Goal: Obtain resource: Download file/media

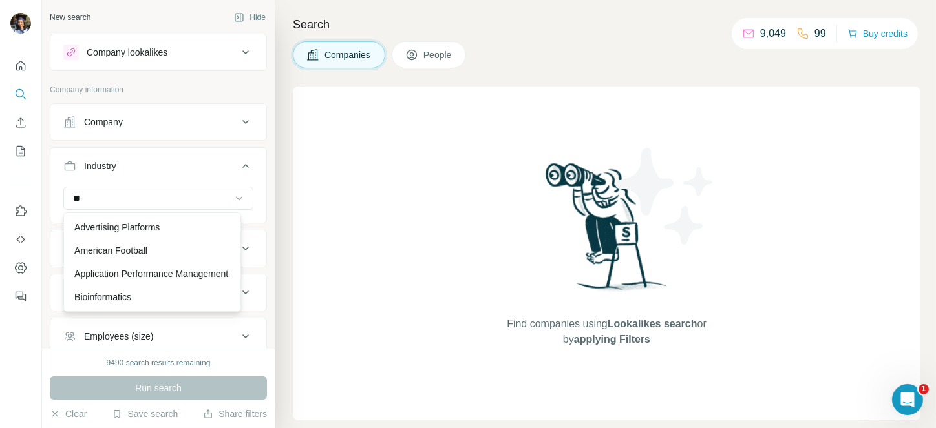
type input "*"
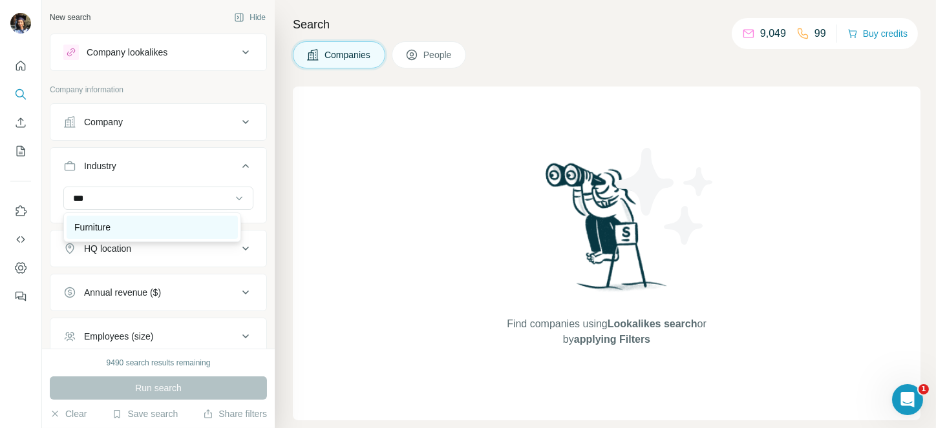
type input "***"
click at [85, 230] on p "Furniture" at bounding box center [92, 227] width 36 height 13
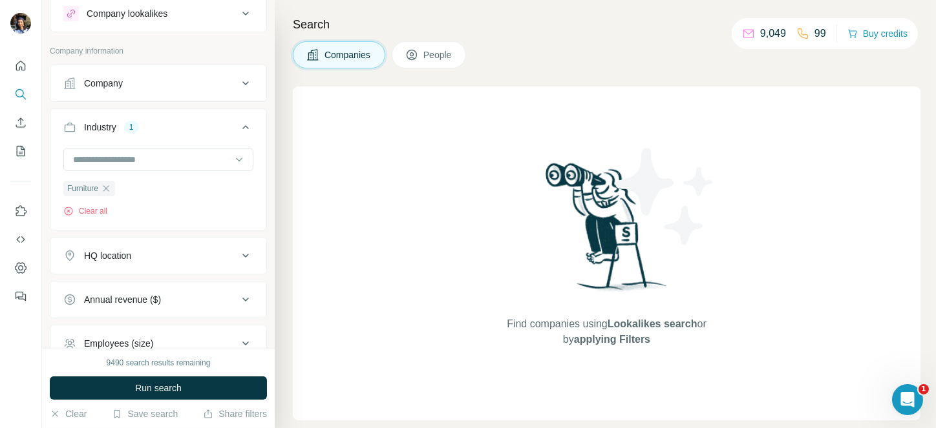
scroll to position [82, 0]
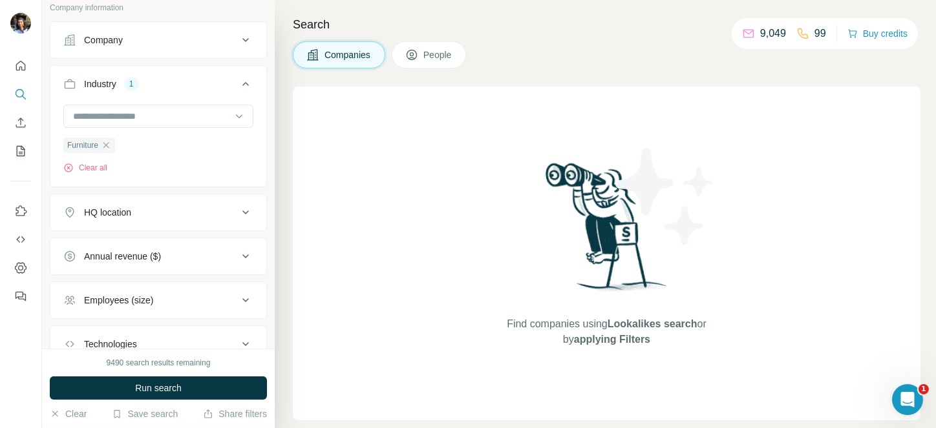
click at [99, 203] on button "HQ location" at bounding box center [158, 212] width 216 height 31
click at [109, 242] on input "text" at bounding box center [158, 244] width 190 height 23
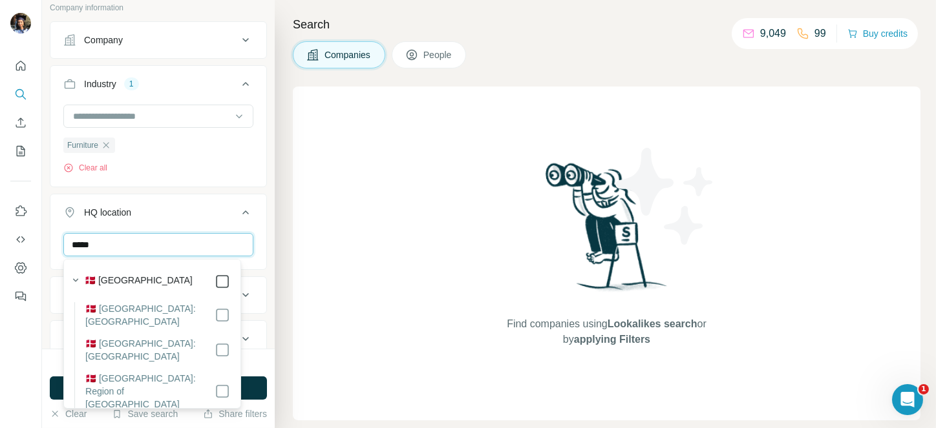
type input "*****"
click at [238, 211] on icon at bounding box center [246, 213] width 16 height 16
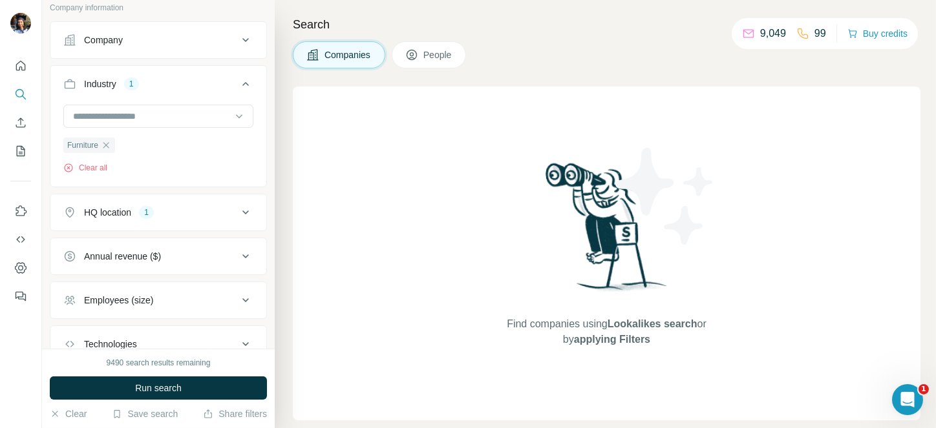
scroll to position [176, 0]
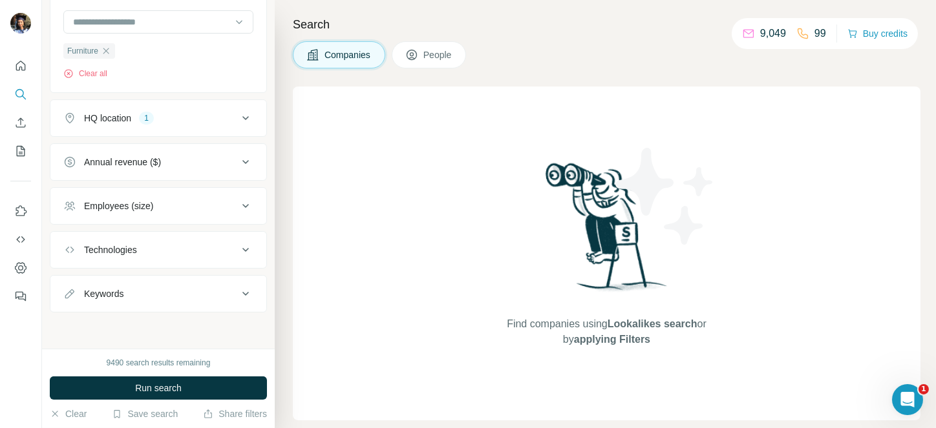
click at [147, 160] on div "Annual revenue ($)" at bounding box center [122, 162] width 77 height 13
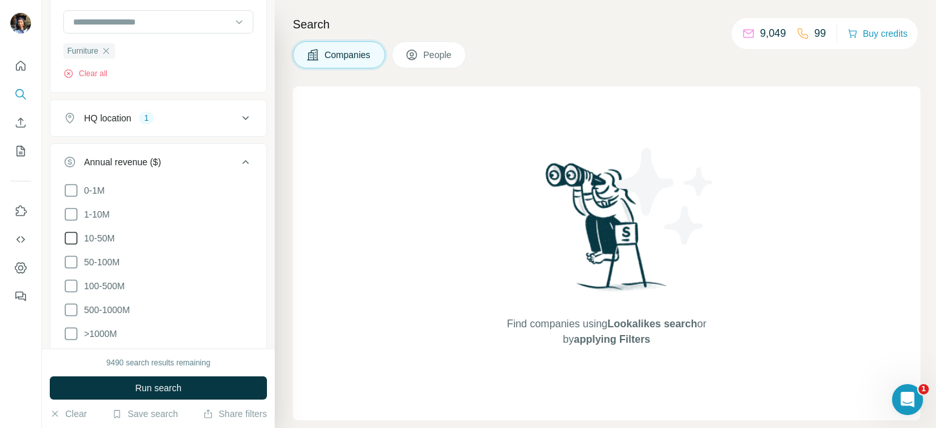
click at [98, 238] on span "10-50M" at bounding box center [97, 238] width 36 height 13
click at [96, 218] on span "1-10M" at bounding box center [94, 214] width 31 height 13
click at [83, 244] on label "10-50M" at bounding box center [88, 239] width 51 height 16
click at [163, 381] on button "Run search" at bounding box center [158, 388] width 217 height 23
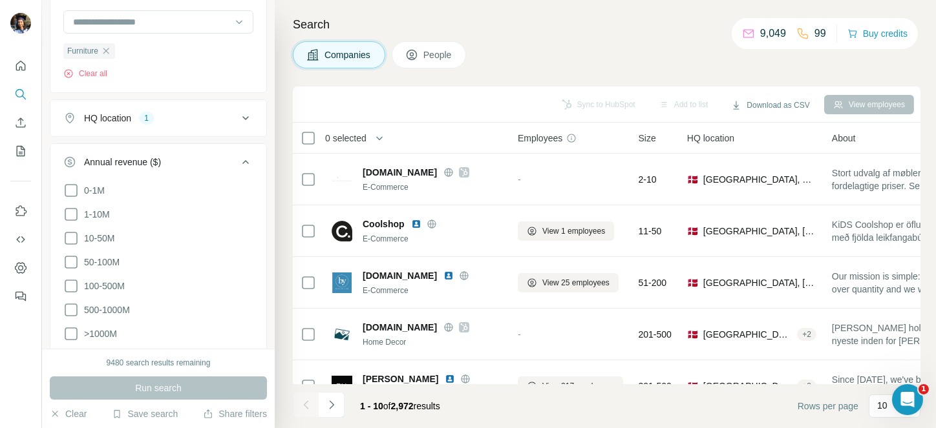
click at [353, 132] on span "0 selected" at bounding box center [345, 138] width 41 height 13
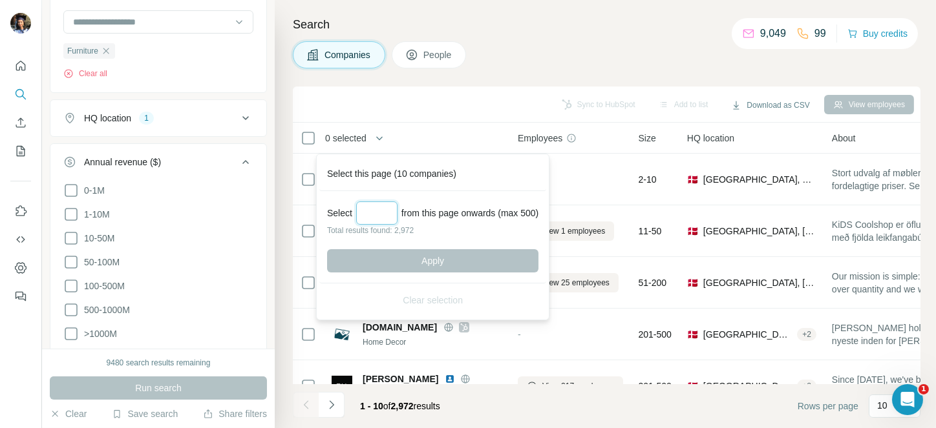
click at [380, 214] on input "Select a number (up to 500)" at bounding box center [376, 213] width 41 height 23
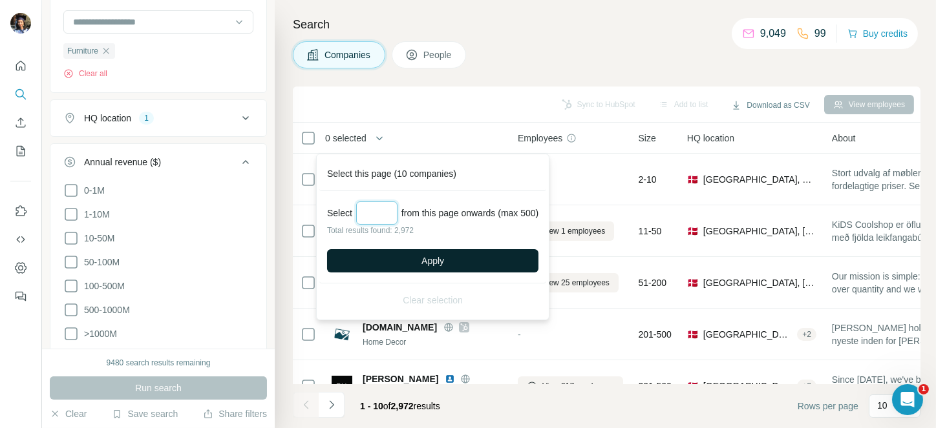
type input "***"
click at [441, 260] on span "Apply" at bounding box center [432, 261] width 23 height 13
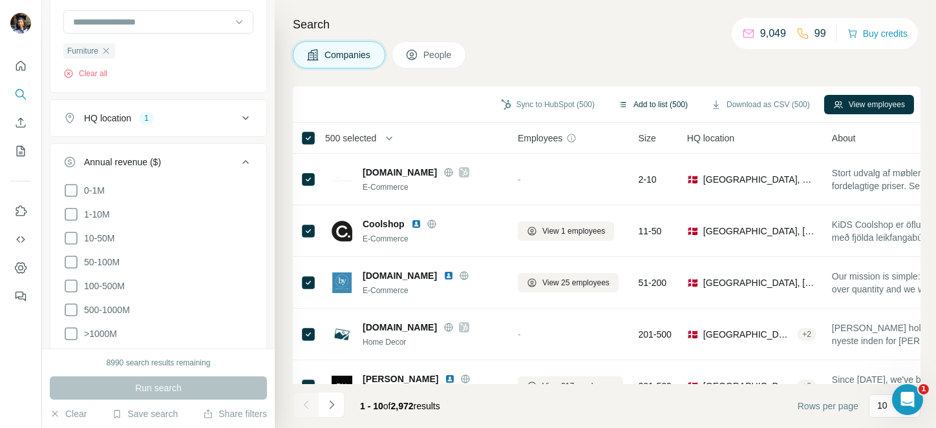
click at [662, 103] on button "Add to list (500)" at bounding box center [653, 104] width 88 height 19
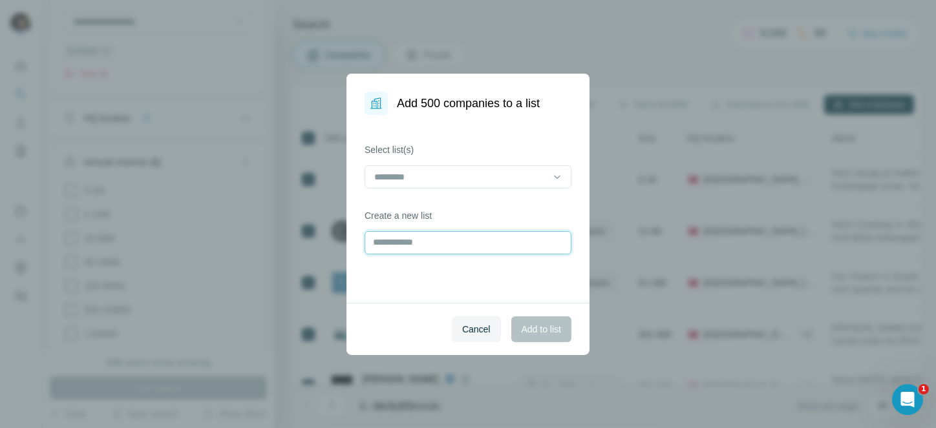
click at [412, 249] on input "text" at bounding box center [467, 242] width 207 height 23
type input "**********"
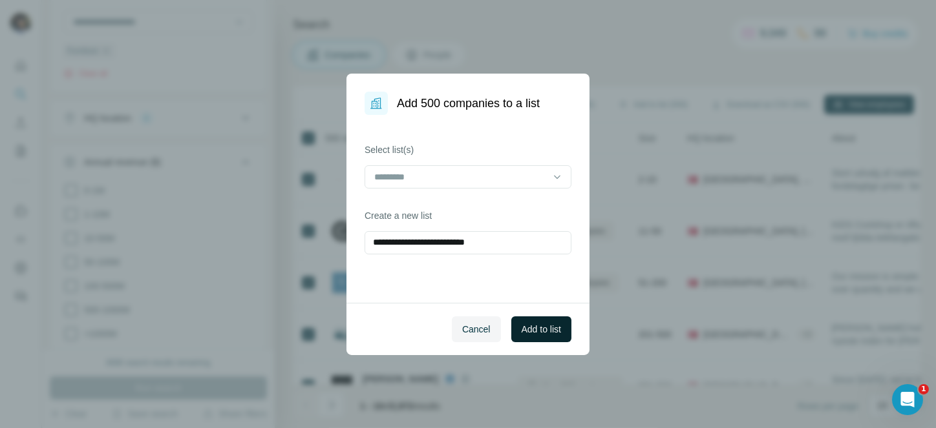
click at [532, 341] on button "Add to list" at bounding box center [541, 330] width 60 height 26
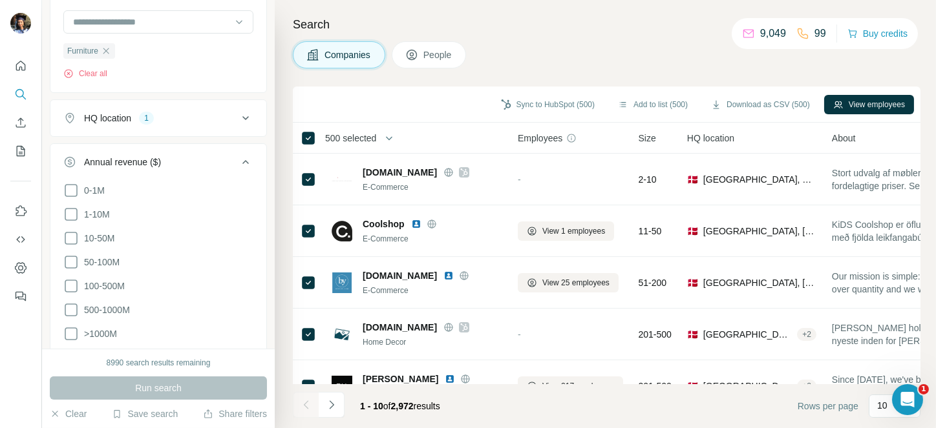
click at [350, 132] on span "500 selected" at bounding box center [350, 138] width 51 height 13
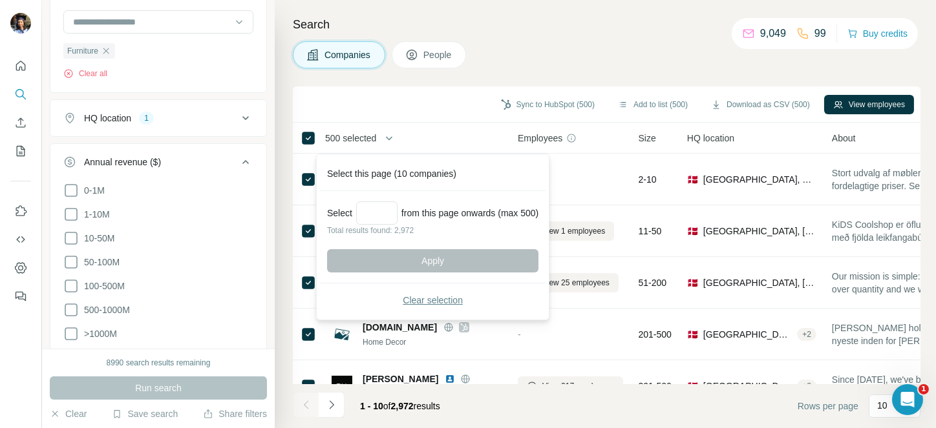
click at [414, 297] on span "Clear selection" at bounding box center [433, 300] width 60 height 13
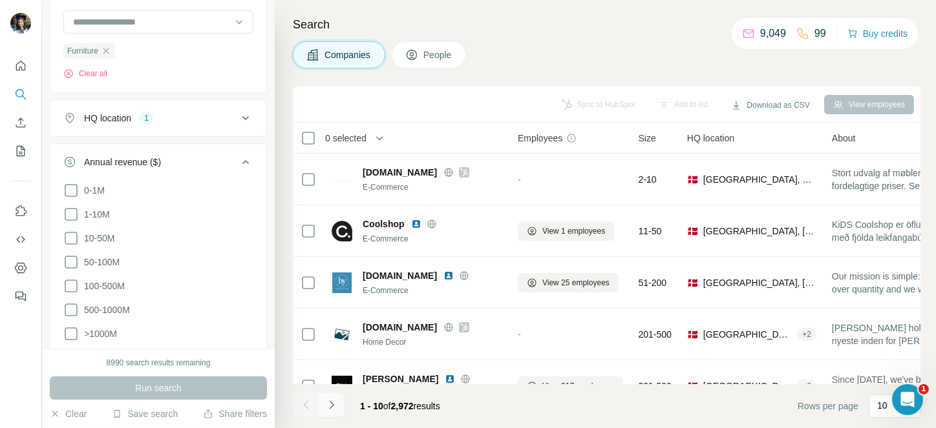
click at [331, 405] on icon "Navigate to next page" at bounding box center [331, 405] width 13 height 13
click at [331, 405] on div at bounding box center [332, 405] width 26 height 26
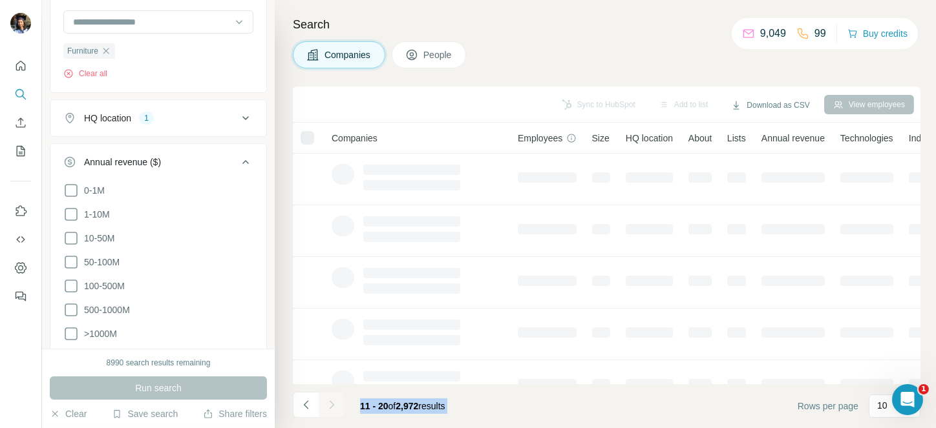
click at [331, 405] on div at bounding box center [332, 405] width 26 height 26
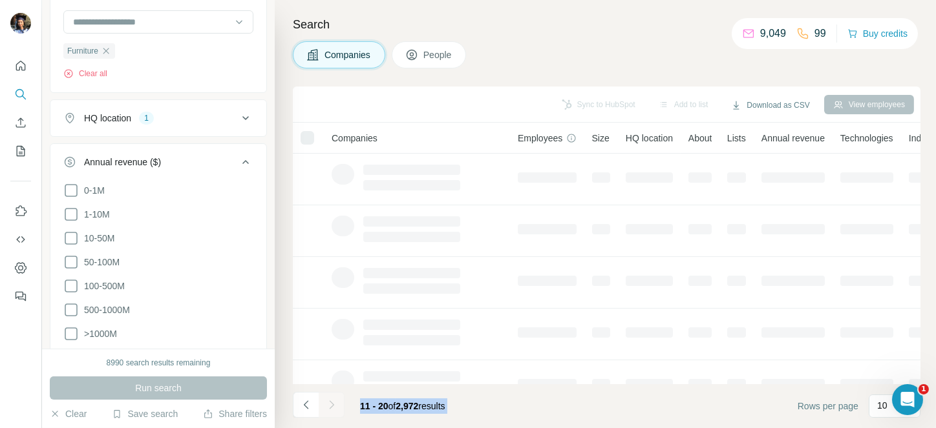
click at [331, 405] on div at bounding box center [332, 405] width 26 height 26
click at [331, 405] on icon "Navigate to next page" at bounding box center [331, 405] width 13 height 13
click at [331, 405] on div at bounding box center [332, 405] width 26 height 26
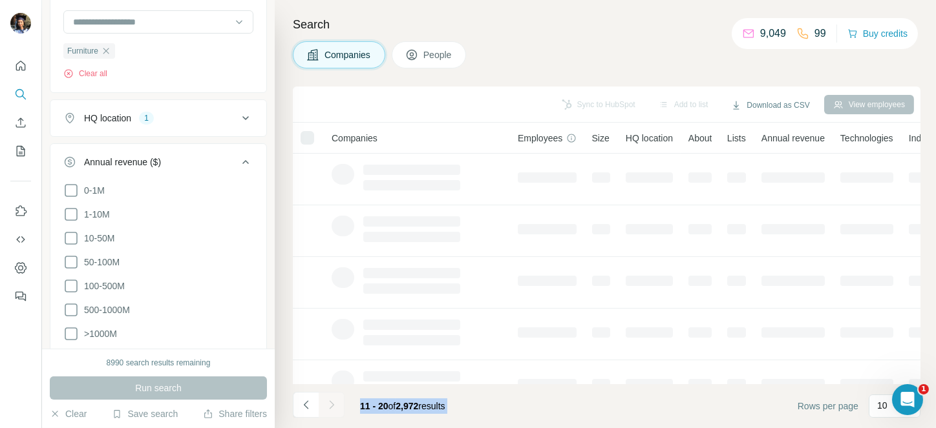
click at [331, 405] on div at bounding box center [332, 405] width 26 height 26
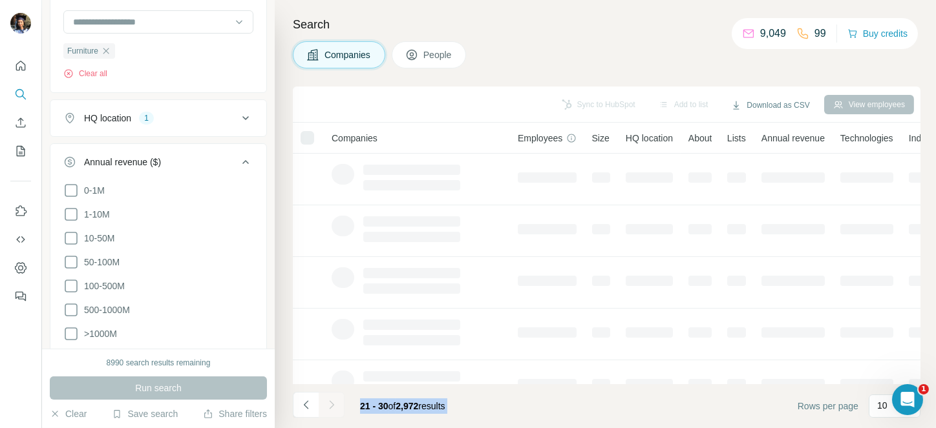
click at [331, 405] on icon "Navigate to next page" at bounding box center [331, 405] width 13 height 13
click at [331, 405] on div at bounding box center [332, 405] width 26 height 26
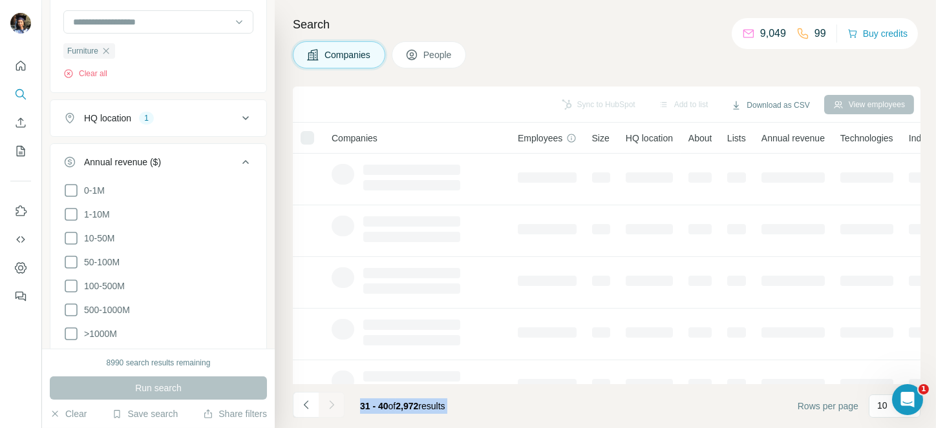
click at [331, 405] on div at bounding box center [332, 405] width 26 height 26
click at [331, 405] on icon "Navigate to next page" at bounding box center [331, 405] width 13 height 13
click at [331, 405] on div at bounding box center [332, 405] width 26 height 26
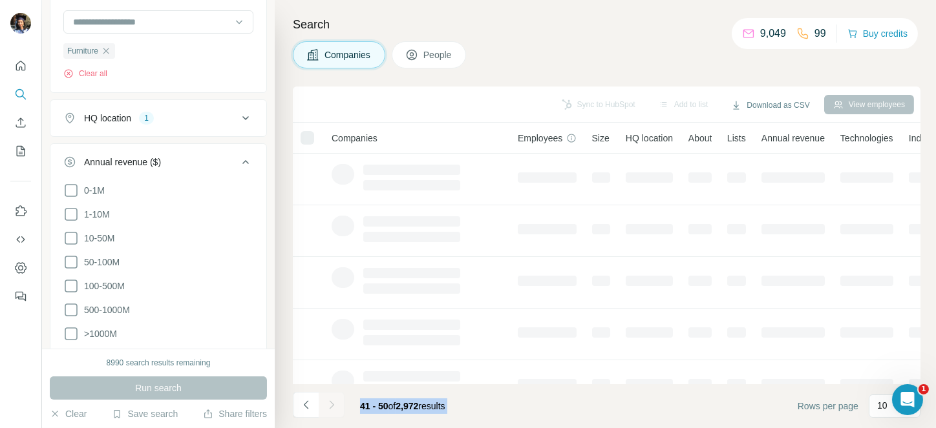
click at [331, 405] on div at bounding box center [332, 405] width 26 height 26
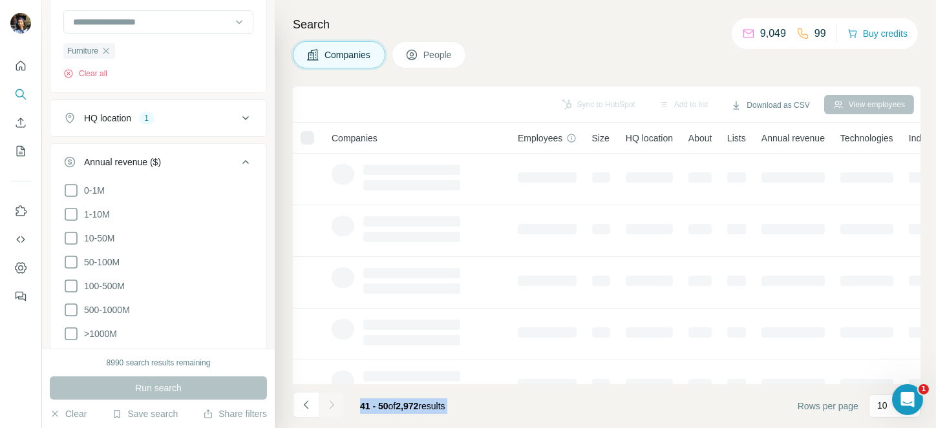
click at [331, 405] on div at bounding box center [332, 405] width 26 height 26
click at [331, 405] on icon "Navigate to next page" at bounding box center [331, 405] width 13 height 13
click at [331, 405] on div at bounding box center [332, 405] width 26 height 26
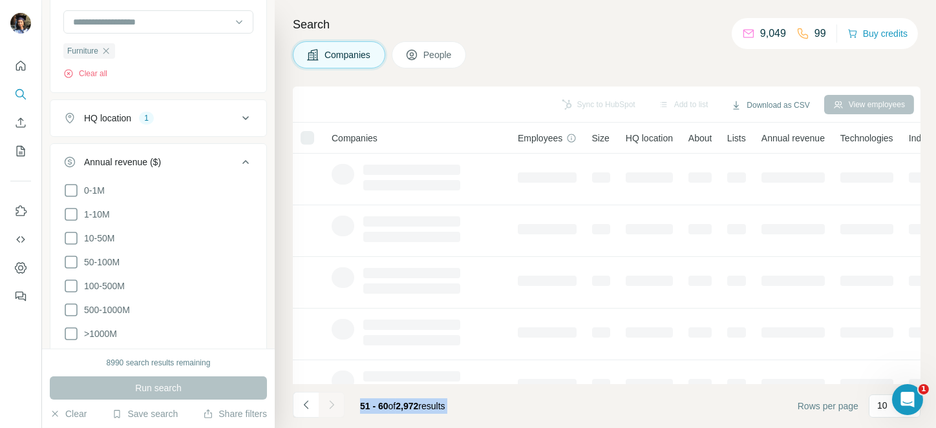
click at [331, 405] on div at bounding box center [332, 405] width 26 height 26
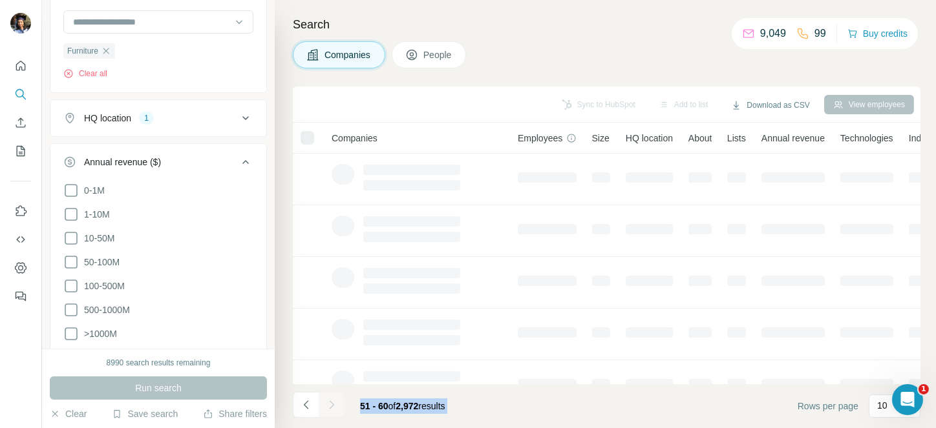
click at [331, 405] on div at bounding box center [332, 405] width 26 height 26
click at [331, 405] on icon "Navigate to next page" at bounding box center [331, 405] width 13 height 13
click at [331, 405] on div at bounding box center [332, 405] width 26 height 26
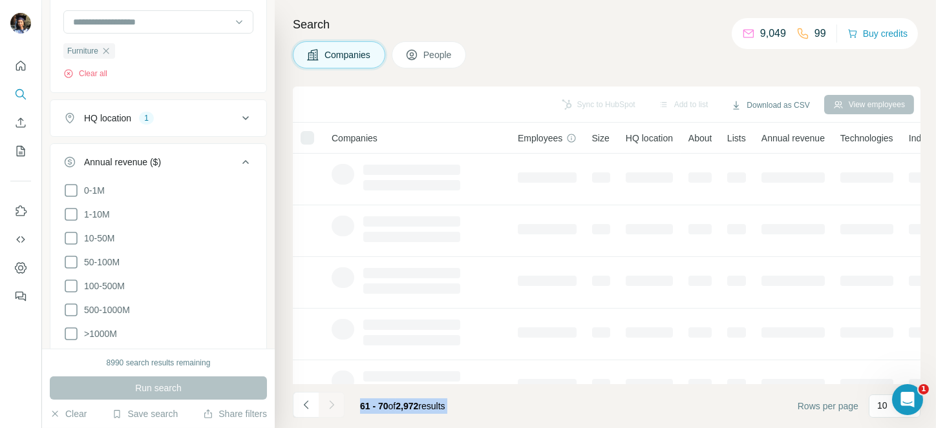
click at [331, 405] on div at bounding box center [332, 405] width 26 height 26
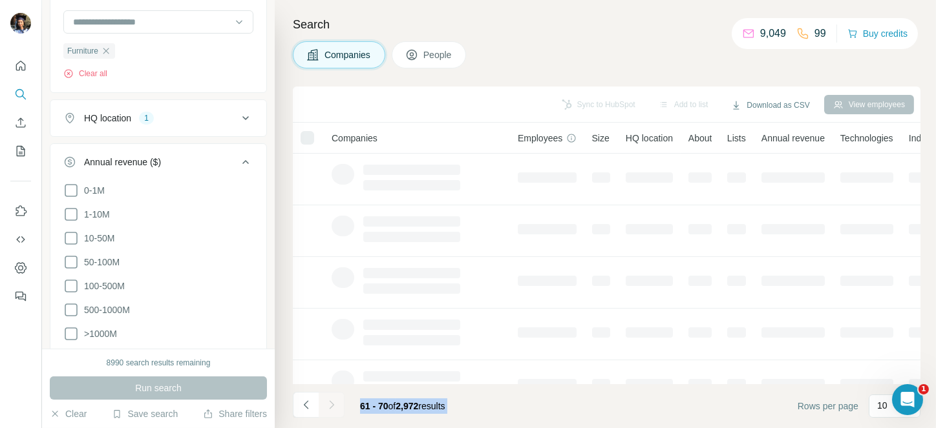
click at [331, 405] on icon "Navigate to next page" at bounding box center [331, 405] width 13 height 13
click at [331, 405] on div at bounding box center [332, 405] width 26 height 26
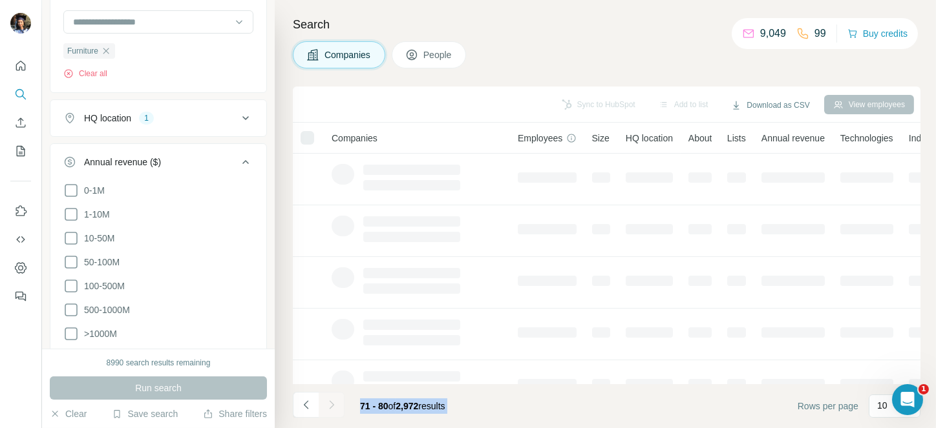
click at [331, 405] on div at bounding box center [332, 405] width 26 height 26
click at [331, 405] on icon "Navigate to next page" at bounding box center [331, 405] width 13 height 13
click at [331, 405] on div at bounding box center [332, 405] width 26 height 26
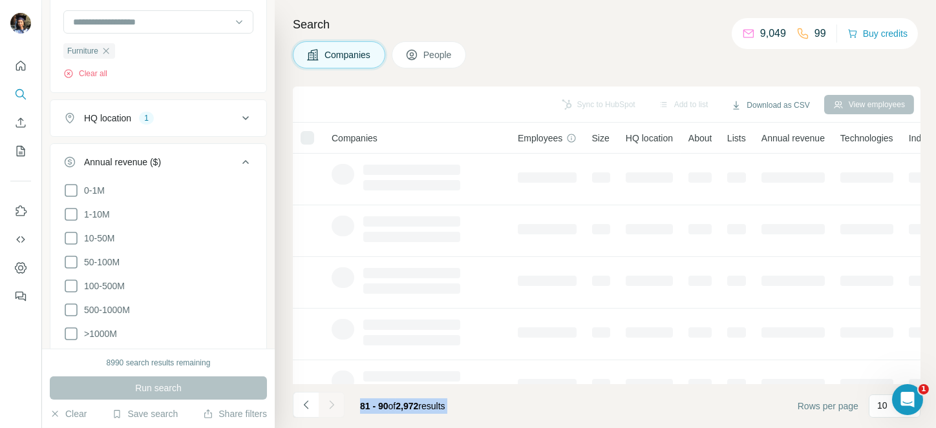
click at [331, 405] on div at bounding box center [332, 405] width 26 height 26
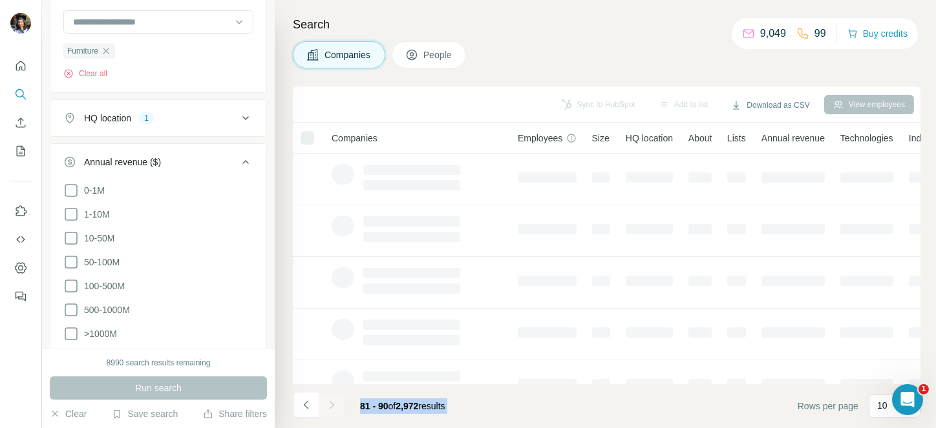
click at [331, 405] on div at bounding box center [332, 405] width 26 height 26
click at [331, 405] on icon "Navigate to next page" at bounding box center [331, 405] width 13 height 13
click at [331, 405] on div at bounding box center [332, 405] width 26 height 26
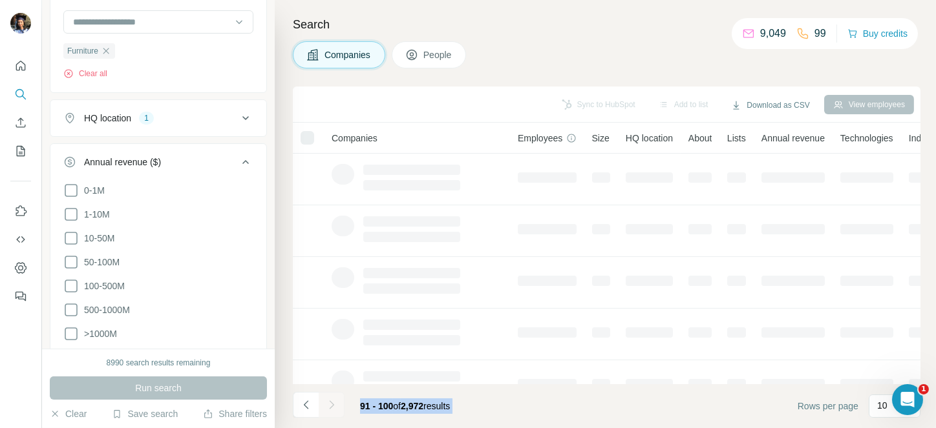
click at [331, 405] on div at bounding box center [332, 405] width 26 height 26
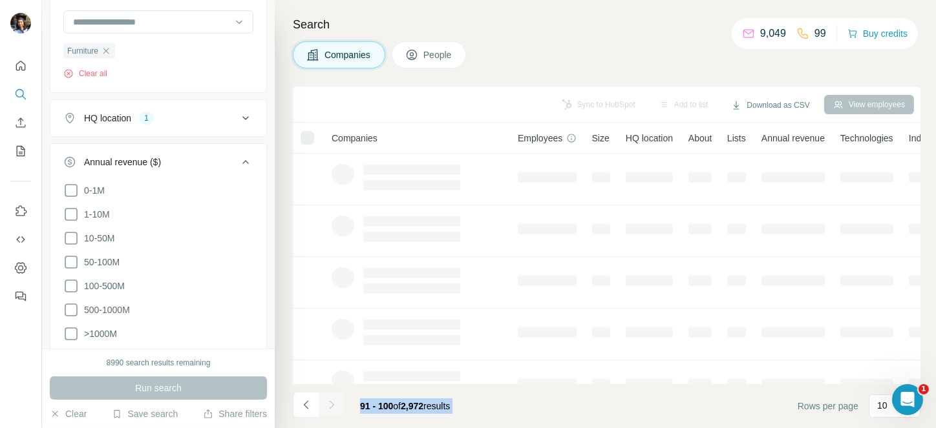
click at [331, 405] on icon "Navigate to next page" at bounding box center [331, 405] width 13 height 13
click at [331, 405] on div at bounding box center [332, 405] width 26 height 26
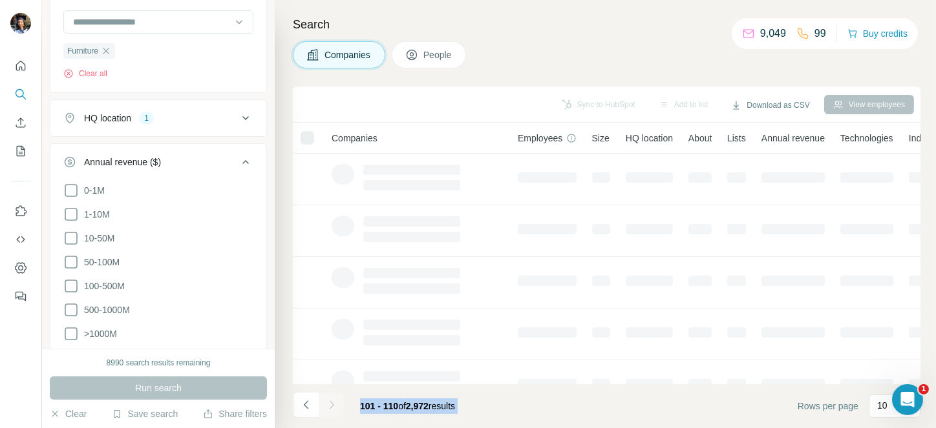
click at [331, 405] on div at bounding box center [332, 405] width 26 height 26
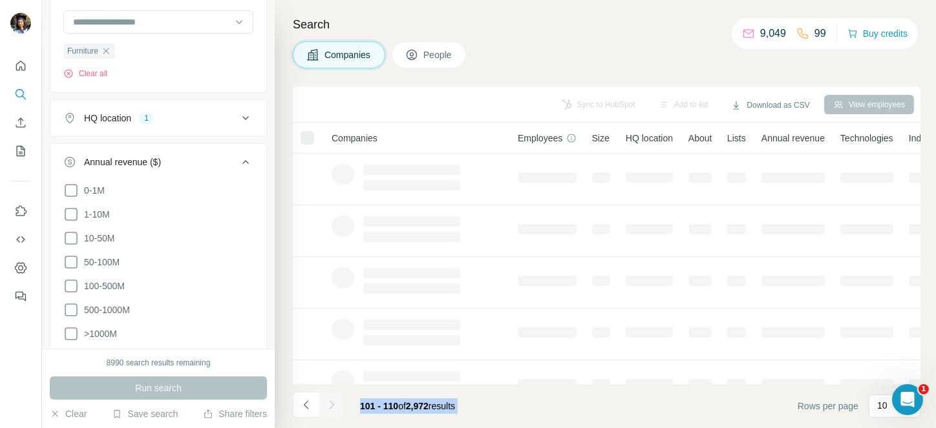
click at [331, 405] on icon "Navigate to next page" at bounding box center [331, 405] width 13 height 13
click at [331, 405] on div at bounding box center [332, 405] width 26 height 26
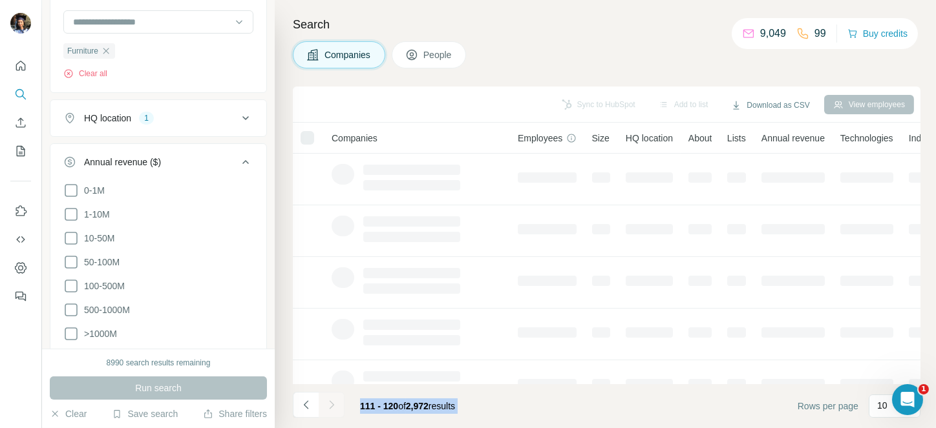
click at [331, 405] on div at bounding box center [332, 405] width 26 height 26
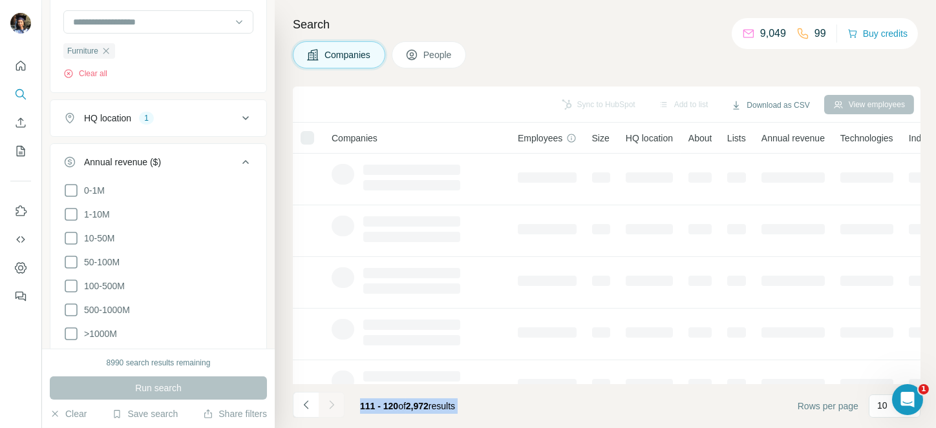
click at [331, 405] on div at bounding box center [332, 405] width 26 height 26
click at [331, 405] on icon "Navigate to next page" at bounding box center [331, 405] width 13 height 13
click at [331, 405] on div at bounding box center [332, 405] width 26 height 26
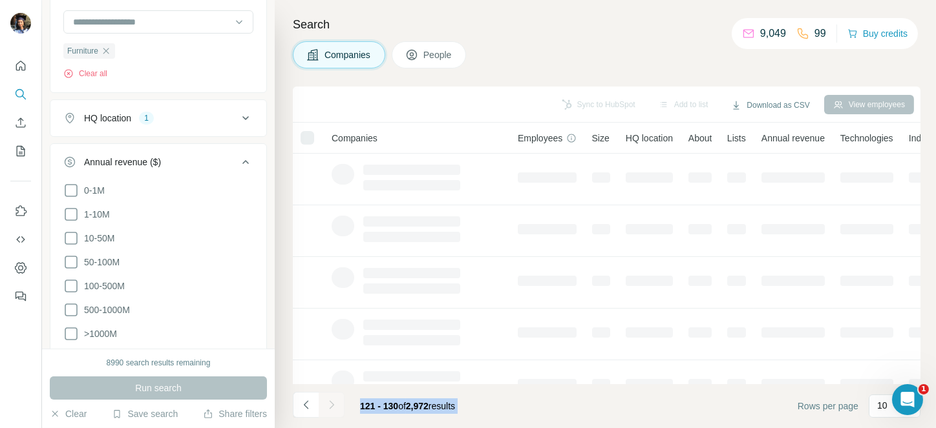
click at [331, 405] on div at bounding box center [332, 405] width 26 height 26
click at [331, 405] on icon "Navigate to next page" at bounding box center [331, 405] width 13 height 13
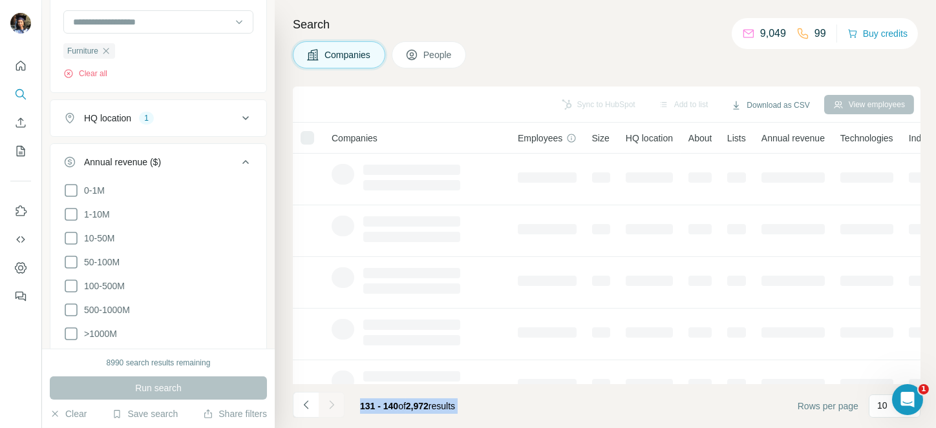
click at [331, 405] on div at bounding box center [332, 405] width 26 height 26
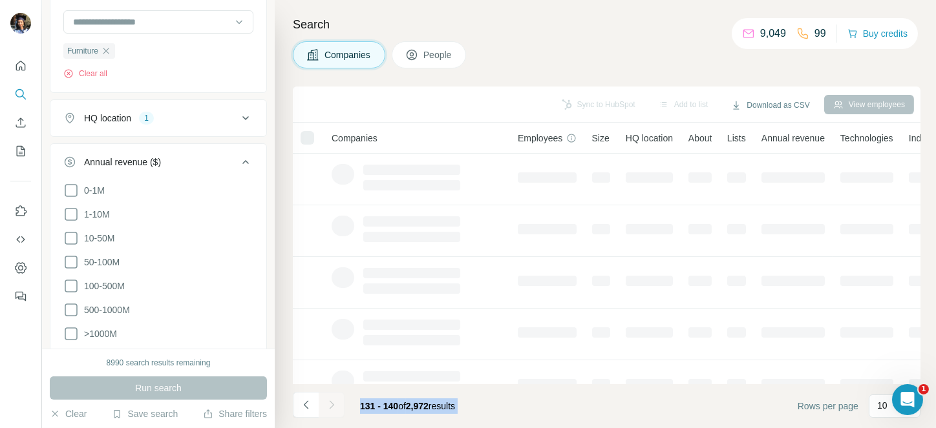
click at [331, 405] on div at bounding box center [332, 405] width 26 height 26
click at [331, 405] on icon "Navigate to next page" at bounding box center [331, 405] width 13 height 13
click at [331, 405] on div at bounding box center [332, 405] width 26 height 26
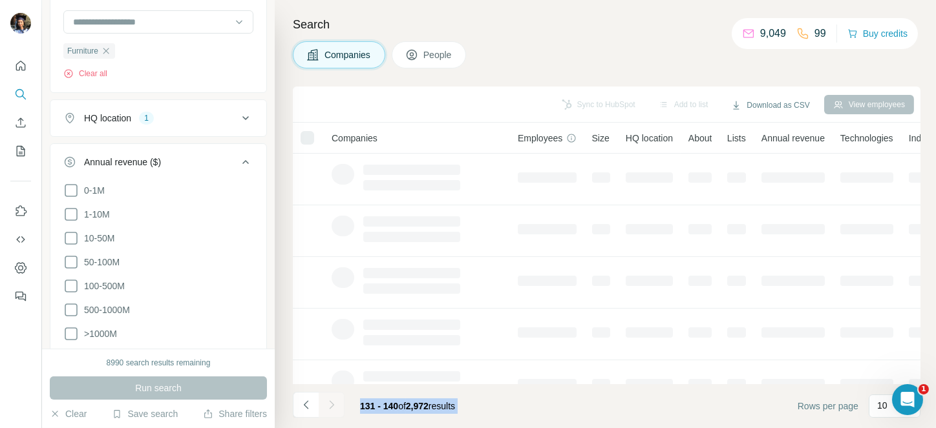
click at [331, 405] on div at bounding box center [332, 405] width 26 height 26
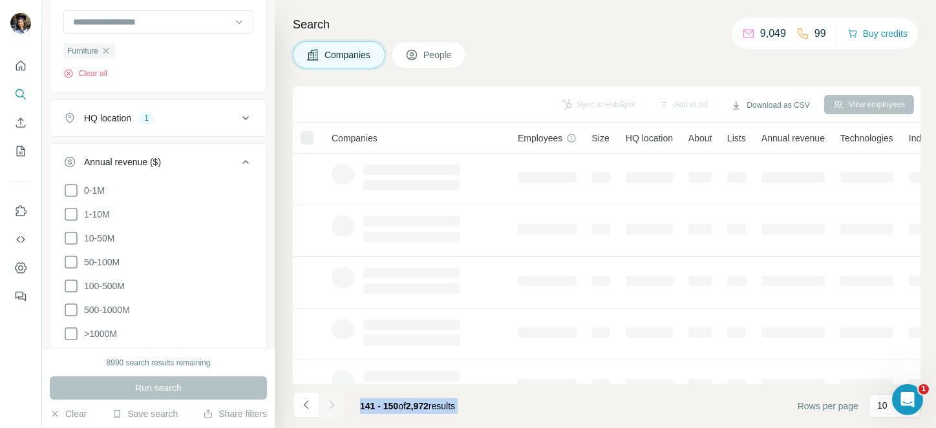
click at [331, 405] on div at bounding box center [332, 405] width 26 height 26
click at [331, 405] on icon "Navigate to next page" at bounding box center [331, 405] width 13 height 13
click at [331, 405] on div at bounding box center [332, 405] width 26 height 26
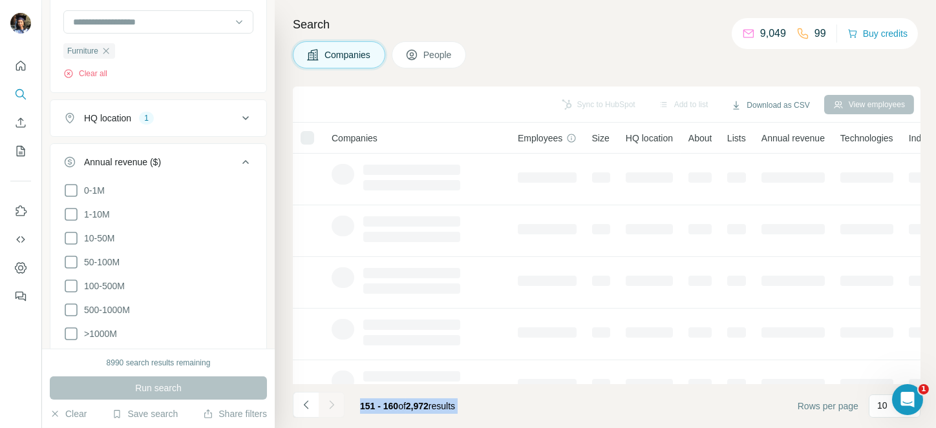
click at [331, 405] on div at bounding box center [332, 405] width 26 height 26
click at [331, 405] on icon "Navigate to next page" at bounding box center [331, 405] width 13 height 13
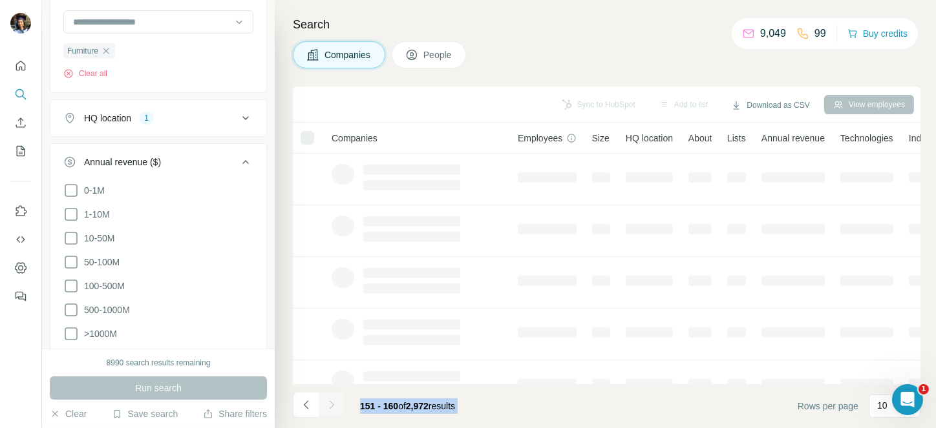
click at [331, 405] on div at bounding box center [332, 405] width 26 height 26
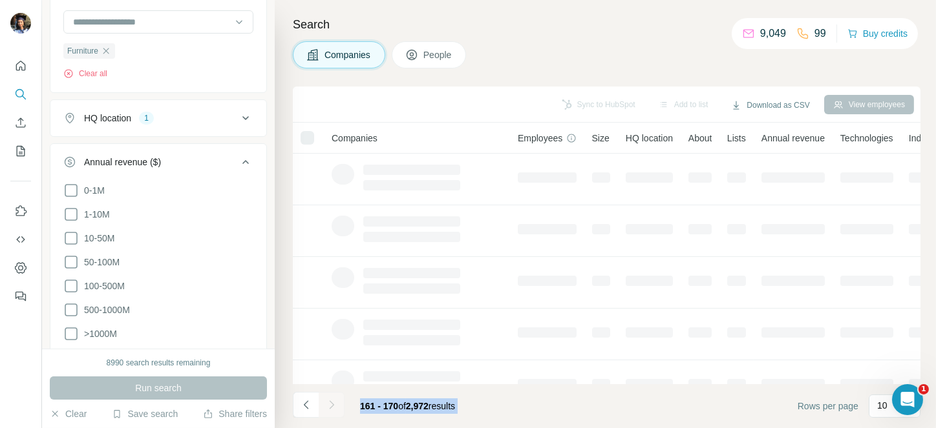
click at [331, 405] on div at bounding box center [332, 405] width 26 height 26
click at [331, 405] on icon "Navigate to next page" at bounding box center [331, 405] width 13 height 13
click at [331, 405] on div at bounding box center [332, 405] width 26 height 26
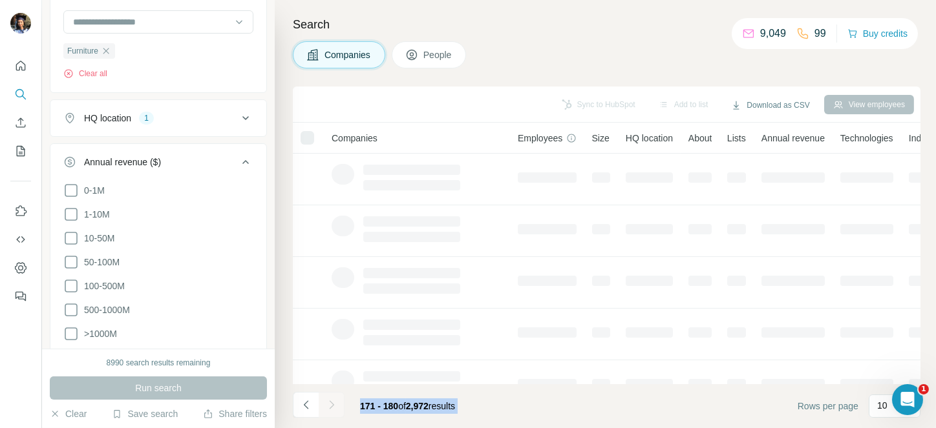
click at [331, 405] on div at bounding box center [332, 405] width 26 height 26
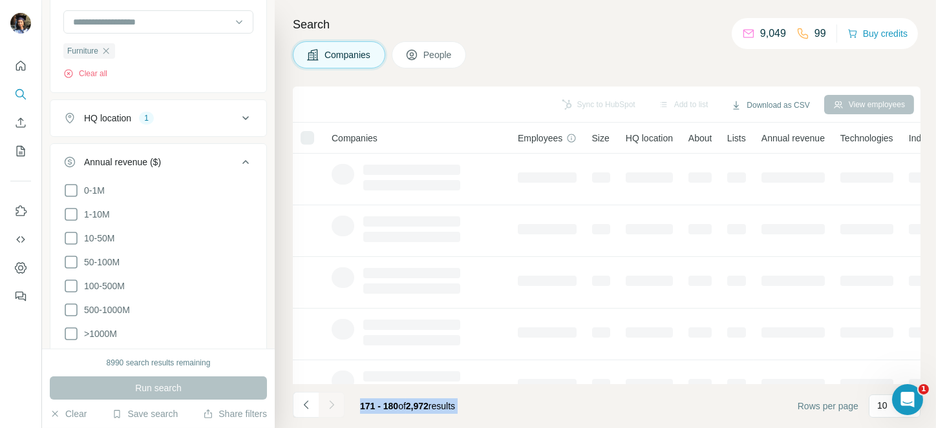
click at [331, 405] on div at bounding box center [332, 405] width 26 height 26
click at [331, 405] on icon "Navigate to next page" at bounding box center [331, 405] width 13 height 13
click at [331, 405] on div at bounding box center [332, 405] width 26 height 26
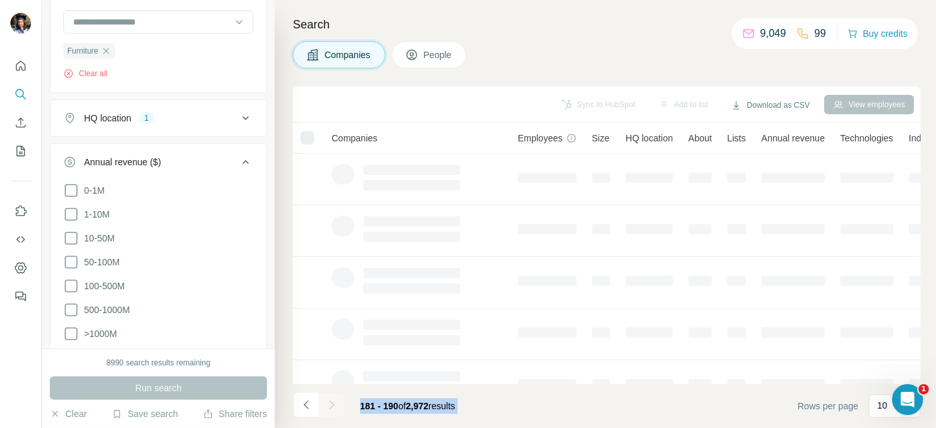
click at [331, 405] on div at bounding box center [332, 405] width 26 height 26
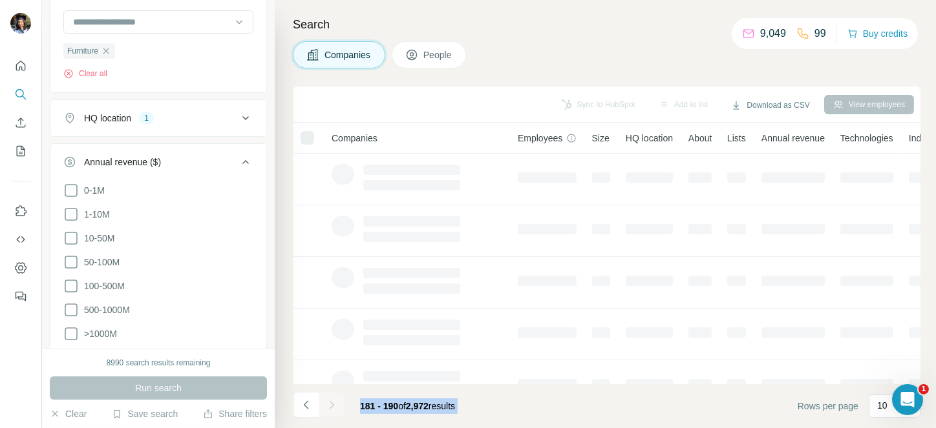
click at [331, 405] on icon "Navigate to next page" at bounding box center [331, 405] width 13 height 13
click at [331, 405] on div at bounding box center [332, 405] width 26 height 26
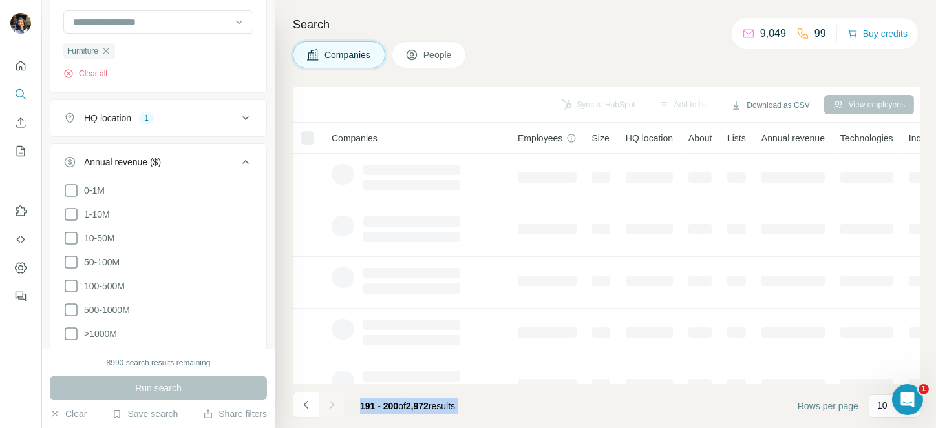
click at [331, 405] on div at bounding box center [332, 405] width 26 height 26
click at [331, 405] on icon "Navigate to next page" at bounding box center [331, 405] width 13 height 13
click at [331, 405] on div at bounding box center [332, 405] width 26 height 26
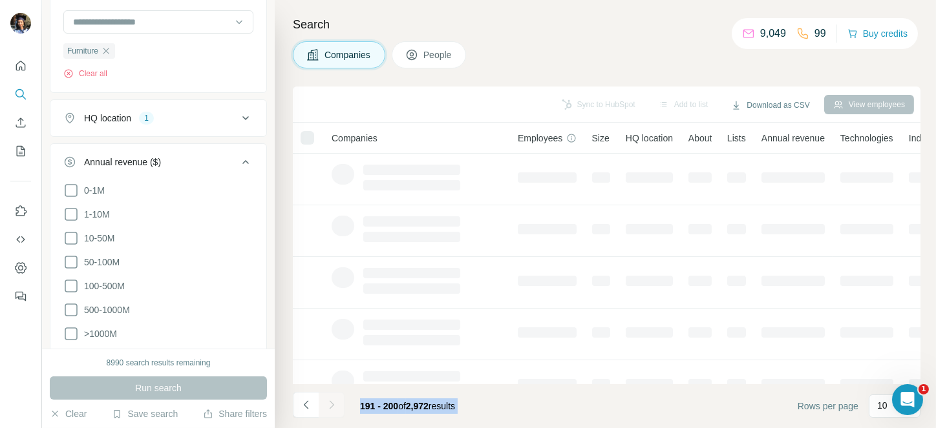
click at [331, 405] on div at bounding box center [332, 405] width 26 height 26
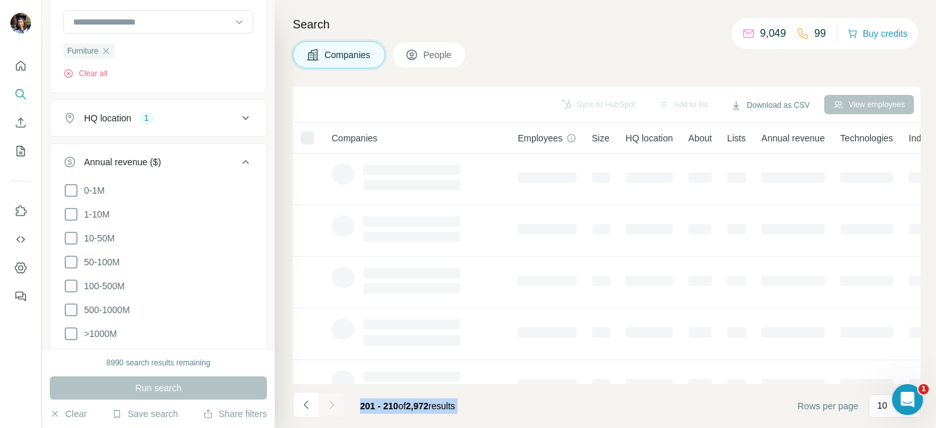
click at [331, 405] on div at bounding box center [332, 405] width 26 height 26
click at [331, 405] on icon "Navigate to next page" at bounding box center [331, 405] width 13 height 13
click at [331, 405] on div at bounding box center [332, 405] width 26 height 26
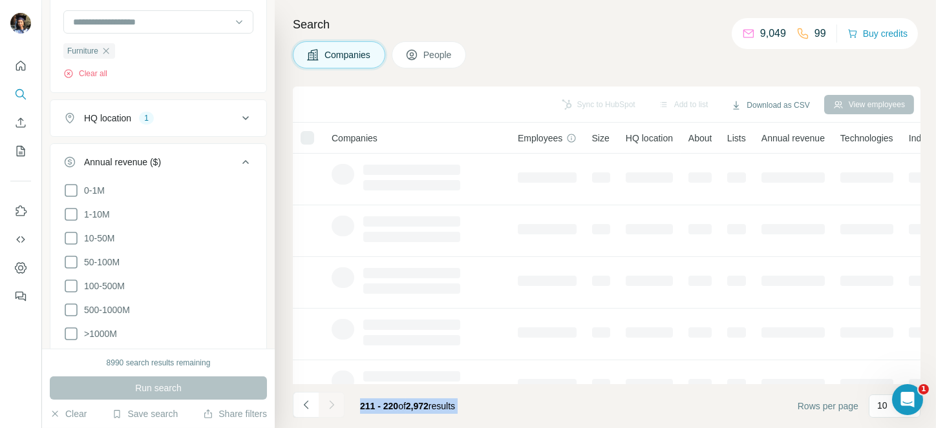
click at [331, 405] on div at bounding box center [332, 405] width 26 height 26
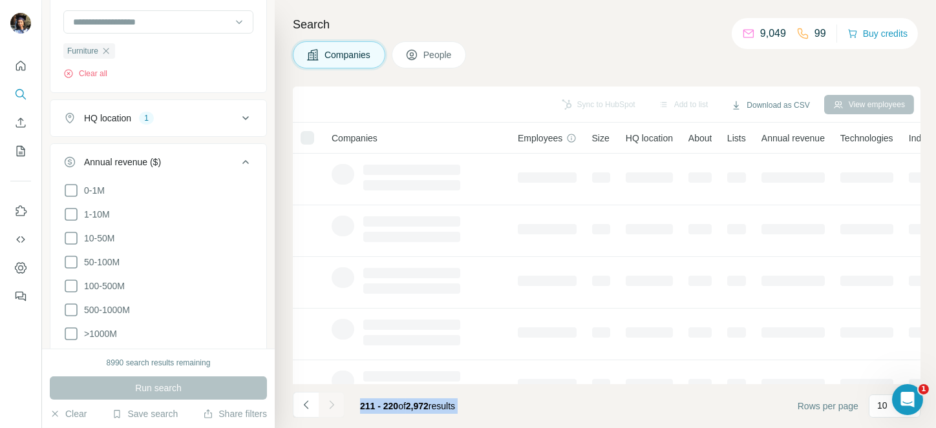
click at [331, 405] on div at bounding box center [332, 405] width 26 height 26
click at [331, 405] on icon "Navigate to next page" at bounding box center [331, 405] width 13 height 13
click at [331, 405] on div at bounding box center [332, 405] width 26 height 26
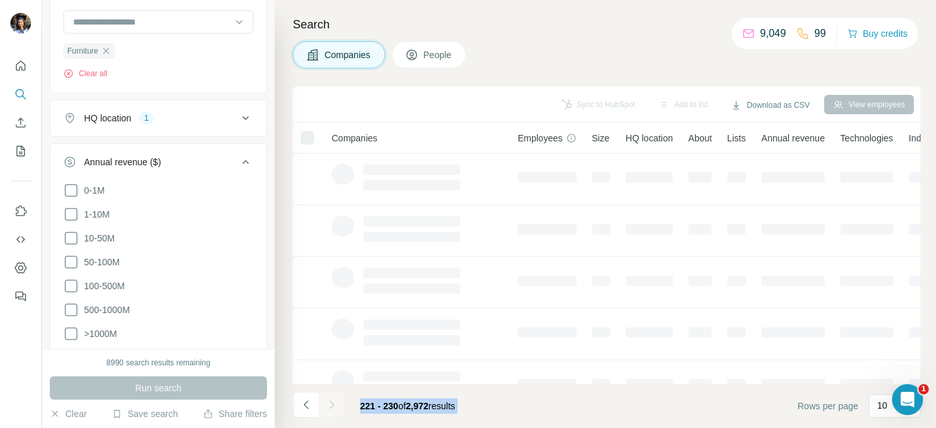
click at [331, 405] on div at bounding box center [332, 405] width 26 height 26
click at [331, 405] on icon "Navigate to next page" at bounding box center [331, 405] width 13 height 13
click at [331, 405] on div at bounding box center [332, 405] width 26 height 26
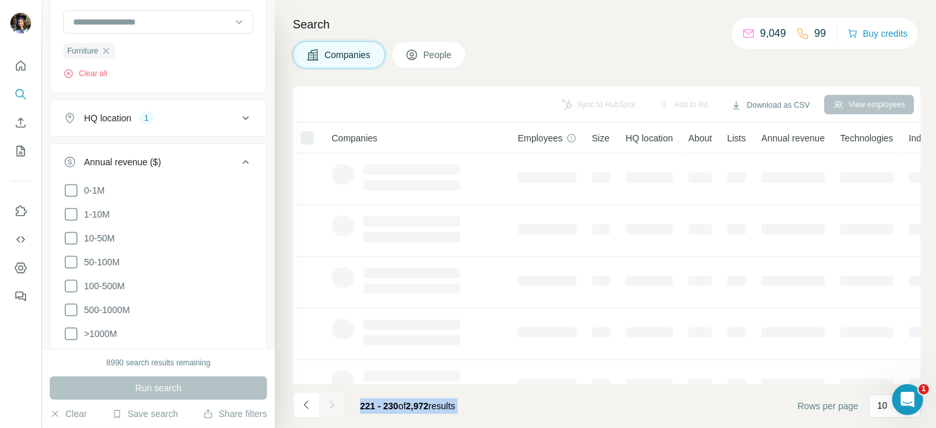
click at [331, 405] on div at bounding box center [332, 405] width 26 height 26
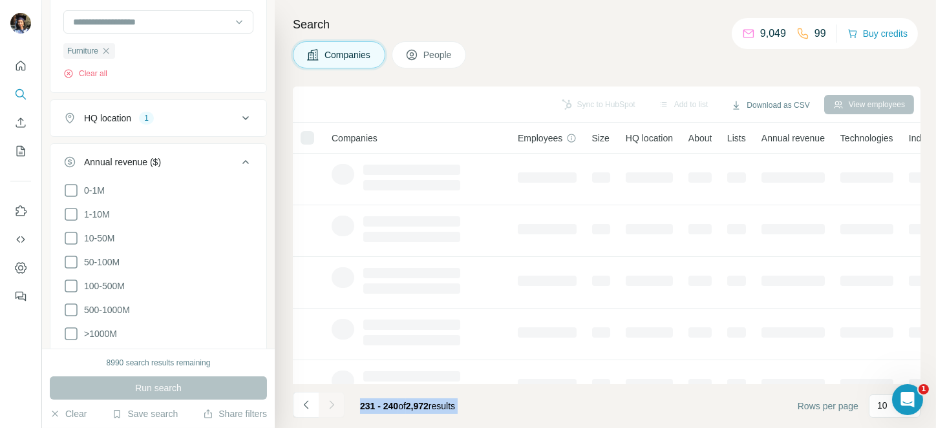
click at [331, 405] on div at bounding box center [332, 405] width 26 height 26
click at [331, 405] on icon "Navigate to next page" at bounding box center [331, 405] width 13 height 13
click at [331, 405] on div at bounding box center [332, 405] width 26 height 26
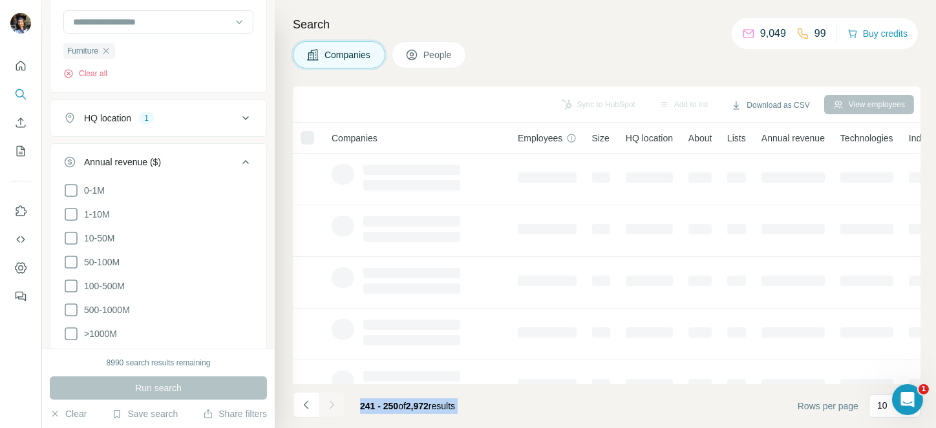
click at [331, 405] on div at bounding box center [332, 405] width 26 height 26
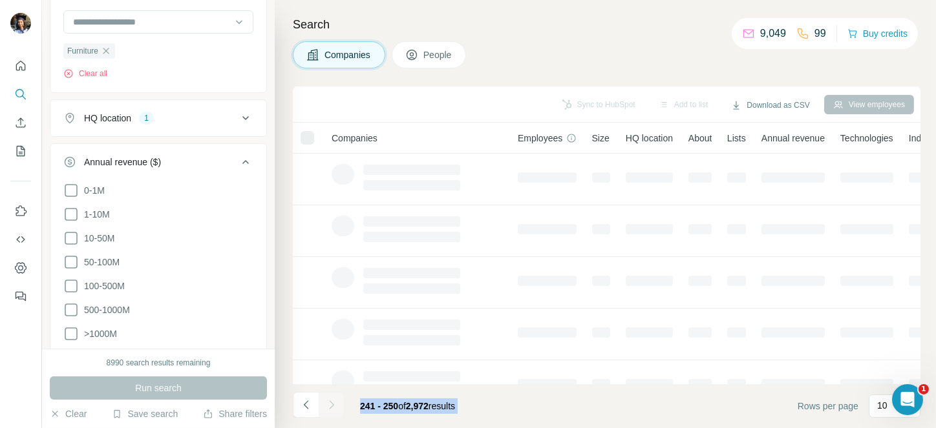
click at [331, 405] on div at bounding box center [332, 405] width 26 height 26
click at [331, 405] on icon "Navigate to next page" at bounding box center [331, 405] width 13 height 13
click at [331, 405] on div at bounding box center [332, 405] width 26 height 26
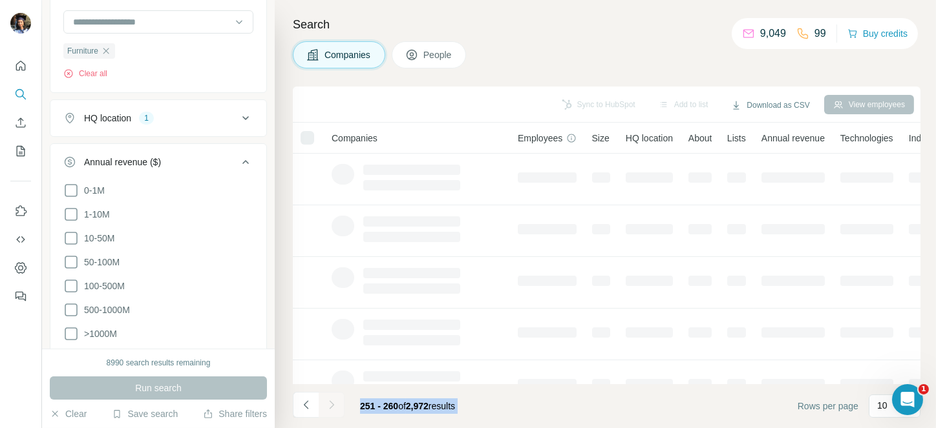
click at [331, 405] on div at bounding box center [332, 405] width 26 height 26
click at [331, 405] on icon "Navigate to next page" at bounding box center [331, 405] width 13 height 13
click at [331, 405] on div at bounding box center [332, 405] width 26 height 26
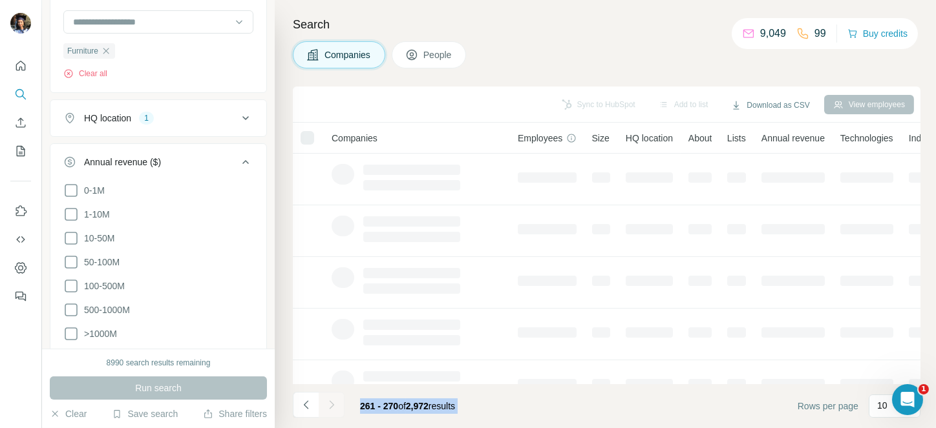
click at [331, 405] on div at bounding box center [332, 405] width 26 height 26
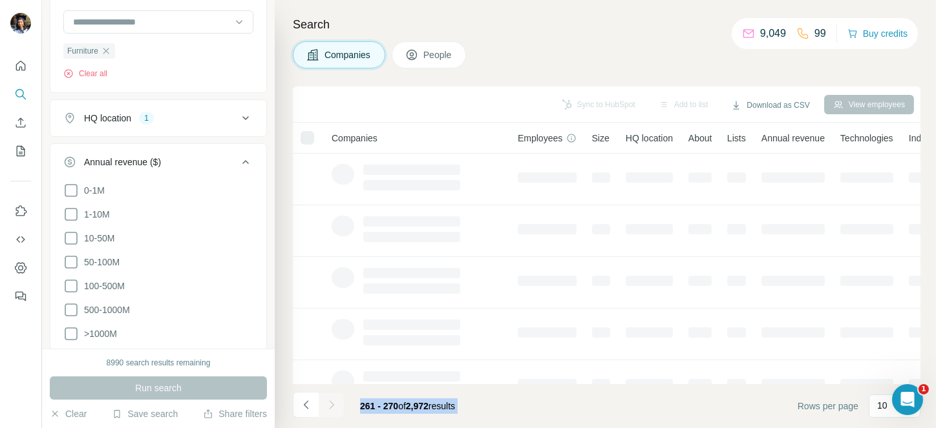
click at [331, 405] on div at bounding box center [332, 405] width 26 height 26
click at [331, 405] on icon "Navigate to next page" at bounding box center [331, 405] width 13 height 13
click at [331, 405] on div at bounding box center [332, 405] width 26 height 26
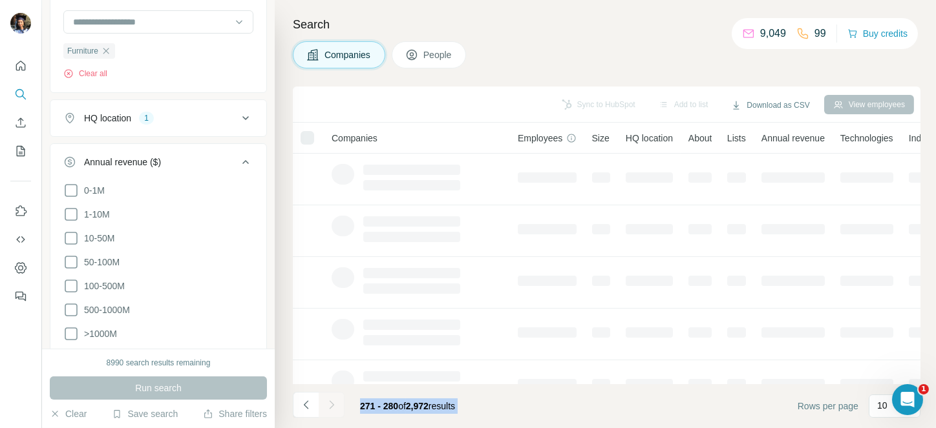
click at [331, 405] on div at bounding box center [332, 405] width 26 height 26
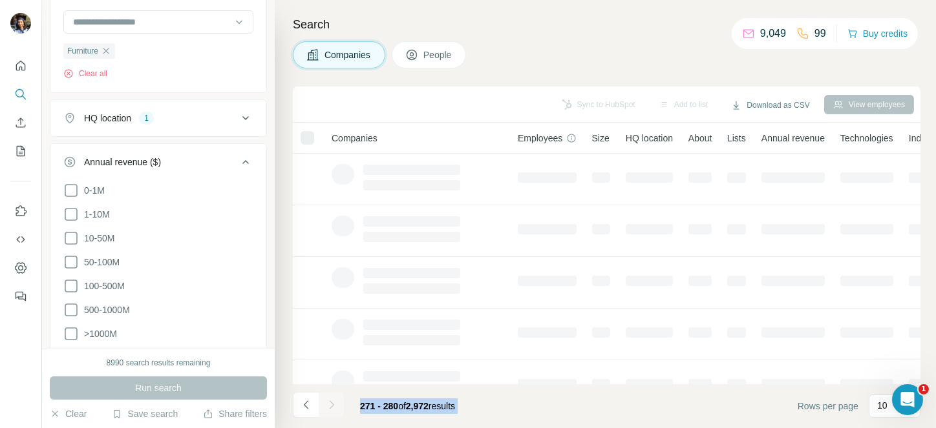
click at [331, 405] on div at bounding box center [332, 405] width 26 height 26
click at [331, 405] on icon "Navigate to next page" at bounding box center [331, 405] width 13 height 13
click at [331, 405] on div at bounding box center [332, 405] width 26 height 26
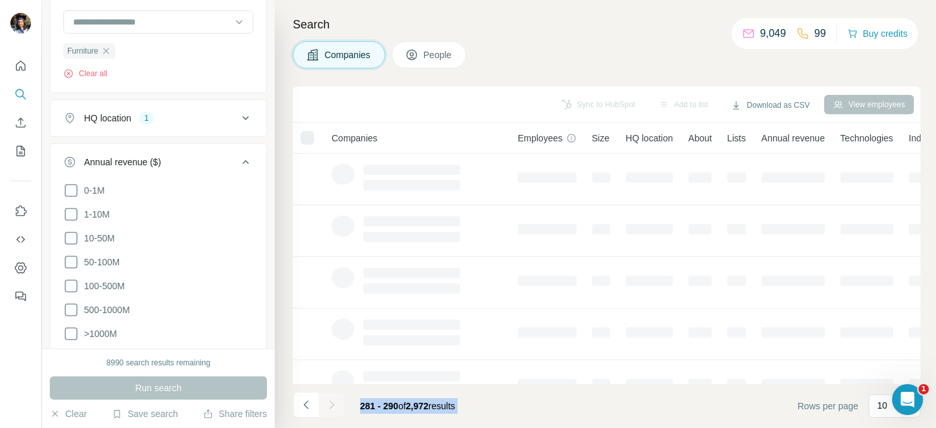
click at [331, 405] on div at bounding box center [332, 405] width 26 height 26
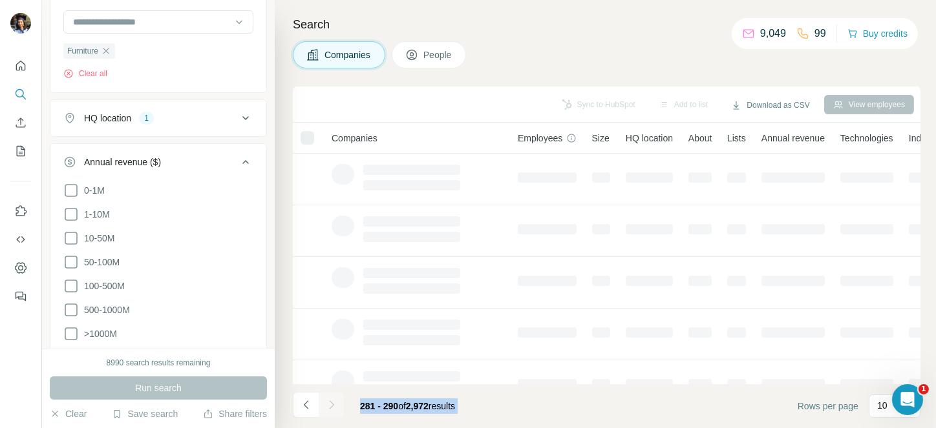
click at [331, 405] on div at bounding box center [332, 405] width 26 height 26
click at [331, 405] on icon "Navigate to next page" at bounding box center [331, 405] width 13 height 13
click at [331, 405] on div at bounding box center [332, 405] width 26 height 26
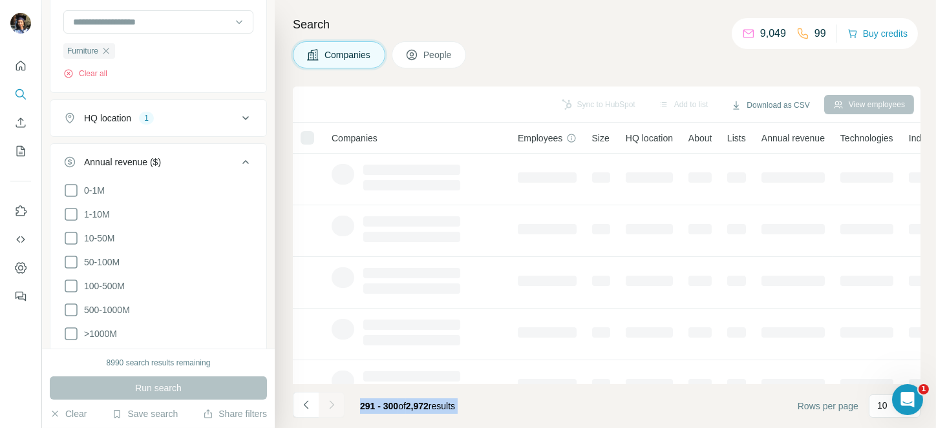
click at [331, 405] on div at bounding box center [332, 405] width 26 height 26
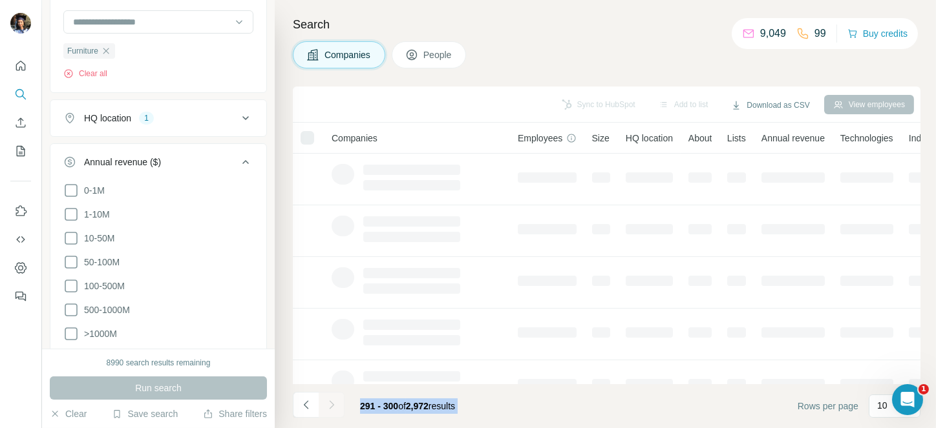
click at [331, 405] on div at bounding box center [332, 405] width 26 height 26
click at [331, 405] on icon "Navigate to next page" at bounding box center [331, 405] width 13 height 13
click at [331, 405] on div at bounding box center [332, 405] width 26 height 26
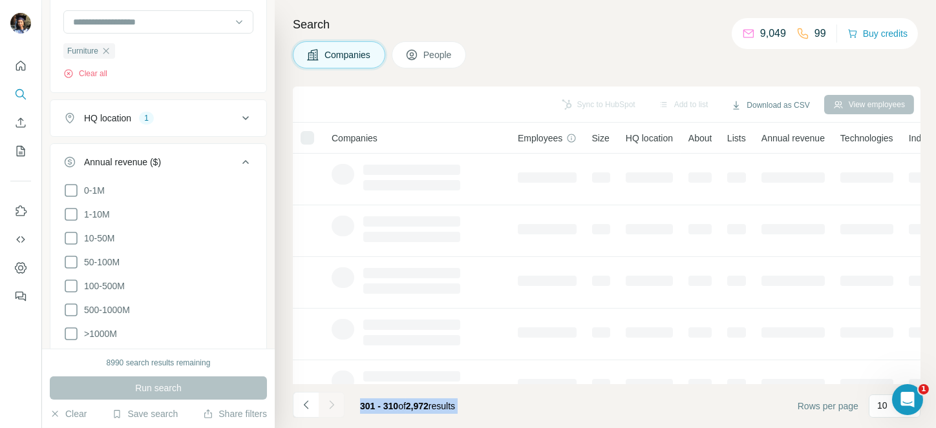
click at [331, 405] on div at bounding box center [332, 405] width 26 height 26
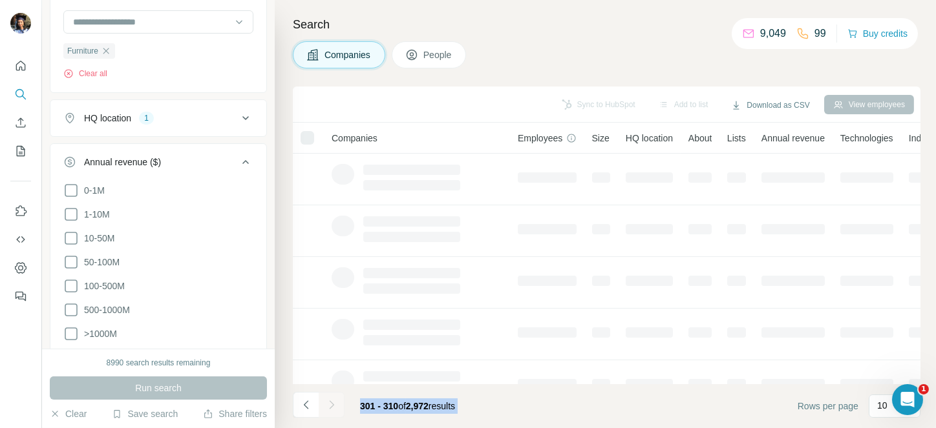
click at [331, 405] on div at bounding box center [332, 405] width 26 height 26
click at [331, 405] on icon "Navigate to next page" at bounding box center [331, 405] width 13 height 13
click at [331, 405] on div at bounding box center [332, 405] width 26 height 26
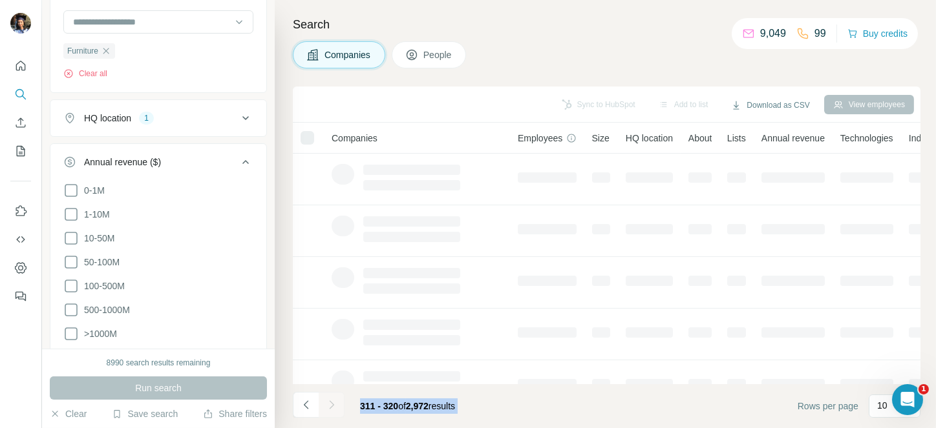
click at [331, 405] on div at bounding box center [332, 405] width 26 height 26
click at [331, 405] on icon "Navigate to next page" at bounding box center [331, 405] width 13 height 13
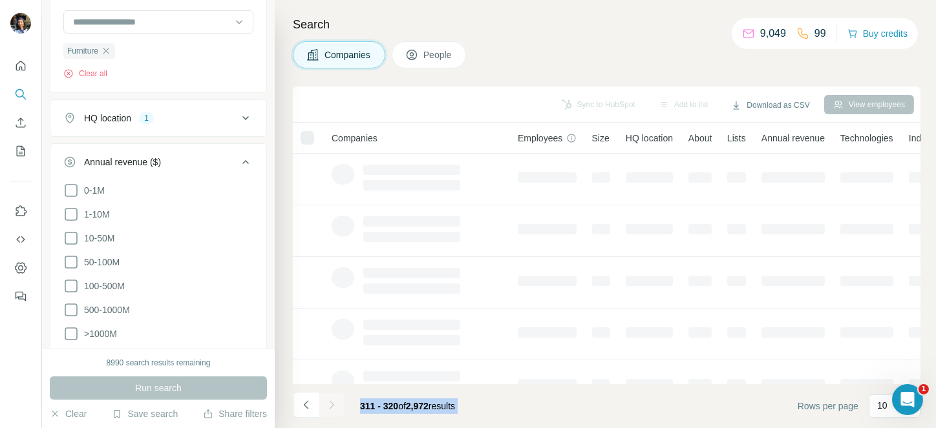
click at [331, 405] on div at bounding box center [332, 405] width 26 height 26
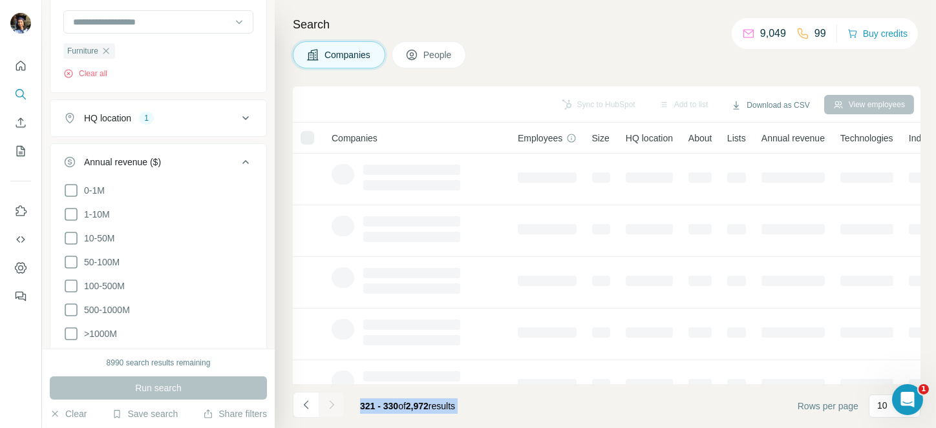
click at [331, 405] on div at bounding box center [332, 405] width 26 height 26
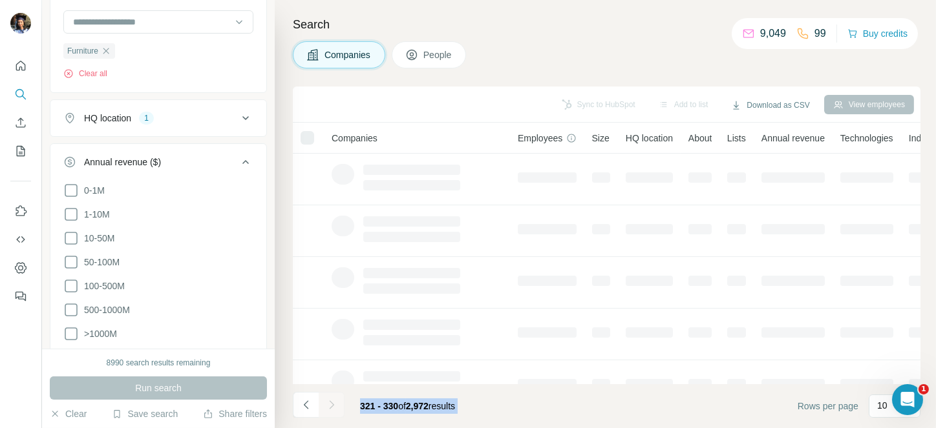
click at [331, 405] on icon "Navigate to next page" at bounding box center [331, 405] width 13 height 13
click at [331, 405] on div at bounding box center [332, 405] width 26 height 26
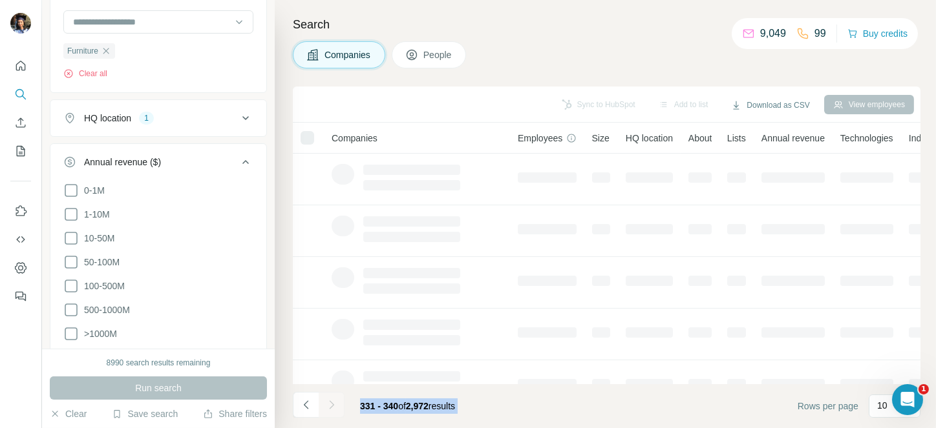
click at [331, 405] on div at bounding box center [332, 405] width 26 height 26
click at [331, 405] on icon "Navigate to next page" at bounding box center [331, 405] width 13 height 13
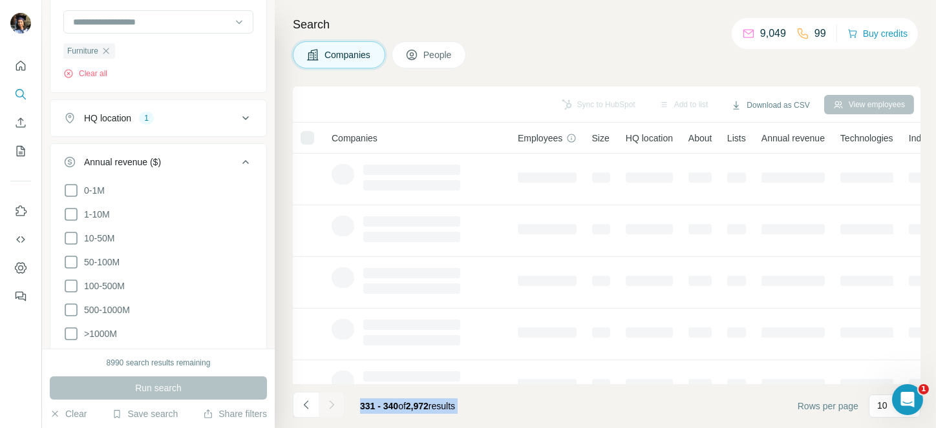
click at [331, 405] on div at bounding box center [332, 405] width 26 height 26
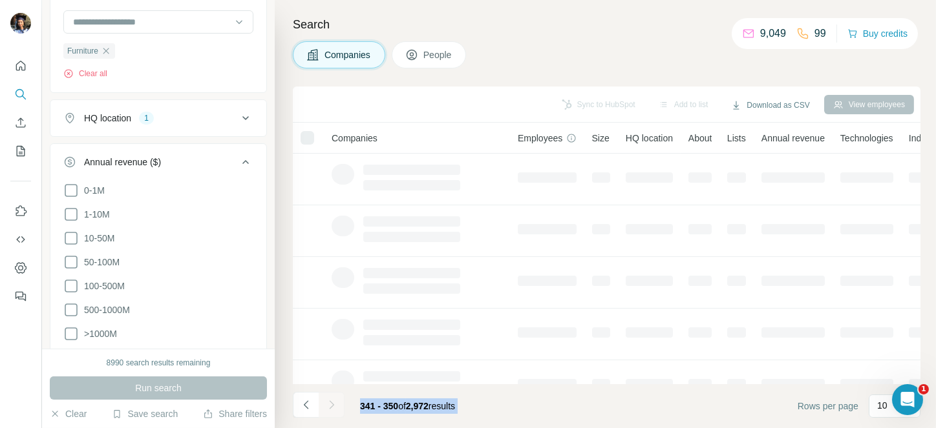
click at [331, 405] on div at bounding box center [332, 405] width 26 height 26
click at [331, 405] on icon "Navigate to next page" at bounding box center [331, 405] width 13 height 13
click at [331, 405] on div at bounding box center [332, 405] width 26 height 26
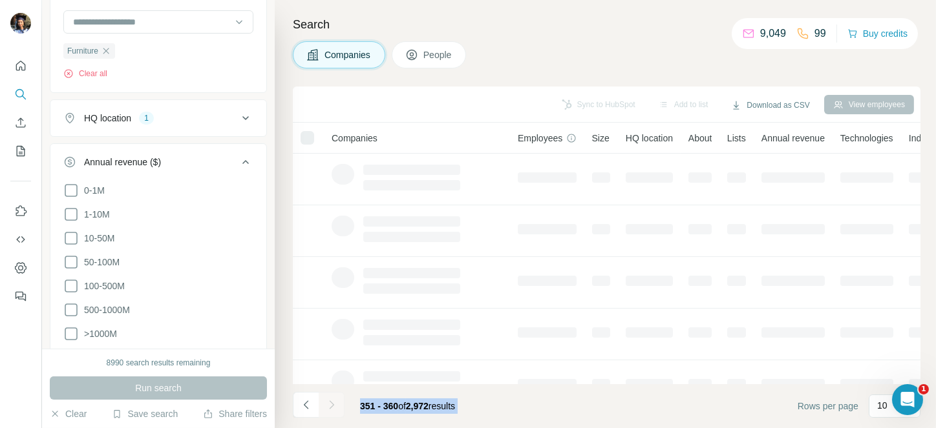
click at [331, 405] on div at bounding box center [332, 405] width 26 height 26
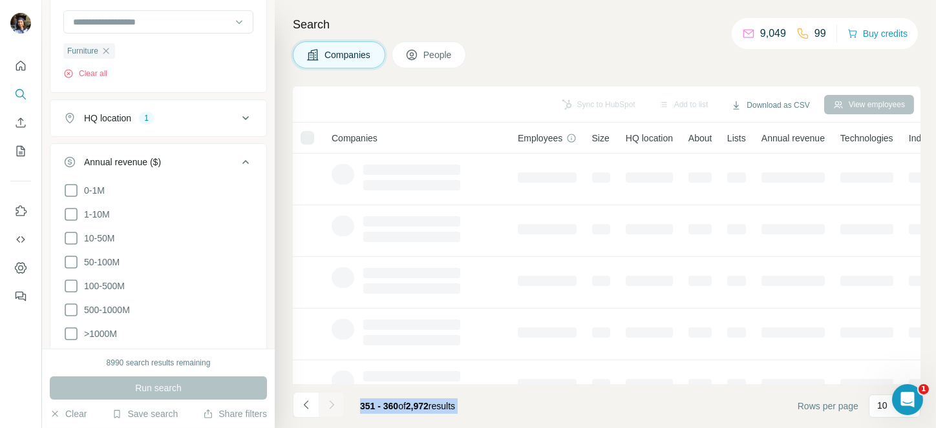
click at [331, 405] on div at bounding box center [332, 405] width 26 height 26
click at [331, 405] on icon "Navigate to next page" at bounding box center [331, 405] width 13 height 13
click at [331, 405] on div at bounding box center [332, 405] width 26 height 26
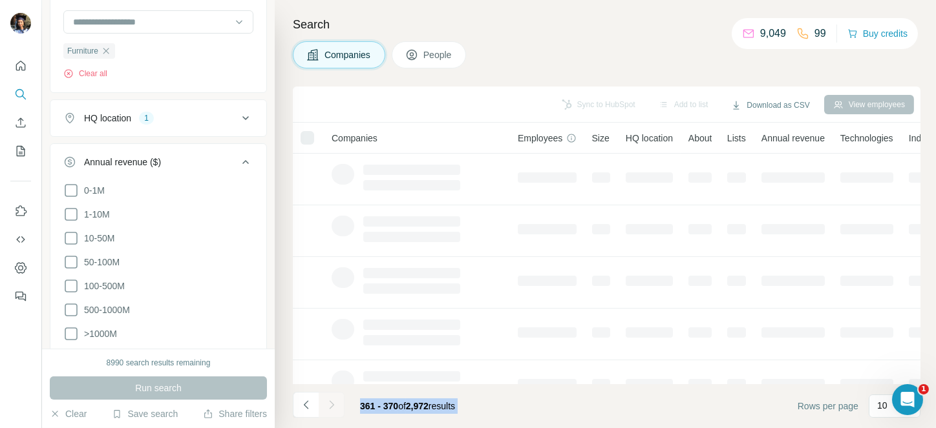
click at [331, 405] on div at bounding box center [332, 405] width 26 height 26
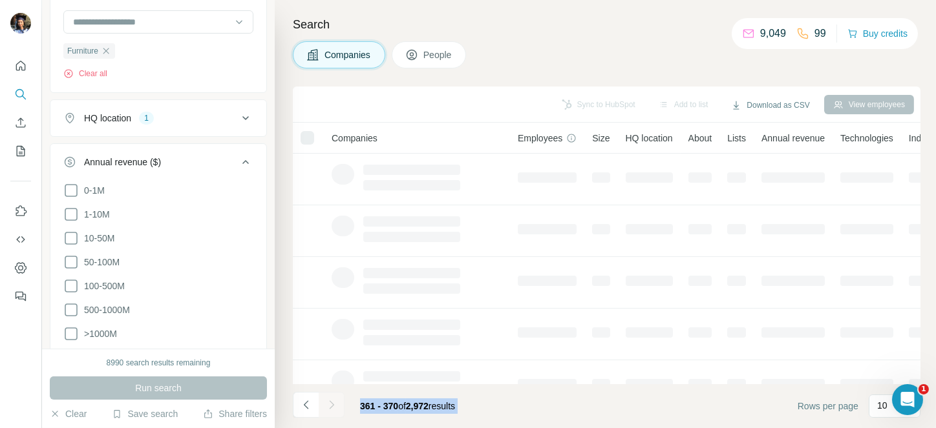
click at [331, 405] on div at bounding box center [332, 405] width 26 height 26
click at [331, 405] on icon "Navigate to next page" at bounding box center [331, 405] width 13 height 13
click at [331, 405] on div at bounding box center [332, 405] width 26 height 26
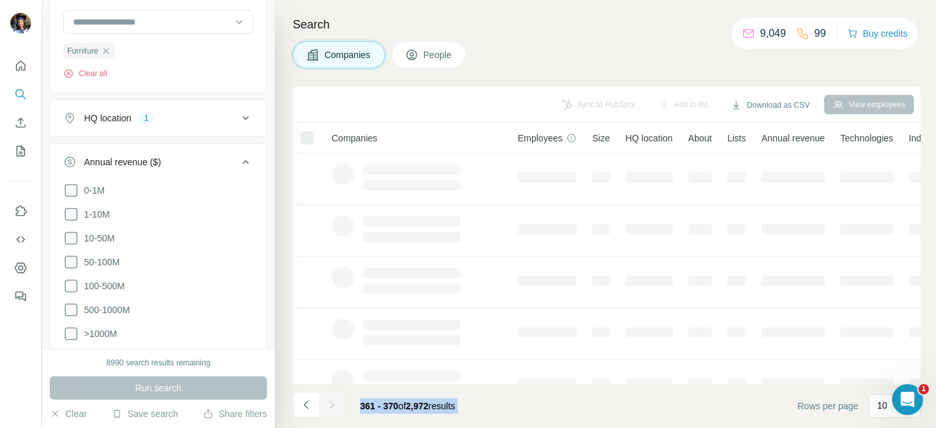
click at [331, 405] on div at bounding box center [332, 405] width 26 height 26
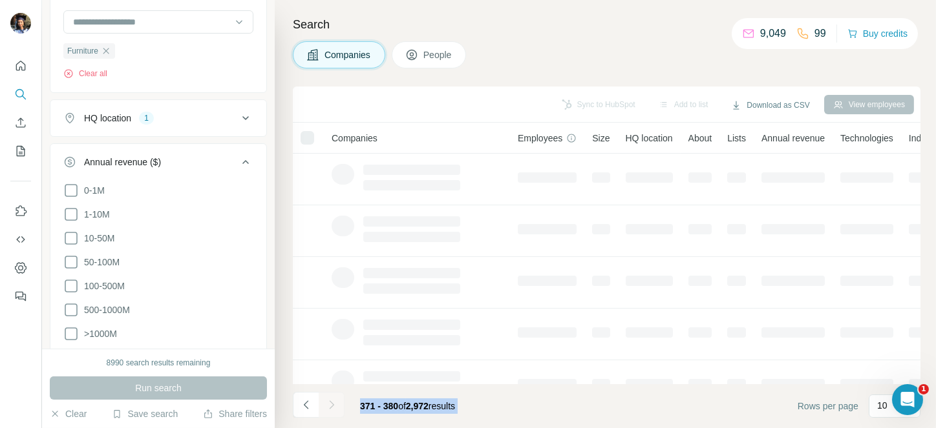
click at [331, 405] on icon "Navigate to next page" at bounding box center [331, 405] width 13 height 13
click at [331, 405] on div at bounding box center [332, 405] width 26 height 26
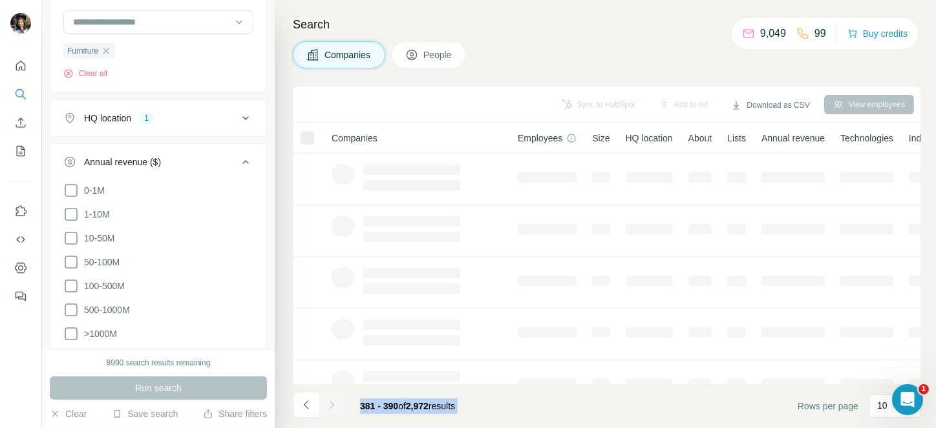
click at [331, 405] on div at bounding box center [332, 405] width 26 height 26
click at [331, 405] on icon "Navigate to next page" at bounding box center [331, 405] width 13 height 13
click at [331, 405] on div at bounding box center [332, 405] width 26 height 26
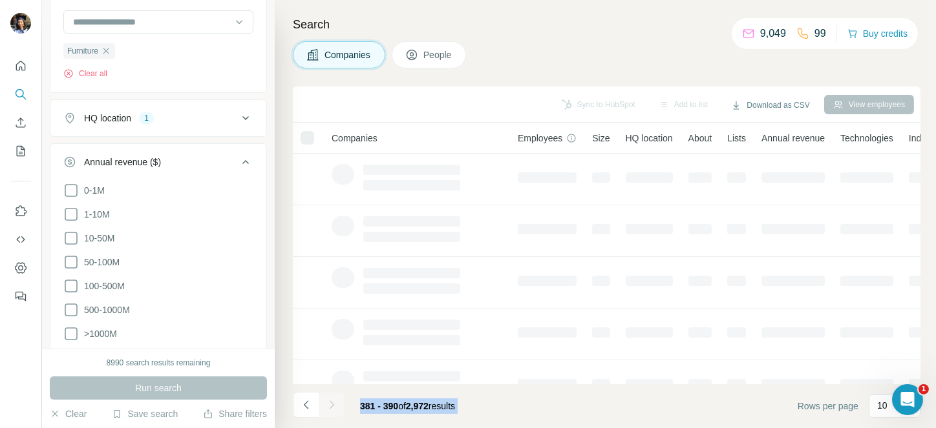
click at [331, 405] on div at bounding box center [332, 405] width 26 height 26
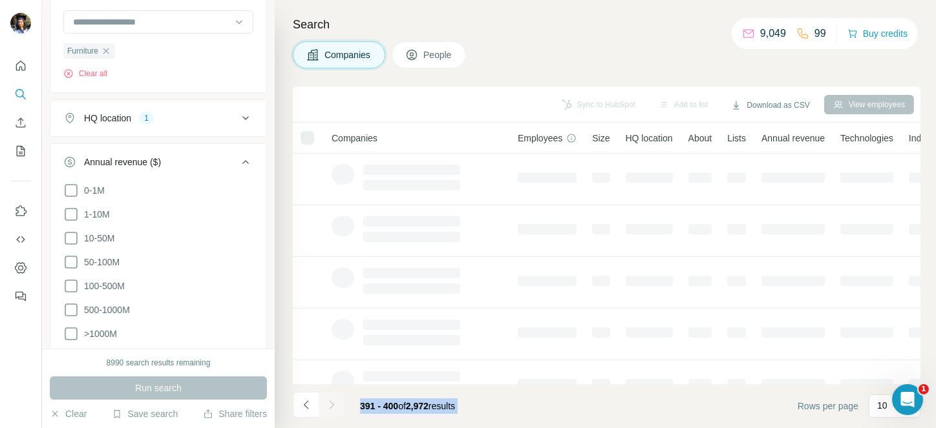
click at [331, 405] on div at bounding box center [332, 405] width 26 height 26
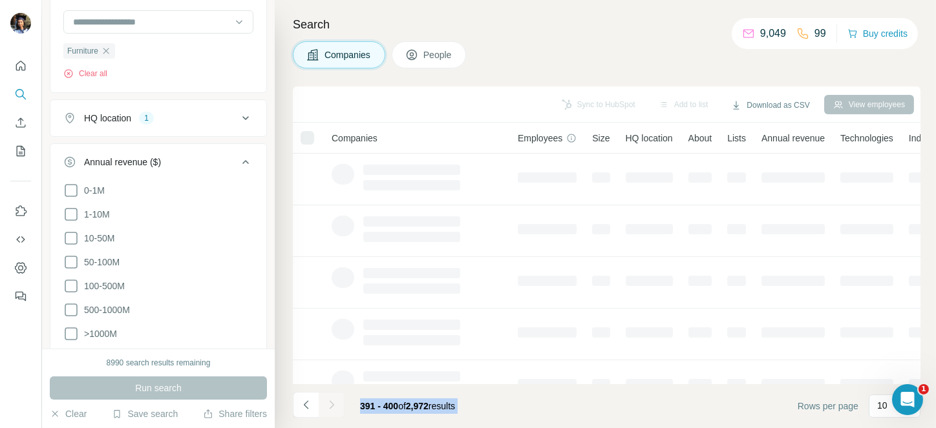
click at [331, 405] on div at bounding box center [332, 405] width 26 height 26
click at [331, 405] on icon "Navigate to next page" at bounding box center [331, 405] width 13 height 13
click at [331, 405] on div at bounding box center [332, 405] width 26 height 26
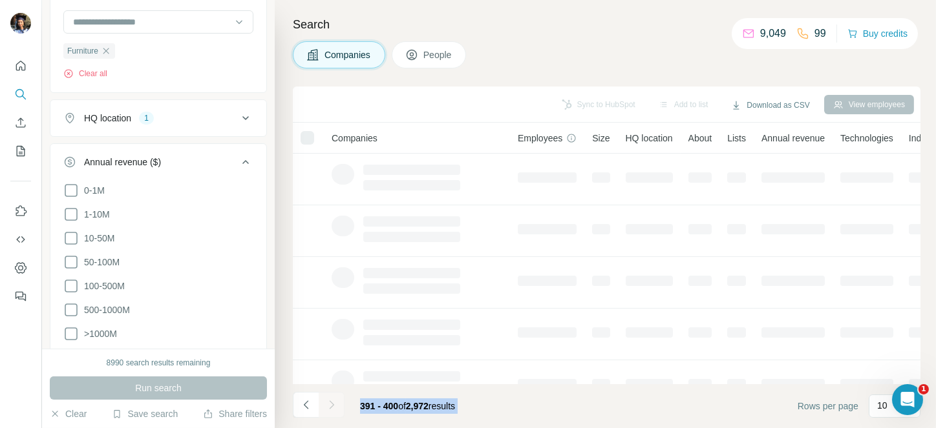
click at [331, 405] on div at bounding box center [332, 405] width 26 height 26
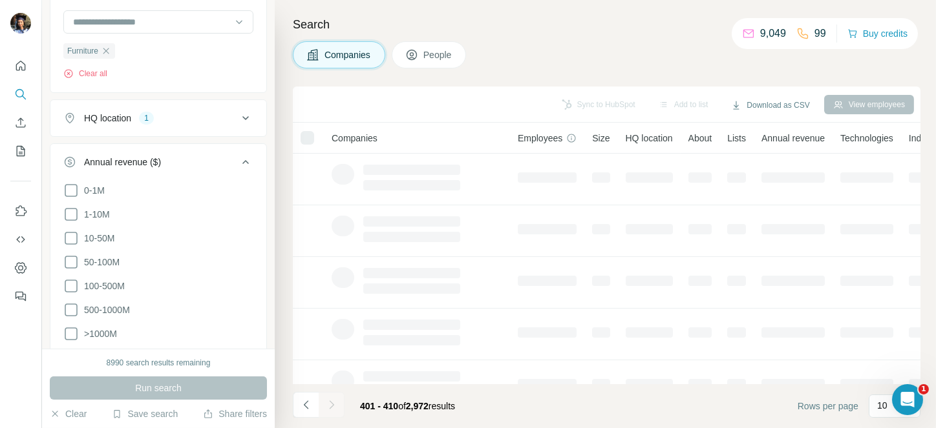
click at [331, 405] on div at bounding box center [332, 405] width 26 height 26
click at [331, 405] on icon "Navigate to next page" at bounding box center [331, 405] width 13 height 13
click at [331, 405] on div at bounding box center [332, 405] width 26 height 26
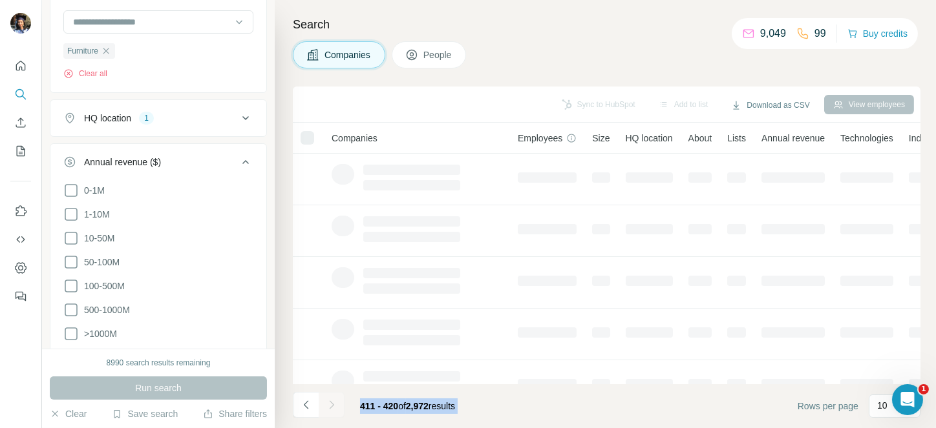
click at [331, 405] on div at bounding box center [332, 405] width 26 height 26
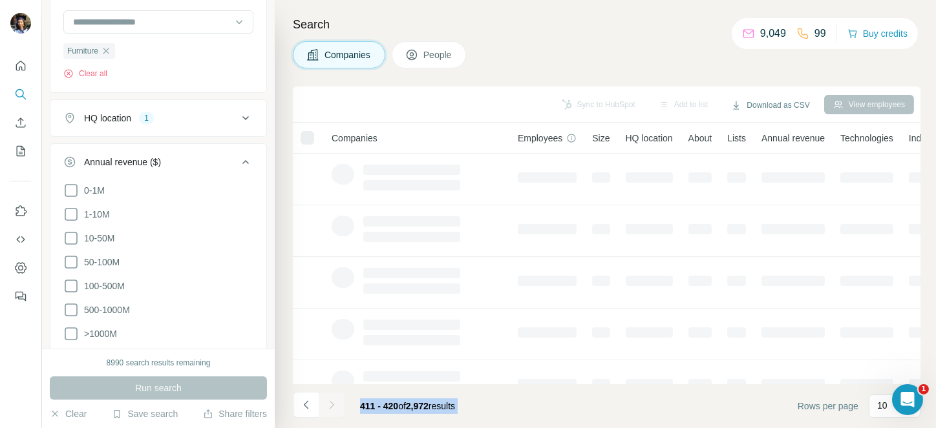
click at [331, 405] on div at bounding box center [332, 405] width 26 height 26
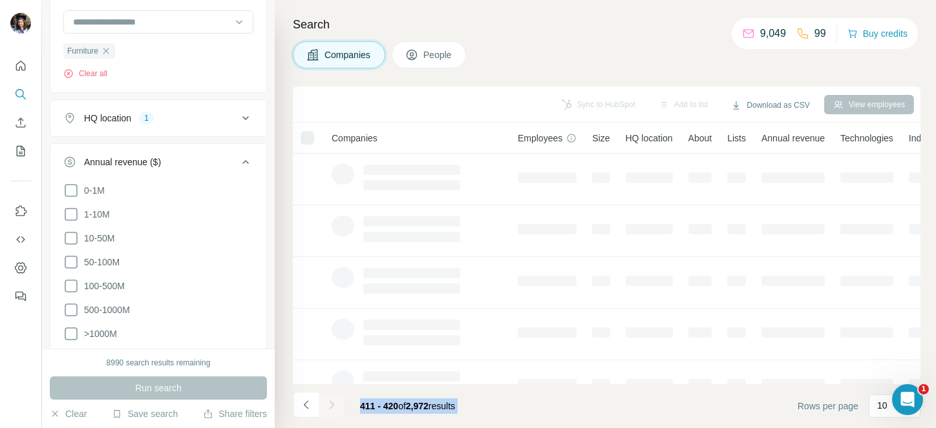
click at [331, 405] on icon "Navigate to next page" at bounding box center [331, 405] width 13 height 13
click at [331, 405] on div at bounding box center [332, 405] width 26 height 26
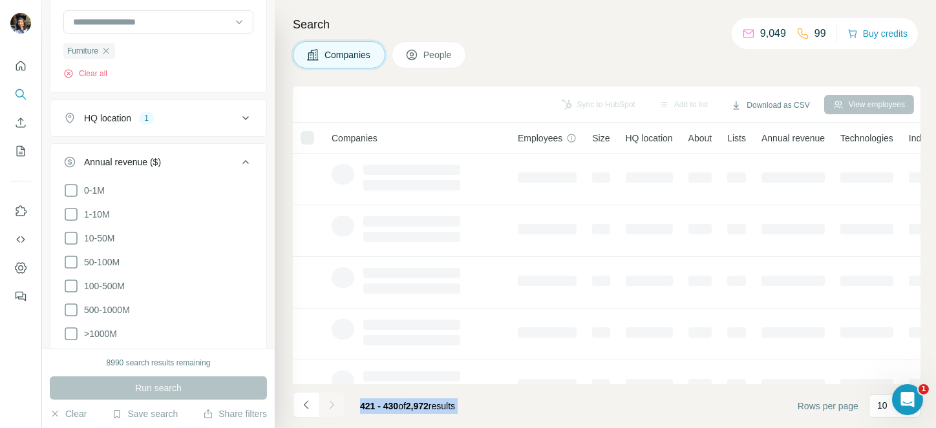
click at [331, 405] on div at bounding box center [332, 405] width 26 height 26
click at [331, 405] on icon "Navigate to next page" at bounding box center [331, 405] width 13 height 13
click at [331, 405] on div at bounding box center [332, 405] width 26 height 26
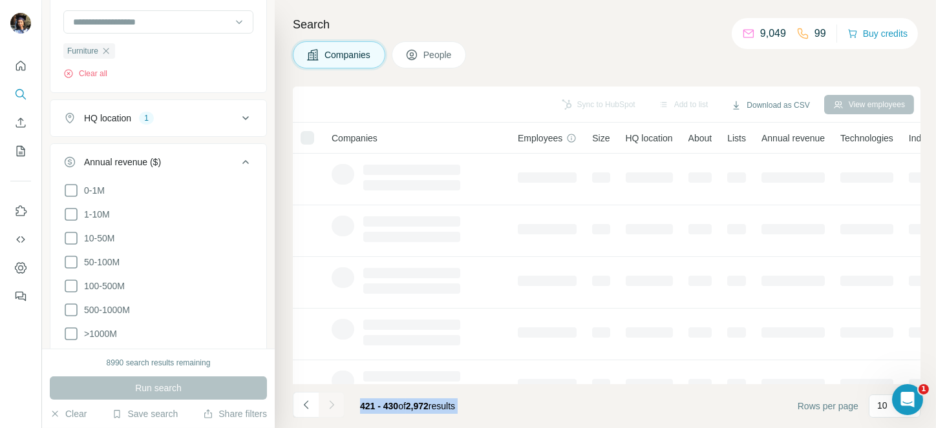
click at [331, 405] on div at bounding box center [332, 405] width 26 height 26
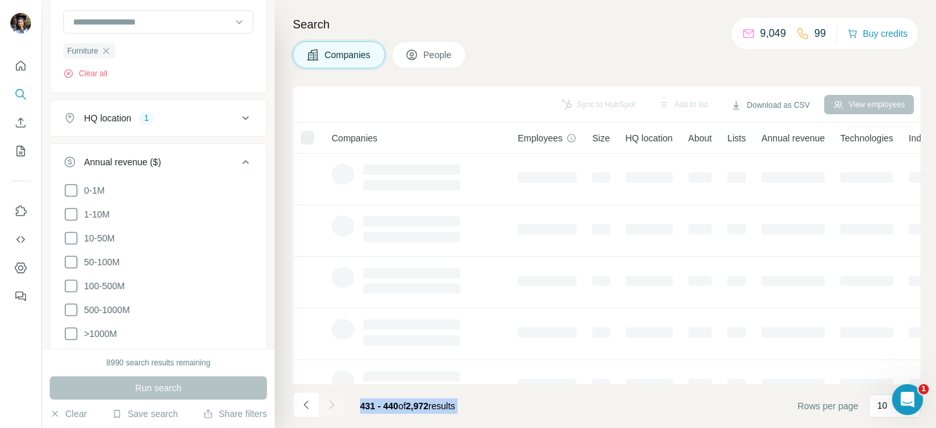
click at [331, 405] on div at bounding box center [332, 405] width 26 height 26
click at [331, 405] on icon "Navigate to next page" at bounding box center [331, 405] width 13 height 13
click at [331, 405] on div at bounding box center [332, 405] width 26 height 26
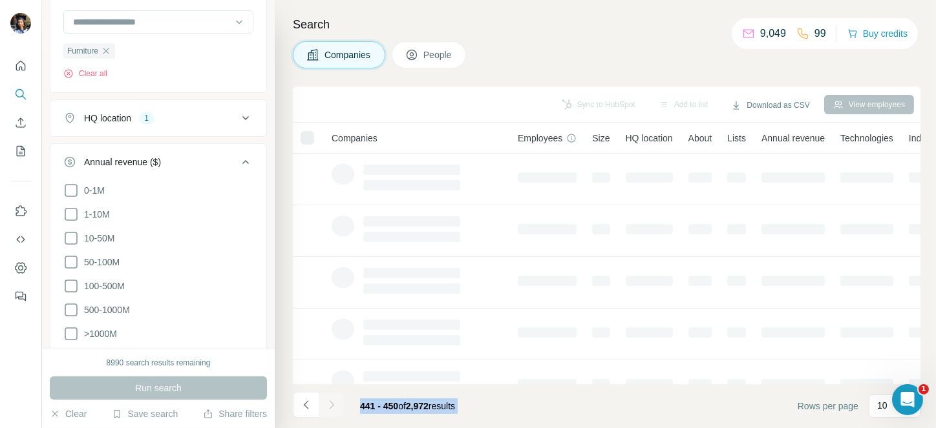
click at [331, 405] on div at bounding box center [332, 405] width 26 height 26
click at [331, 405] on icon "Navigate to next page" at bounding box center [331, 405] width 13 height 13
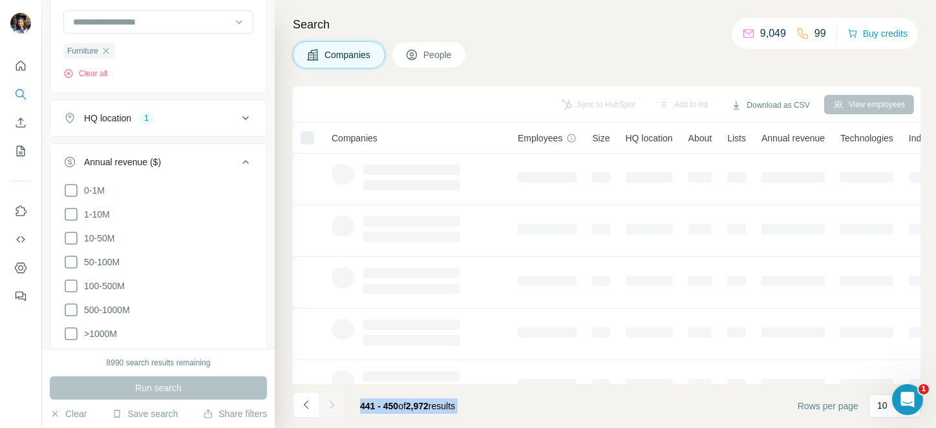
click at [331, 405] on div at bounding box center [332, 405] width 26 height 26
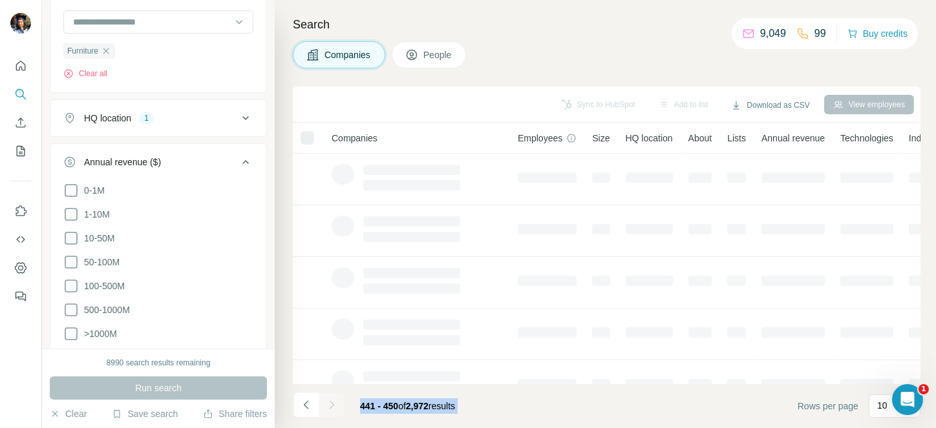
click at [331, 405] on div at bounding box center [332, 405] width 26 height 26
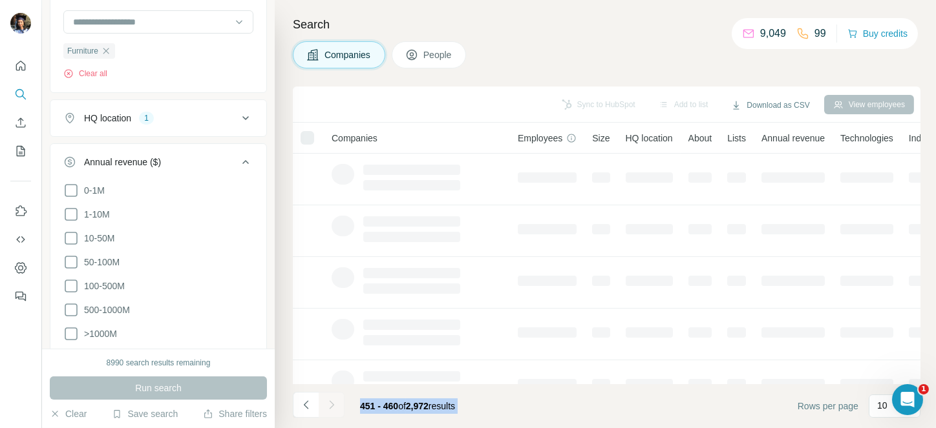
click at [331, 405] on div at bounding box center [332, 405] width 26 height 26
click at [331, 405] on icon "Navigate to next page" at bounding box center [331, 405] width 13 height 13
click at [331, 405] on div at bounding box center [332, 405] width 26 height 26
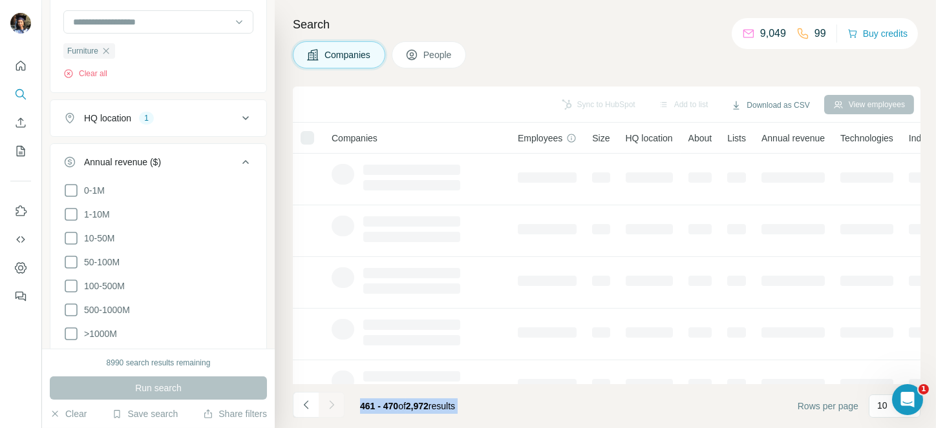
click at [331, 405] on div at bounding box center [332, 405] width 26 height 26
click at [331, 405] on icon "Navigate to next page" at bounding box center [331, 405] width 13 height 13
click at [331, 405] on div at bounding box center [332, 405] width 26 height 26
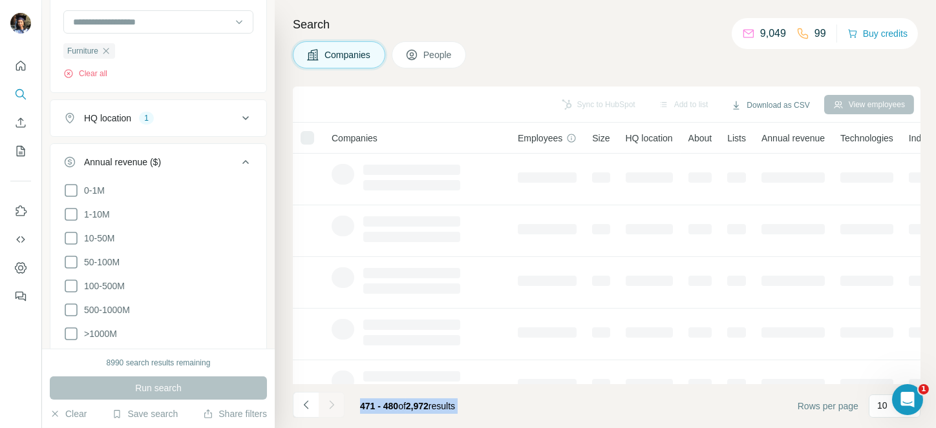
click at [331, 405] on div at bounding box center [332, 405] width 26 height 26
click at [331, 405] on icon "Navigate to next page" at bounding box center [331, 405] width 13 height 13
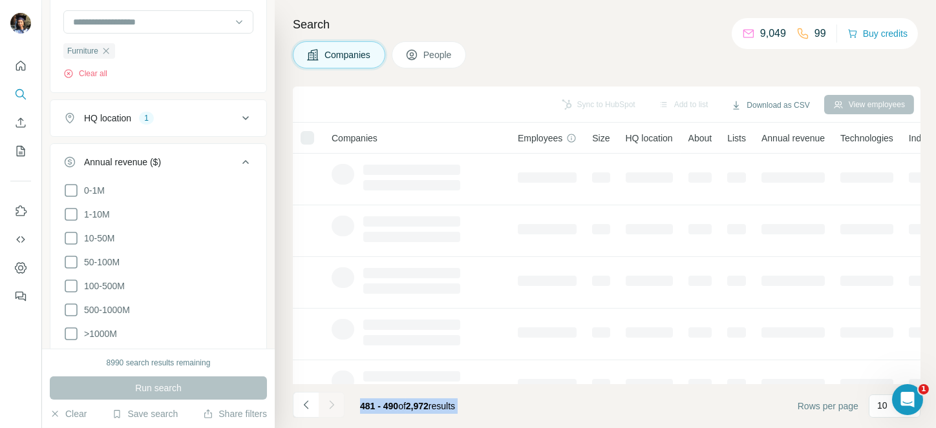
click at [331, 405] on div at bounding box center [332, 405] width 26 height 26
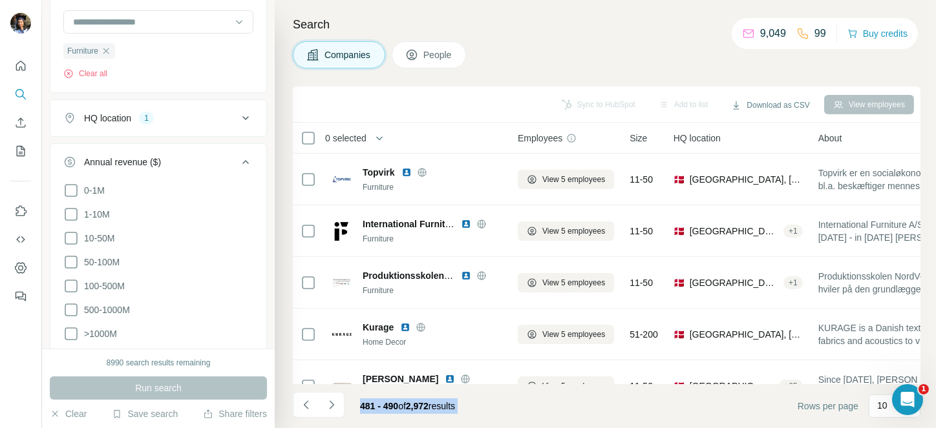
click at [331, 405] on icon "Navigate to next page" at bounding box center [331, 405] width 13 height 13
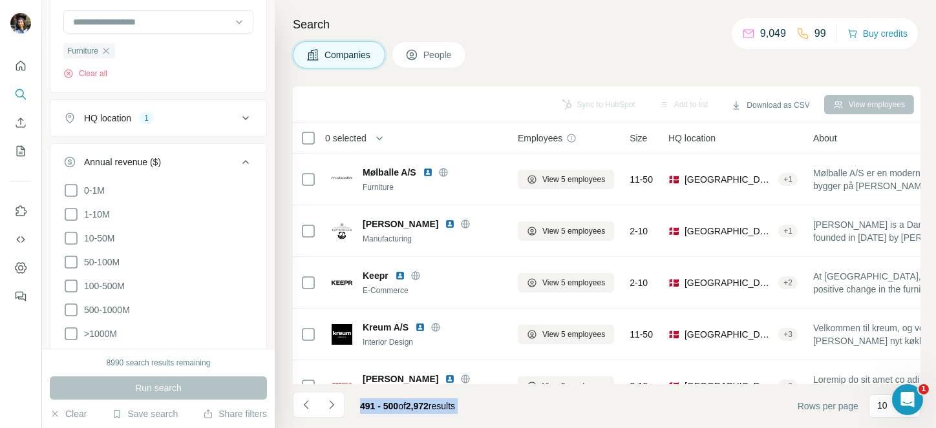
click at [331, 405] on icon "Navigate to next page" at bounding box center [331, 405] width 13 height 13
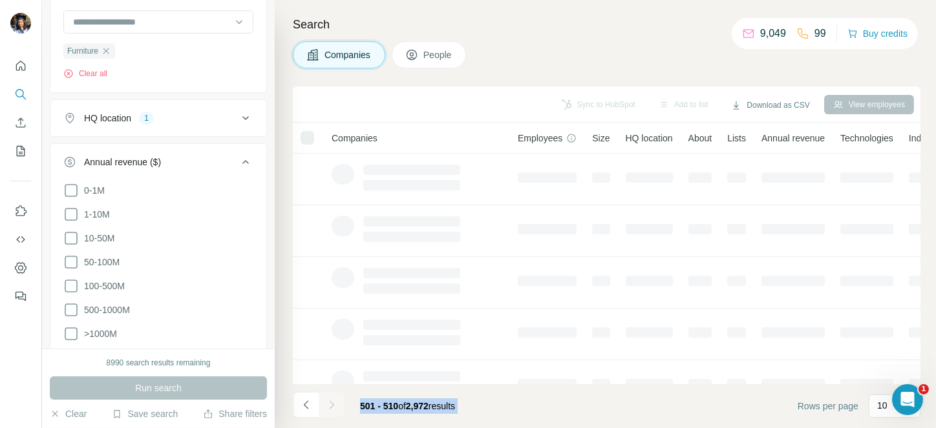
click at [532, 408] on footer "501 - 510 of 2,972 results Rows per page 10" at bounding box center [606, 406] width 627 height 44
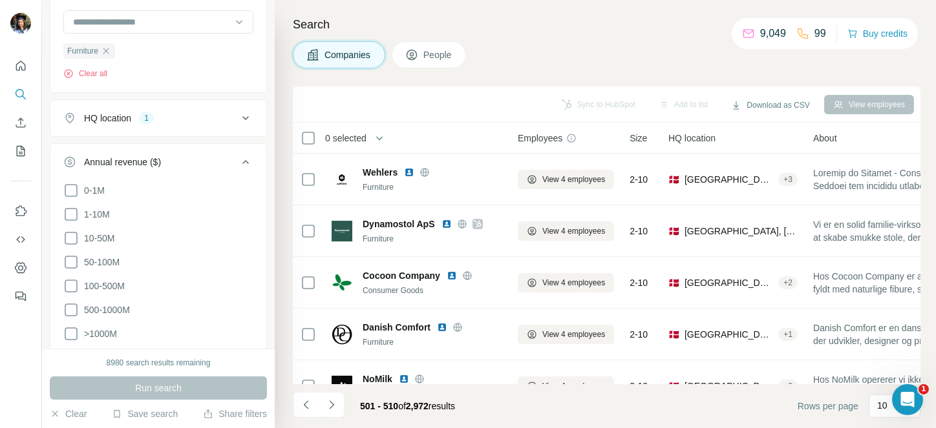
click at [360, 142] on span "0 selected" at bounding box center [345, 138] width 41 height 13
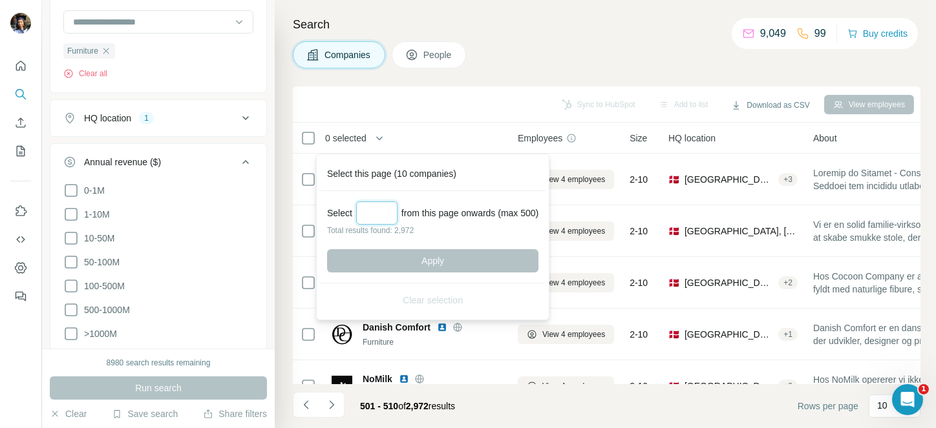
click at [379, 206] on input "Select a number (up to 500)" at bounding box center [376, 213] width 41 height 23
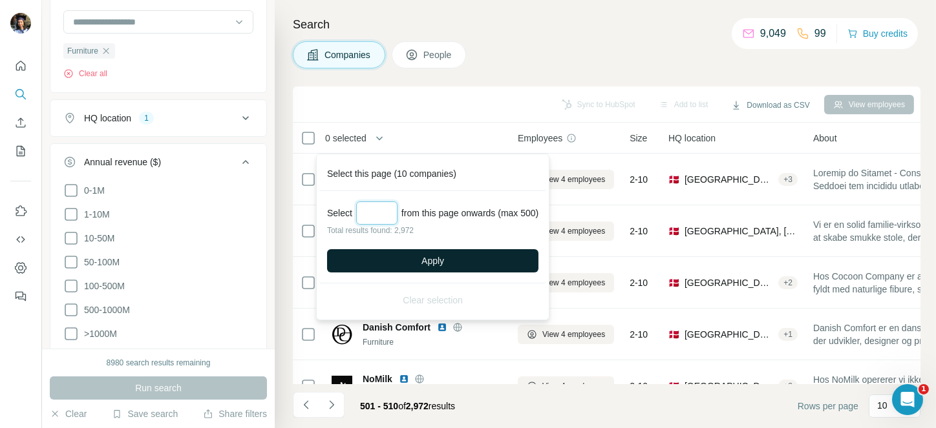
type input "***"
click at [408, 262] on button "Apply" at bounding box center [432, 260] width 211 height 23
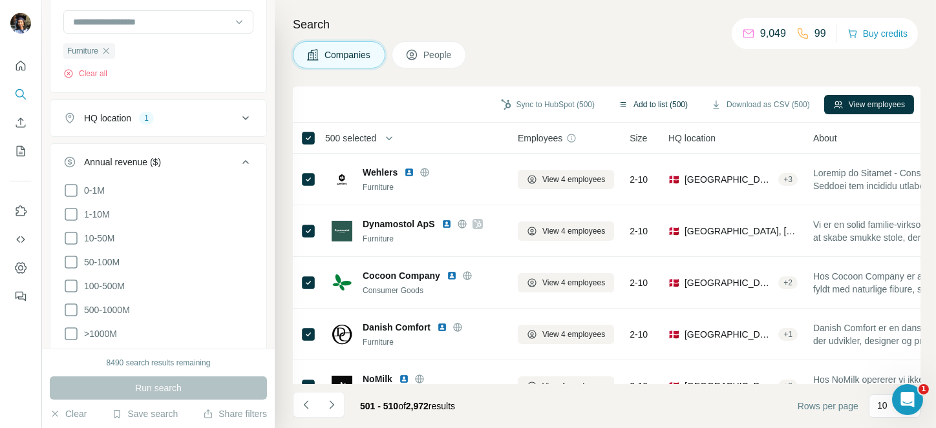
click at [653, 99] on button "Add to list (500)" at bounding box center [653, 104] width 88 height 19
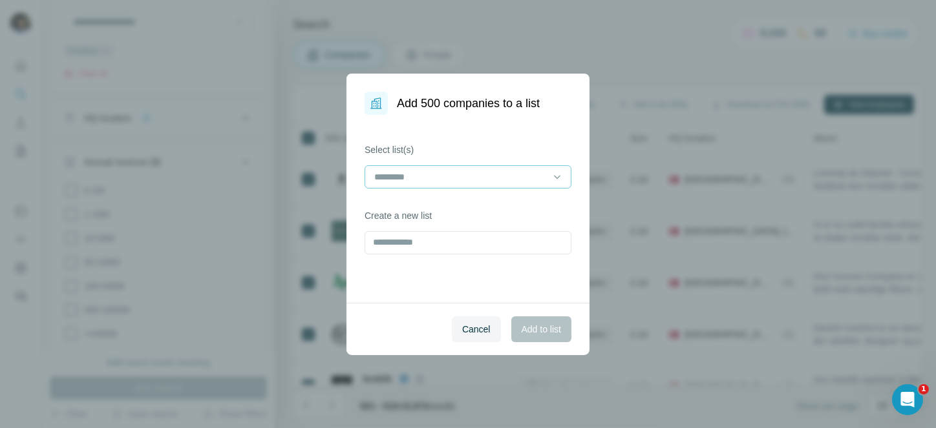
click at [484, 170] on input at bounding box center [460, 177] width 174 height 14
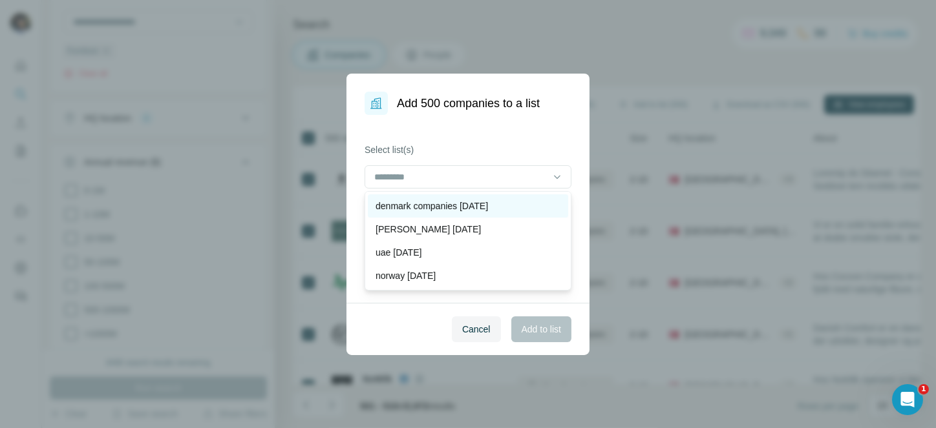
click at [488, 203] on p "denmark companies [DATE]" at bounding box center [431, 206] width 112 height 13
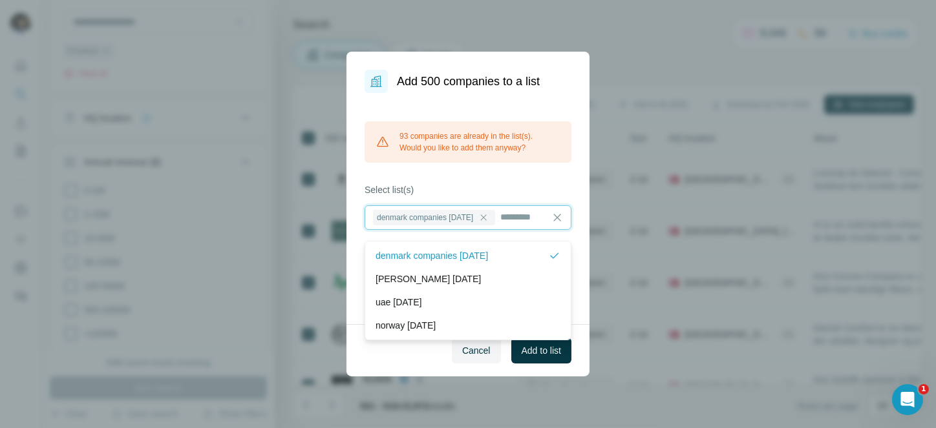
scroll to position [1, 0]
click at [534, 353] on span "Add to list" at bounding box center [540, 350] width 39 height 13
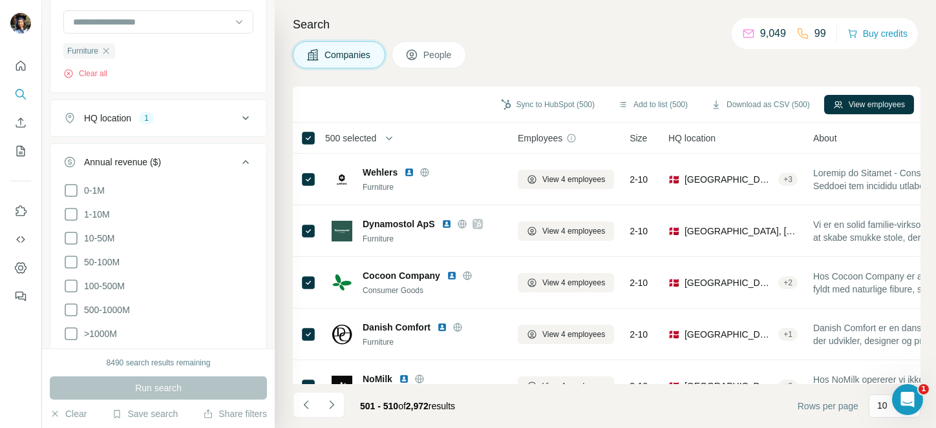
click at [375, 139] on span "500 selected" at bounding box center [350, 138] width 51 height 13
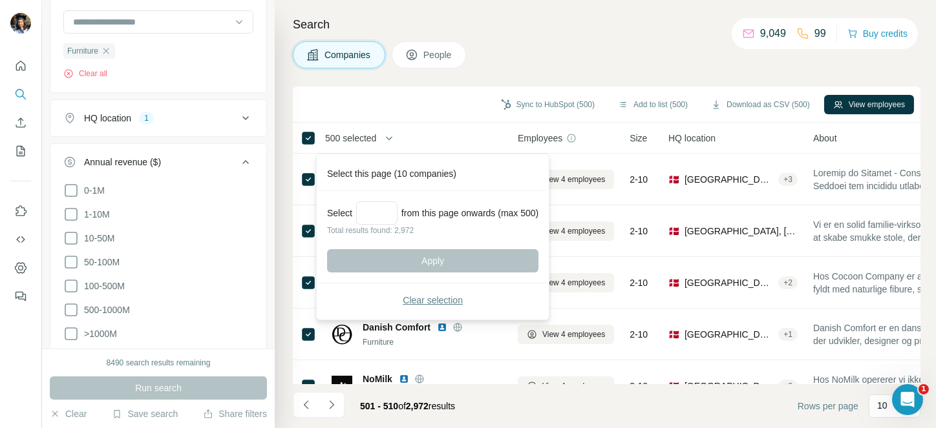
click at [446, 294] on span "Clear selection" at bounding box center [433, 300] width 60 height 13
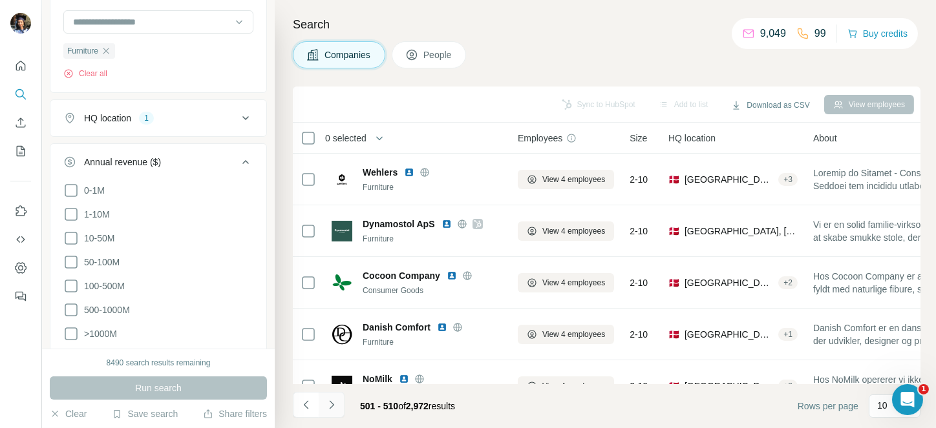
click at [333, 406] on icon "Navigate to next page" at bounding box center [331, 405] width 13 height 13
click at [333, 406] on div at bounding box center [332, 405] width 26 height 26
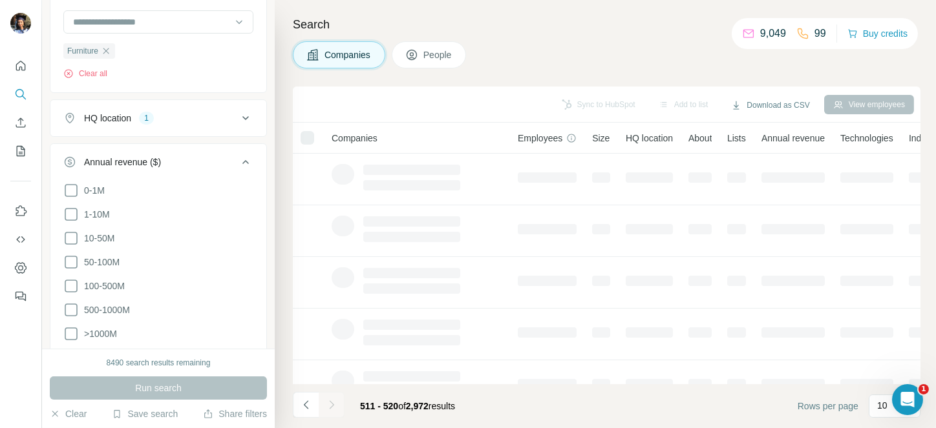
click at [333, 406] on div at bounding box center [332, 405] width 26 height 26
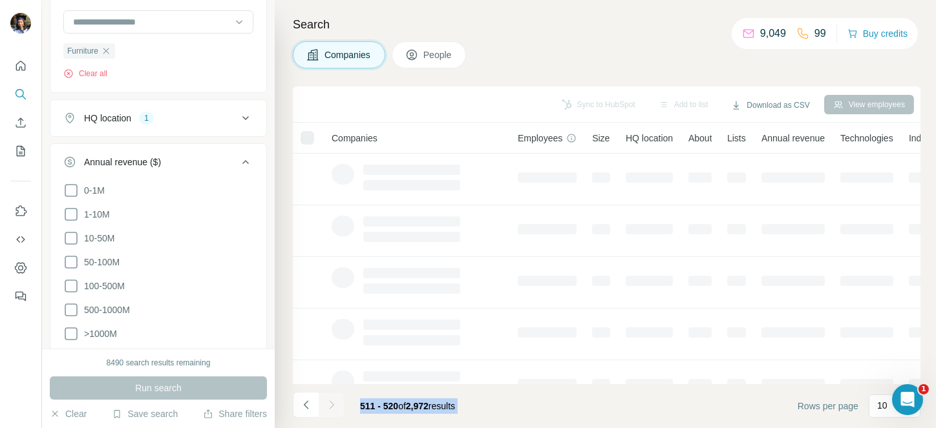
click at [333, 406] on icon "Navigate to next page" at bounding box center [331, 405] width 13 height 13
click at [333, 406] on div at bounding box center [332, 405] width 26 height 26
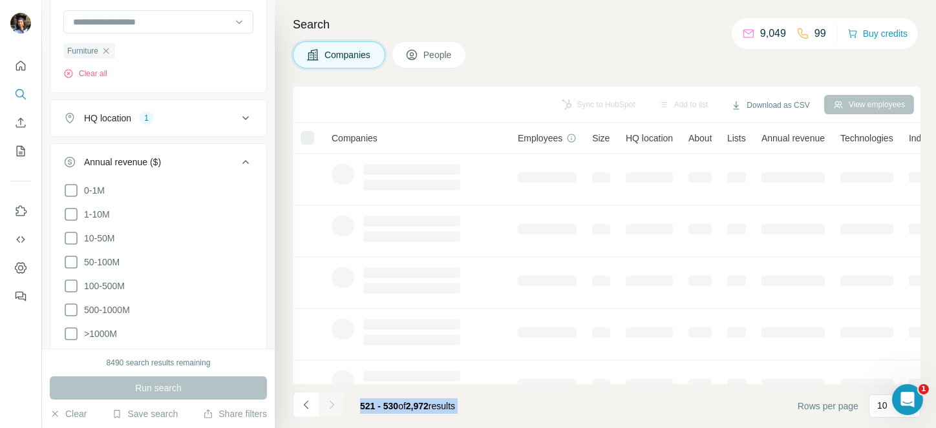
click at [333, 406] on div at bounding box center [332, 405] width 26 height 26
click at [333, 406] on icon "Navigate to next page" at bounding box center [331, 405] width 13 height 13
click at [333, 406] on div at bounding box center [332, 405] width 26 height 26
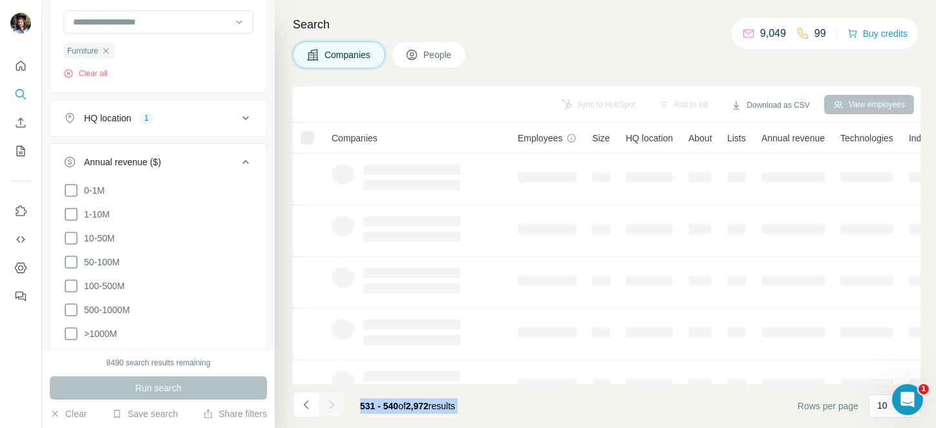
click at [333, 406] on div at bounding box center [332, 405] width 26 height 26
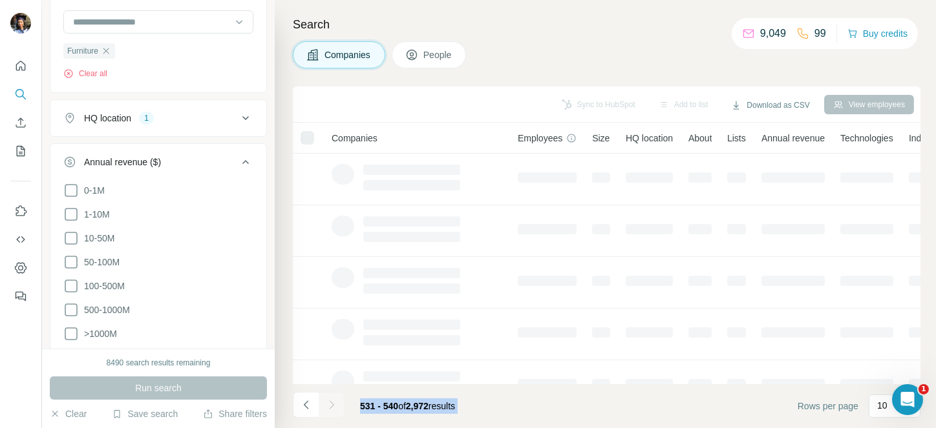
click at [333, 406] on div at bounding box center [332, 405] width 26 height 26
click at [333, 406] on icon "Navigate to next page" at bounding box center [331, 405] width 13 height 13
click at [333, 406] on div at bounding box center [332, 405] width 26 height 26
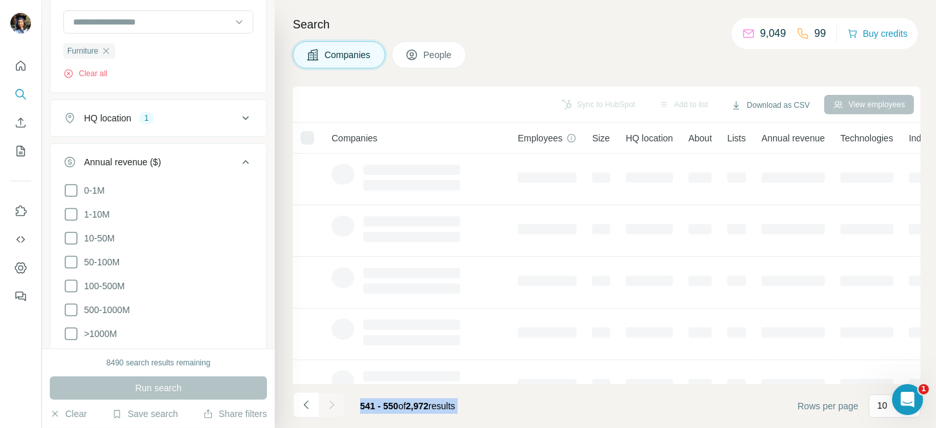
click at [333, 406] on div at bounding box center [332, 405] width 26 height 26
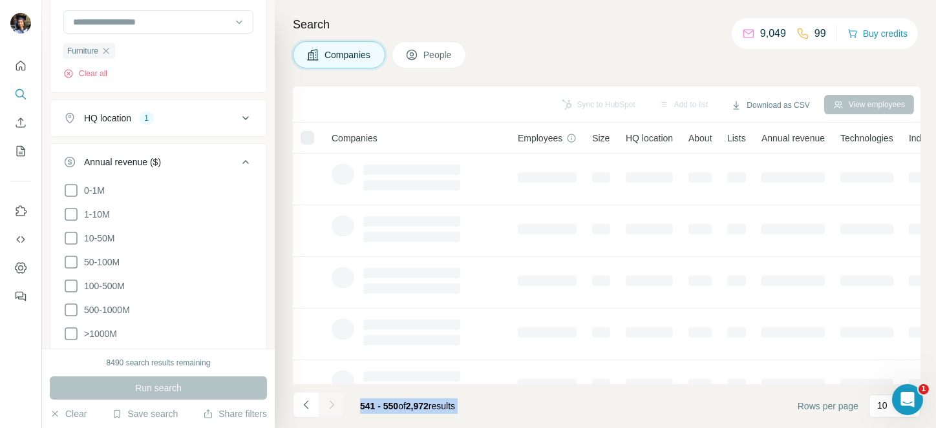
click at [333, 406] on div at bounding box center [332, 405] width 26 height 26
click at [333, 406] on icon "Navigate to next page" at bounding box center [331, 405] width 13 height 13
click at [333, 406] on div at bounding box center [332, 405] width 26 height 26
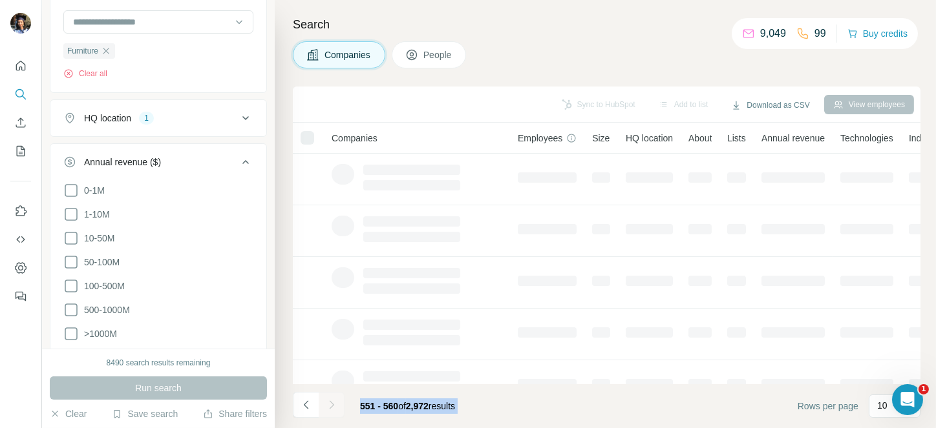
click at [333, 406] on div at bounding box center [332, 405] width 26 height 26
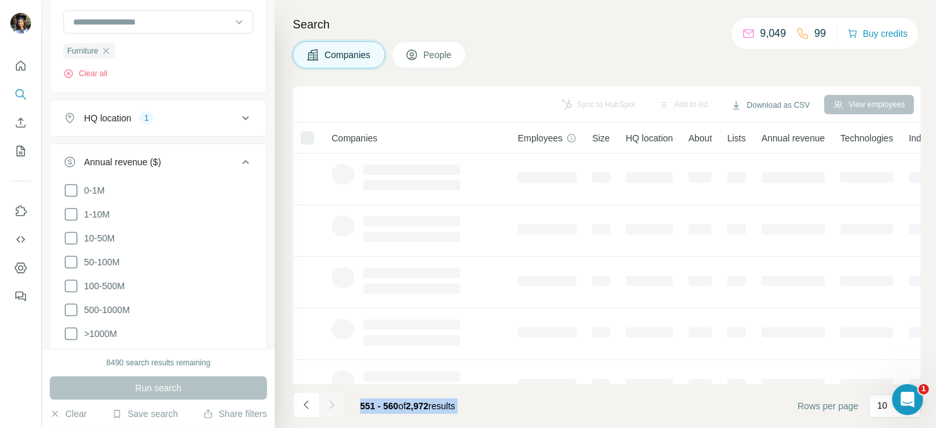
click at [333, 406] on div at bounding box center [332, 405] width 26 height 26
click at [333, 406] on icon "Navigate to next page" at bounding box center [331, 405] width 13 height 13
click at [333, 406] on div at bounding box center [332, 405] width 26 height 26
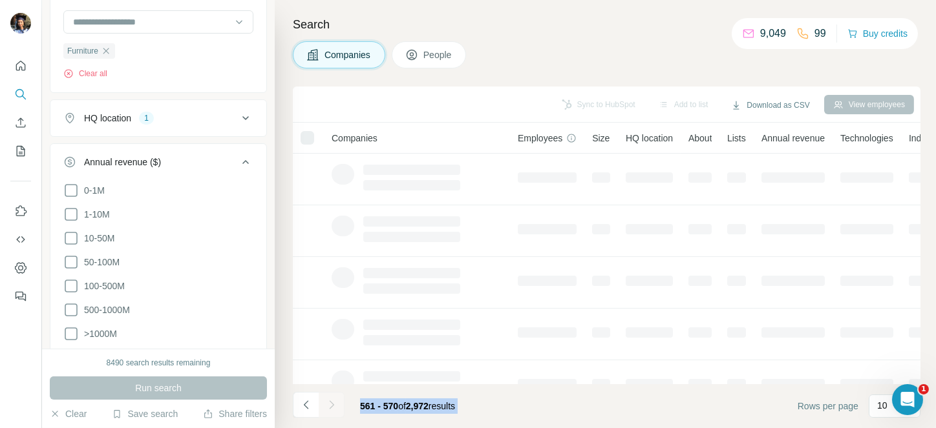
click at [333, 406] on div at bounding box center [332, 405] width 26 height 26
click at [333, 406] on icon "Navigate to next page" at bounding box center [331, 405] width 13 height 13
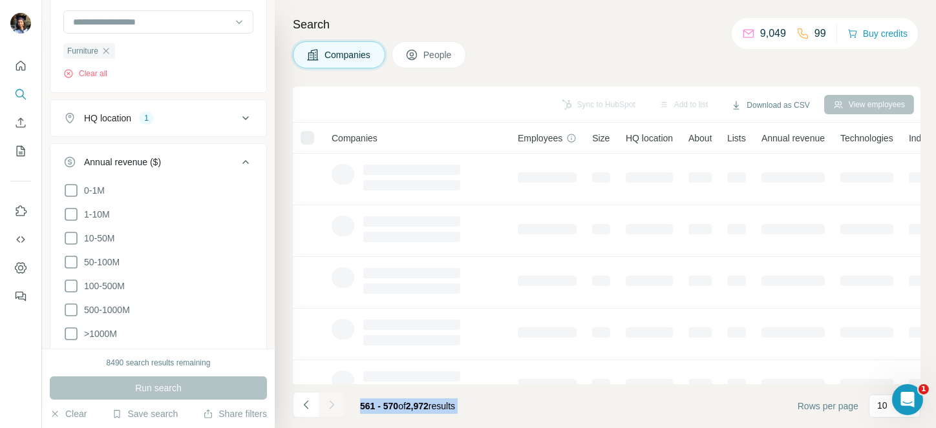
click at [333, 406] on div at bounding box center [332, 405] width 26 height 26
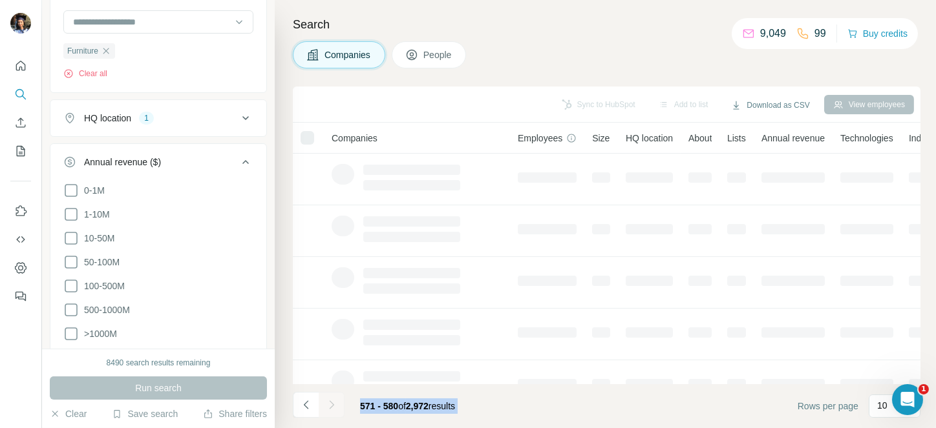
click at [333, 406] on div at bounding box center [332, 405] width 26 height 26
click at [333, 406] on icon "Navigate to next page" at bounding box center [331, 405] width 13 height 13
click at [333, 406] on div at bounding box center [332, 405] width 26 height 26
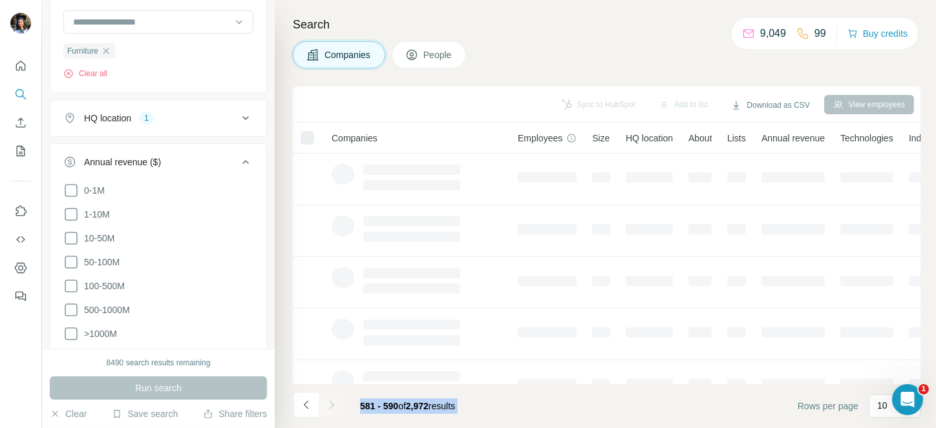
click at [333, 406] on div at bounding box center [332, 405] width 26 height 26
click at [333, 406] on icon "Navigate to next page" at bounding box center [331, 405] width 13 height 13
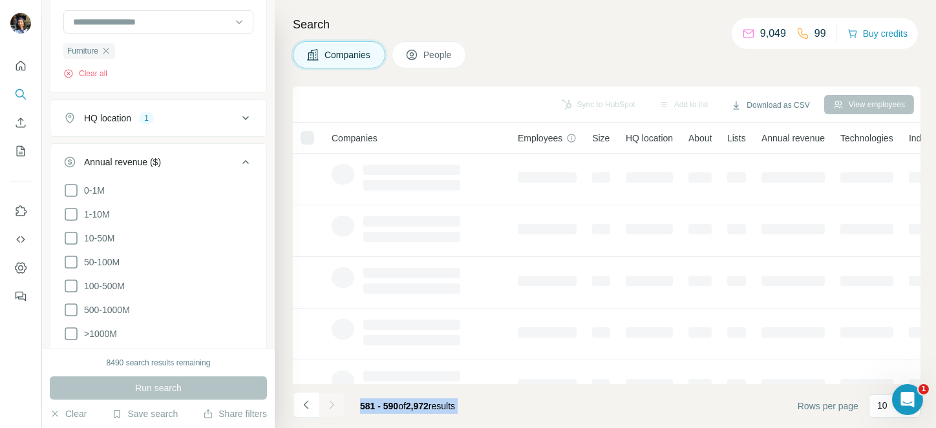
click at [333, 406] on div at bounding box center [332, 405] width 26 height 26
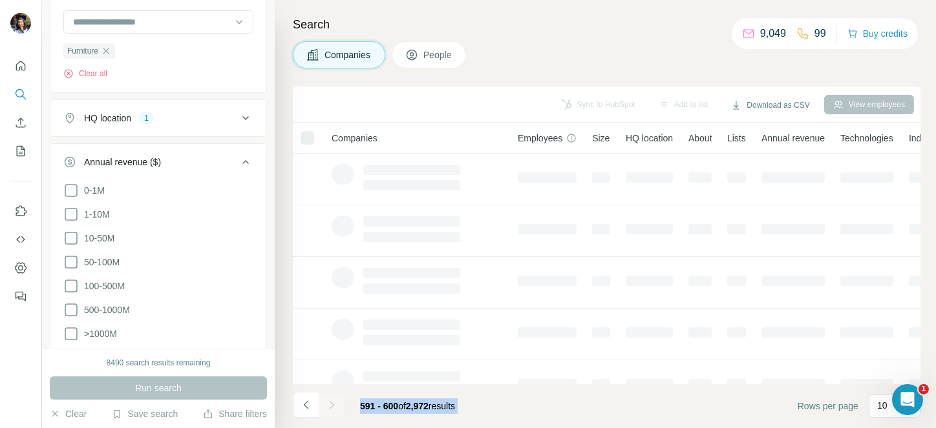
click at [333, 406] on div at bounding box center [332, 405] width 26 height 26
click at [333, 406] on icon "Navigate to next page" at bounding box center [331, 405] width 13 height 13
click at [333, 406] on div at bounding box center [332, 405] width 26 height 26
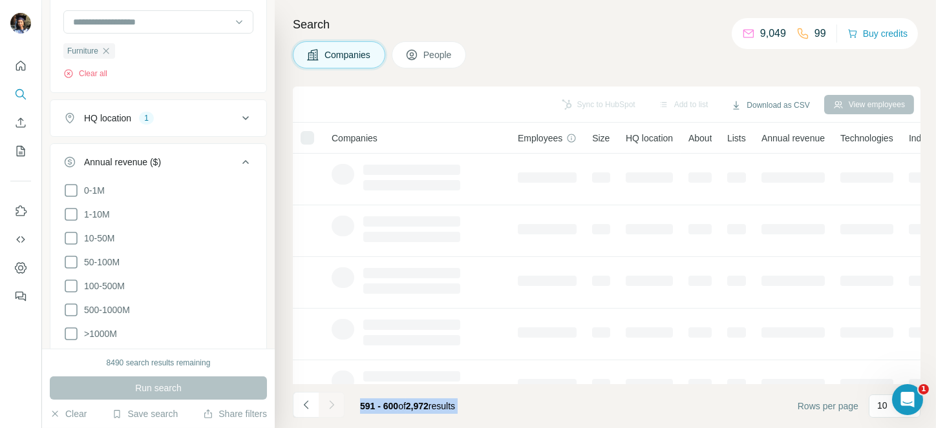
click at [333, 406] on div at bounding box center [332, 405] width 26 height 26
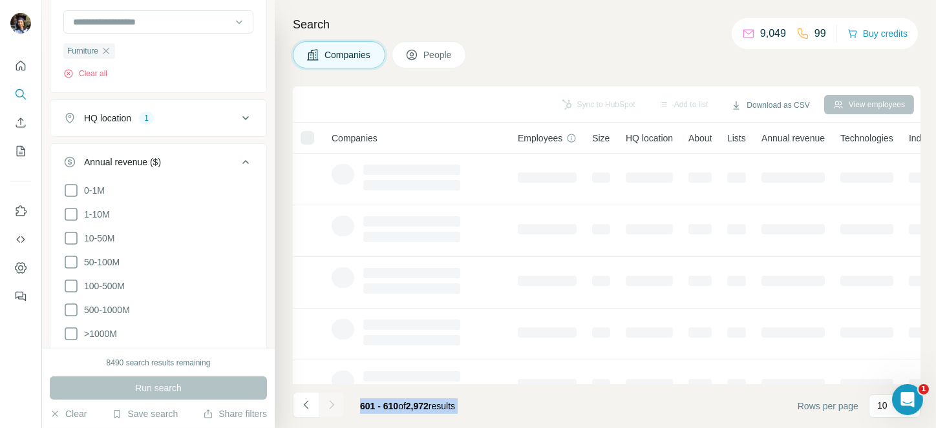
click at [333, 406] on div at bounding box center [332, 405] width 26 height 26
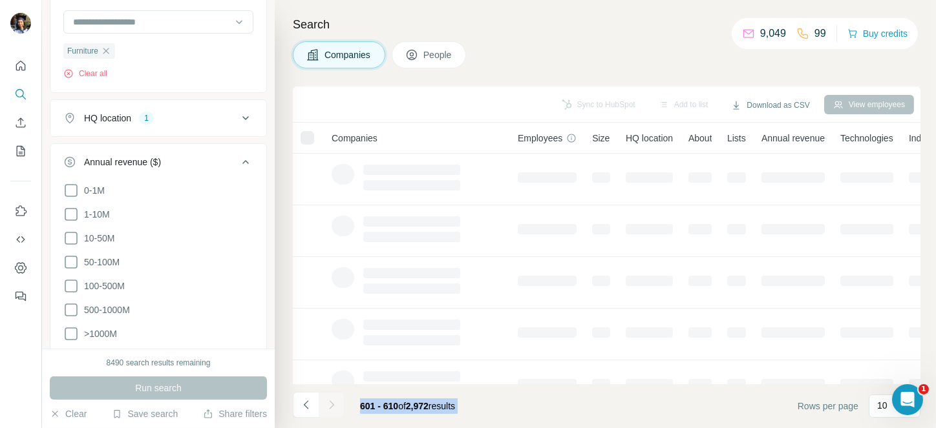
click at [333, 406] on icon "Navigate to next page" at bounding box center [331, 405] width 13 height 13
click at [333, 406] on div at bounding box center [332, 405] width 26 height 26
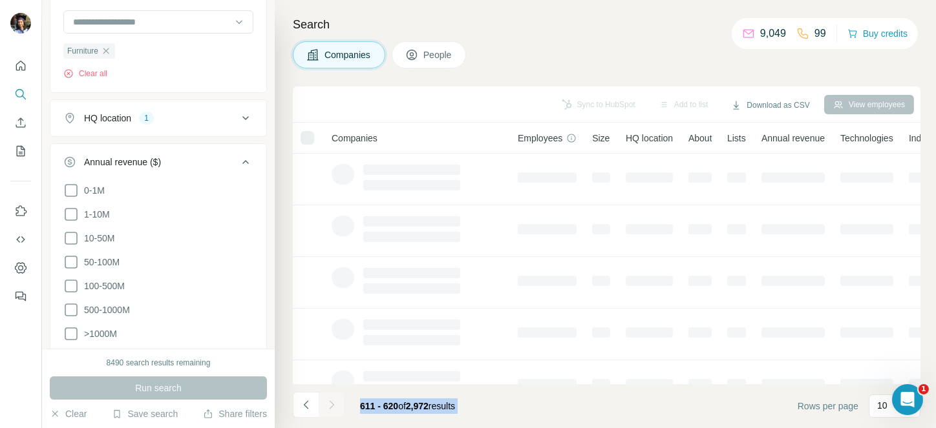
click at [333, 406] on div at bounding box center [332, 405] width 26 height 26
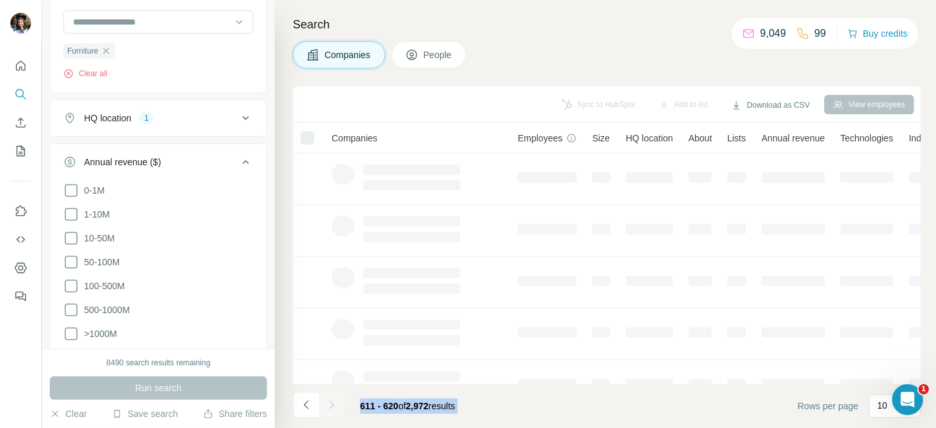
click at [333, 406] on div at bounding box center [332, 405] width 26 height 26
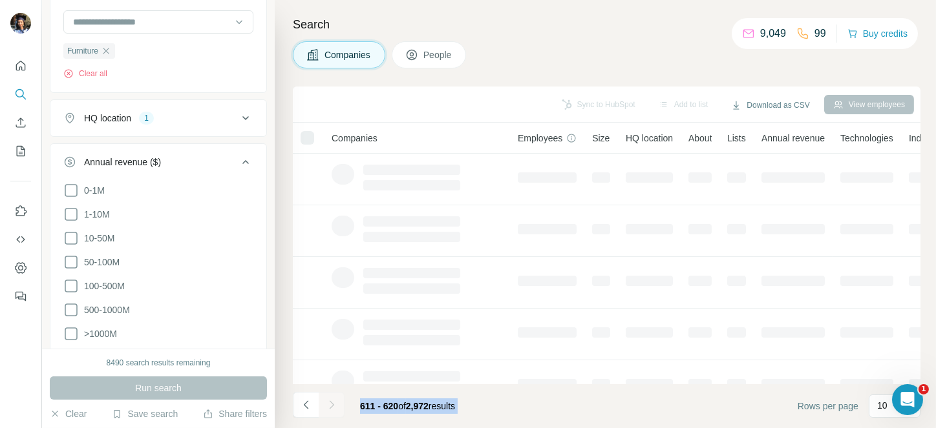
click at [333, 406] on div at bounding box center [332, 405] width 26 height 26
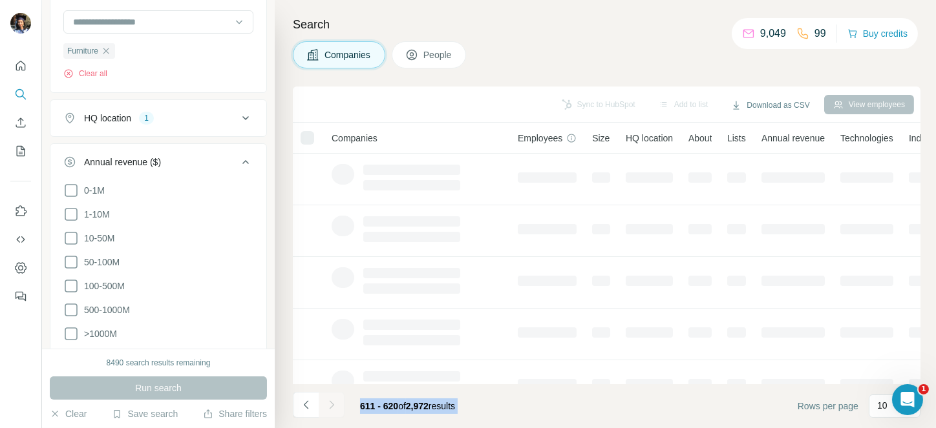
click at [333, 406] on icon "Navigate to next page" at bounding box center [331, 405] width 13 height 13
click at [333, 406] on div at bounding box center [332, 405] width 26 height 26
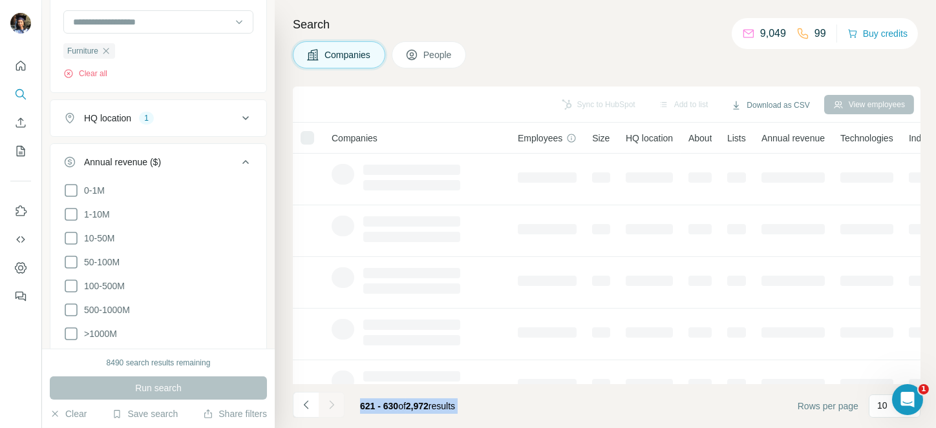
click at [333, 406] on div at bounding box center [332, 405] width 26 height 26
click at [333, 406] on icon "Navigate to next page" at bounding box center [331, 405] width 13 height 13
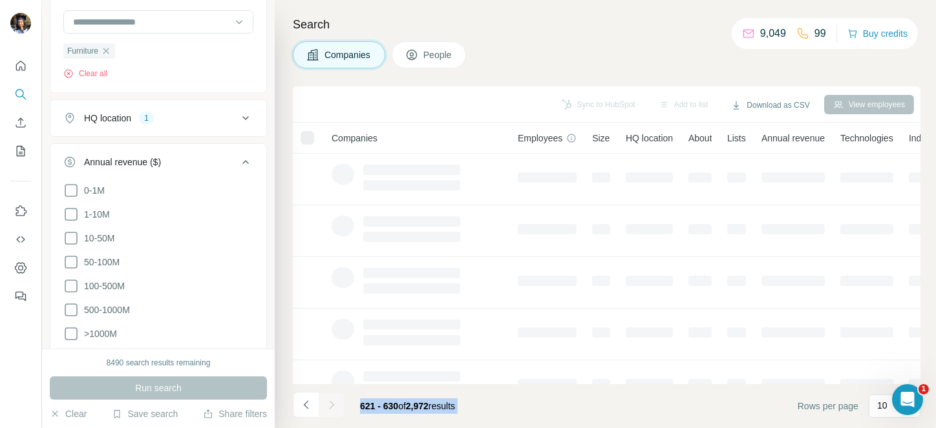
click at [333, 406] on div at bounding box center [332, 405] width 26 height 26
click at [333, 406] on icon "Navigate to next page" at bounding box center [331, 405] width 13 height 13
click at [333, 406] on div at bounding box center [332, 405] width 26 height 26
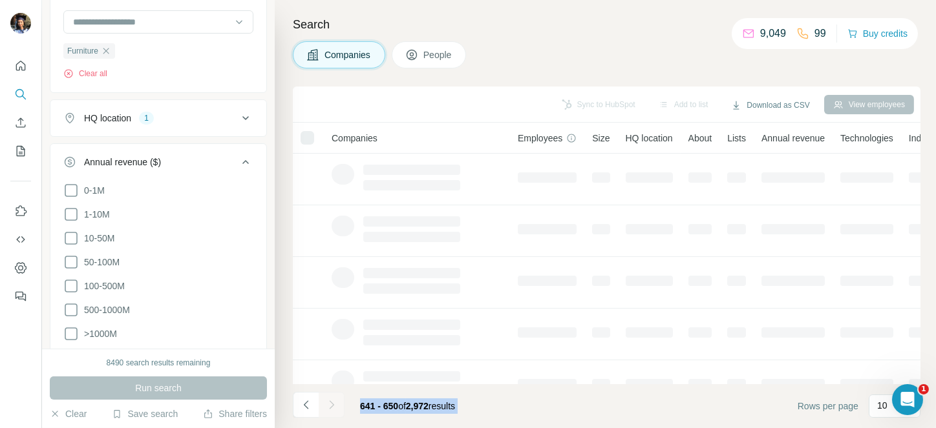
click at [333, 406] on div at bounding box center [332, 405] width 26 height 26
click at [333, 406] on icon "Navigate to next page" at bounding box center [331, 405] width 13 height 13
click at [333, 406] on div at bounding box center [332, 405] width 26 height 26
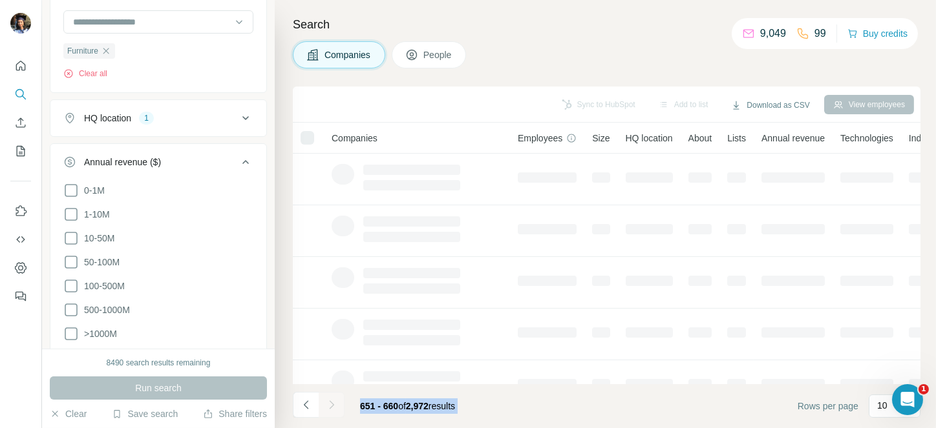
click at [333, 406] on div at bounding box center [332, 405] width 26 height 26
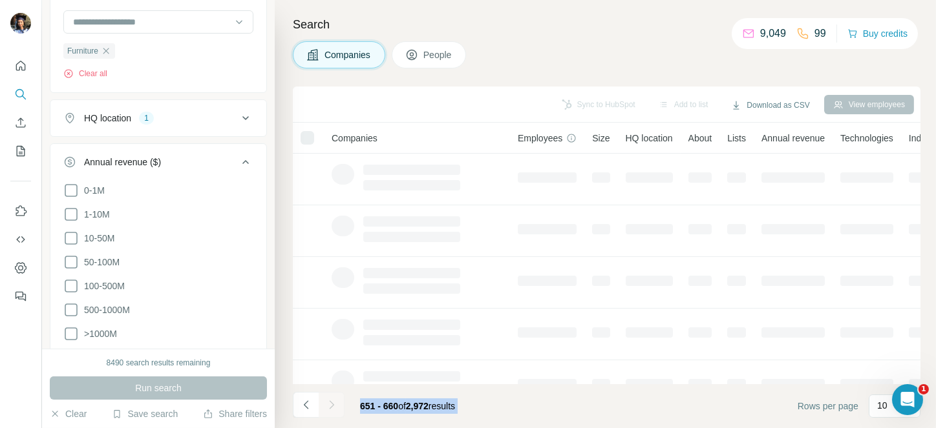
click at [333, 406] on div at bounding box center [332, 405] width 26 height 26
click at [333, 406] on icon "Navigate to next page" at bounding box center [331, 405] width 13 height 13
click at [333, 406] on div at bounding box center [332, 405] width 26 height 26
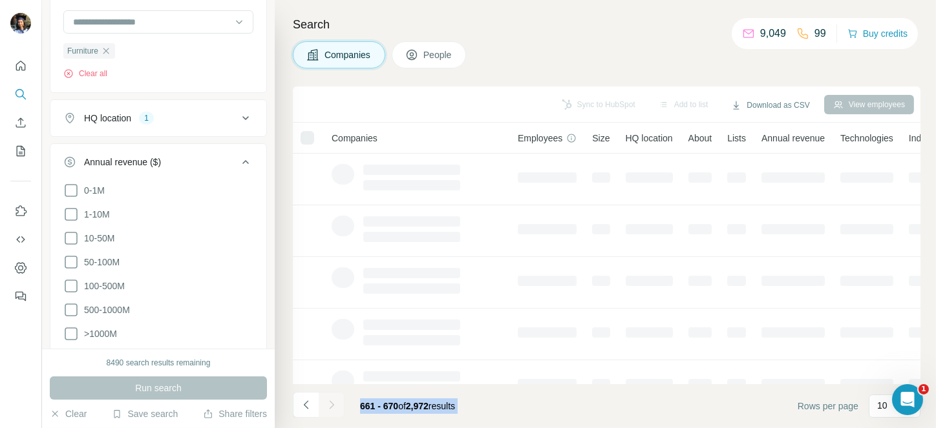
click at [333, 406] on div at bounding box center [332, 405] width 26 height 26
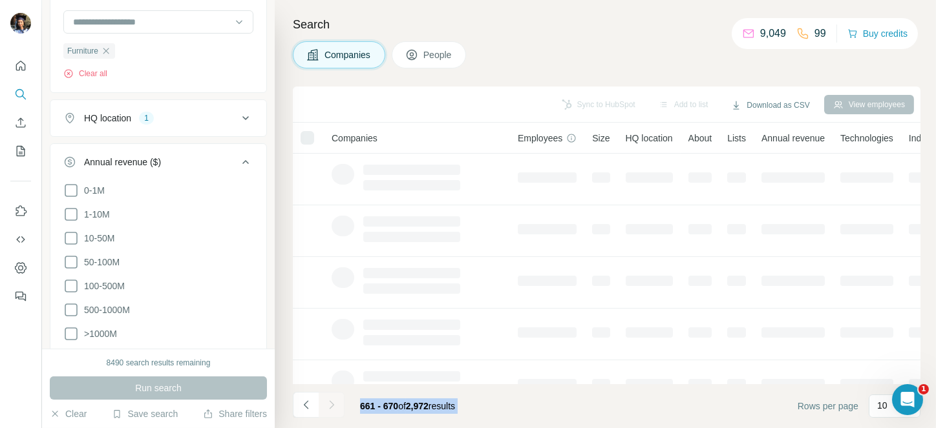
click at [333, 406] on div at bounding box center [332, 405] width 26 height 26
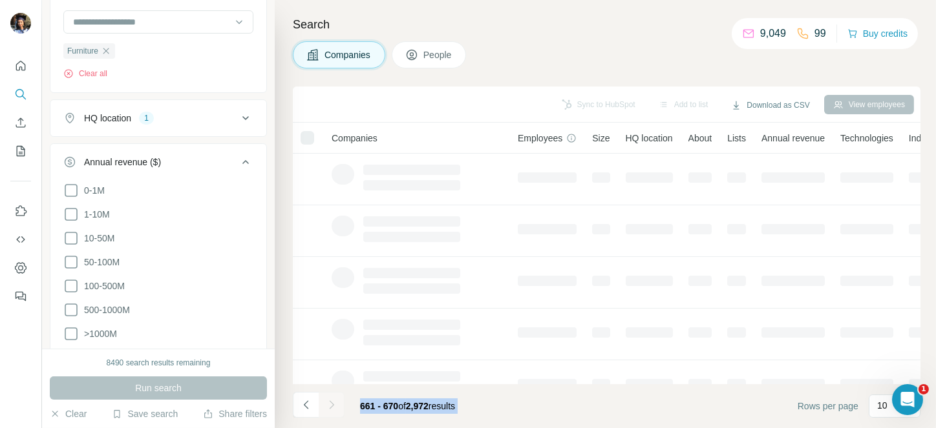
click at [333, 406] on div at bounding box center [332, 405] width 26 height 26
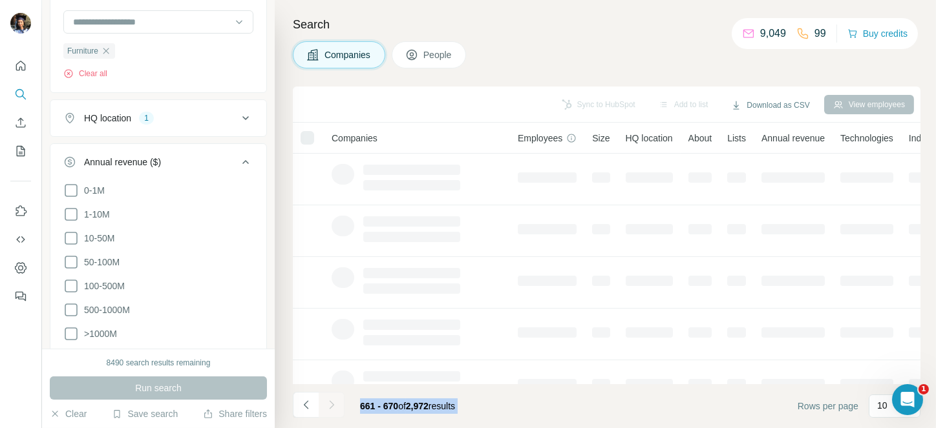
click at [333, 406] on icon "Navigate to next page" at bounding box center [331, 405] width 13 height 13
click at [333, 406] on div at bounding box center [332, 405] width 26 height 26
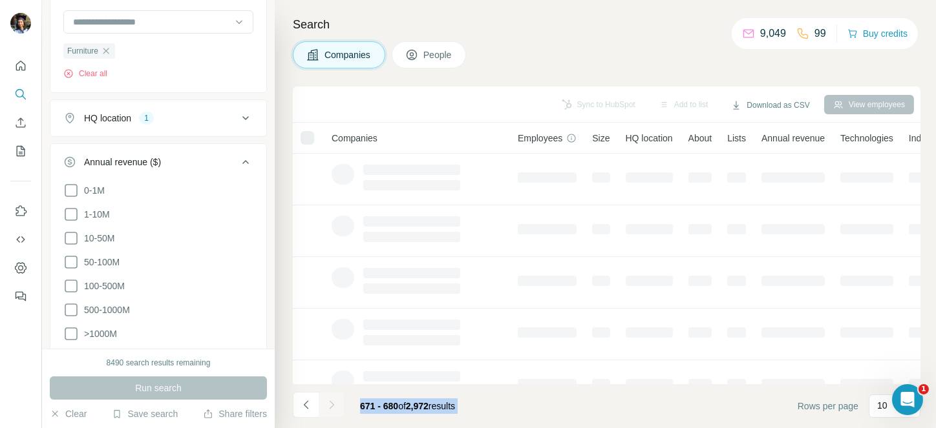
click at [333, 406] on div at bounding box center [332, 405] width 26 height 26
click at [333, 406] on icon "Navigate to next page" at bounding box center [331, 405] width 13 height 13
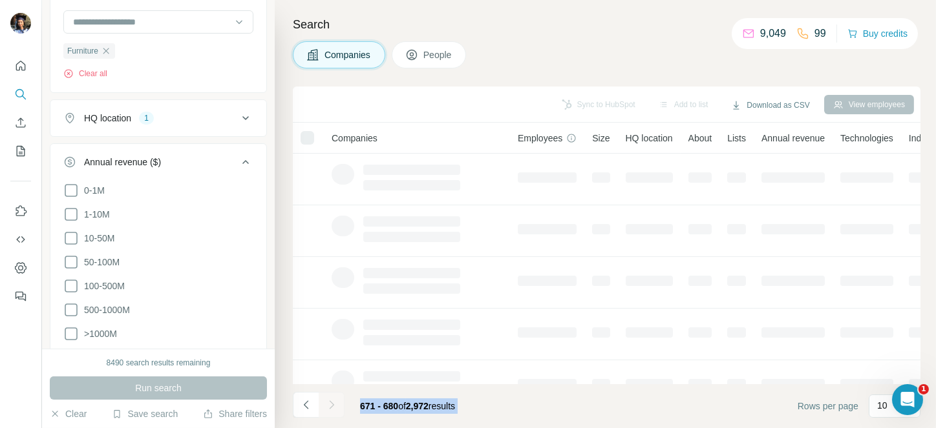
click at [333, 406] on div at bounding box center [332, 405] width 26 height 26
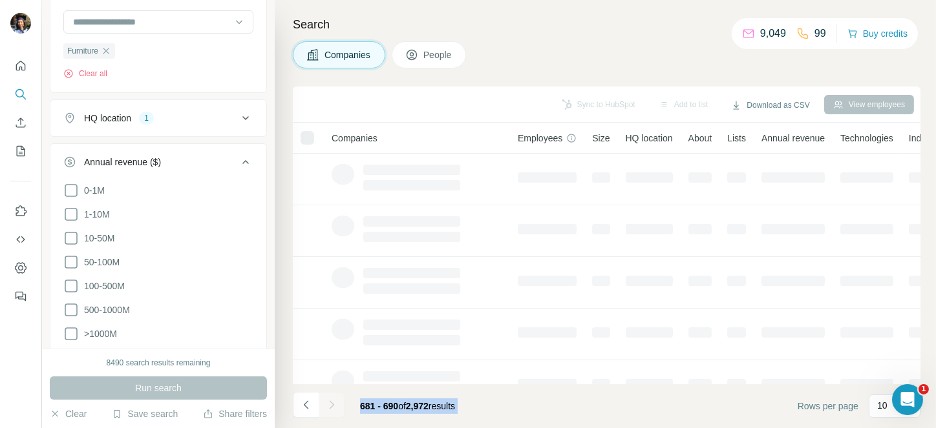
click at [333, 406] on div at bounding box center [332, 405] width 26 height 26
click at [333, 406] on icon "Navigate to next page" at bounding box center [331, 405] width 13 height 13
click at [333, 406] on div at bounding box center [332, 405] width 26 height 26
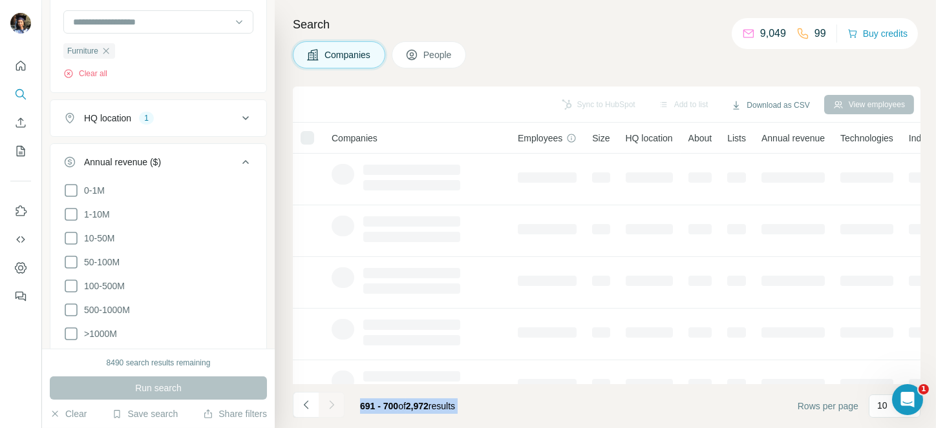
click at [333, 406] on div at bounding box center [332, 405] width 26 height 26
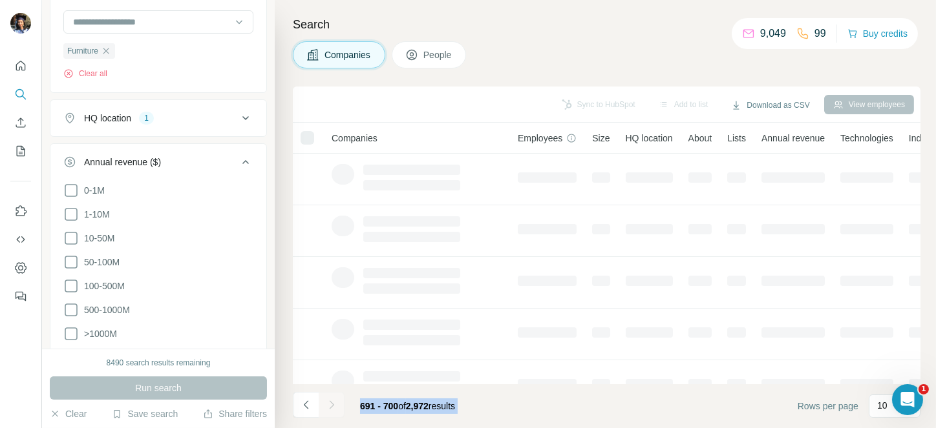
click at [333, 406] on icon "Navigate to next page" at bounding box center [331, 405] width 13 height 13
click at [333, 406] on div at bounding box center [332, 405] width 26 height 26
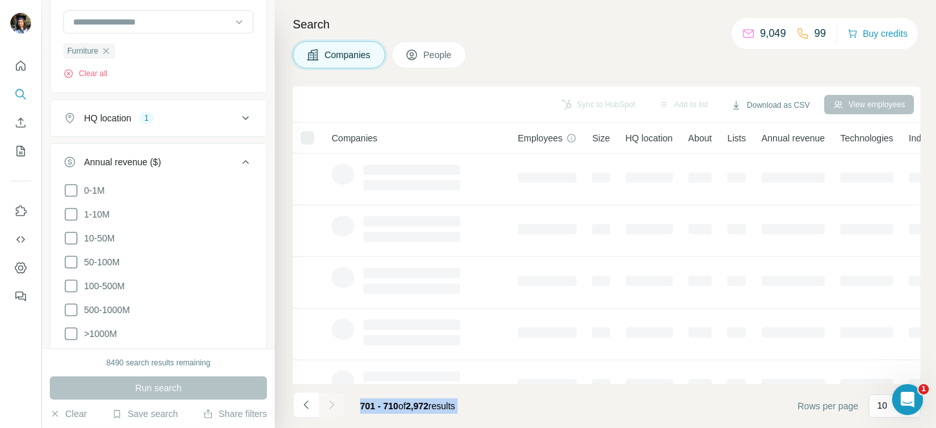
click at [333, 406] on div at bounding box center [332, 405] width 26 height 26
click at [333, 406] on icon "Navigate to next page" at bounding box center [331, 405] width 13 height 13
click at [333, 406] on div at bounding box center [332, 405] width 26 height 26
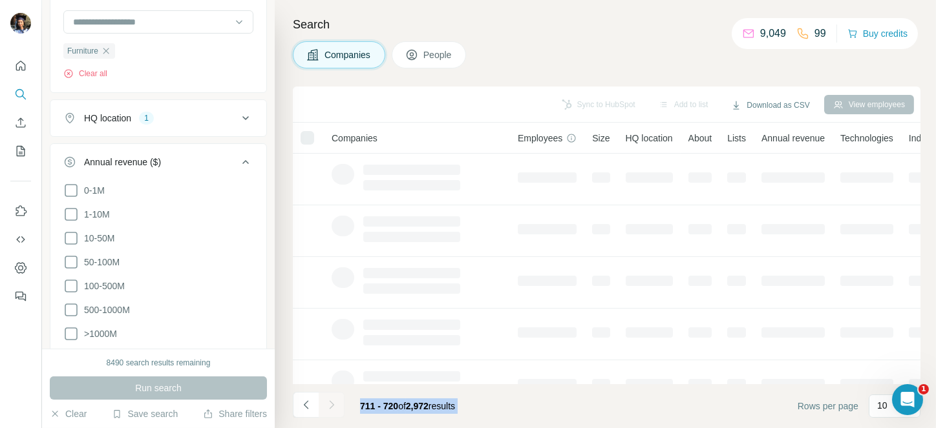
click at [333, 406] on div at bounding box center [332, 405] width 26 height 26
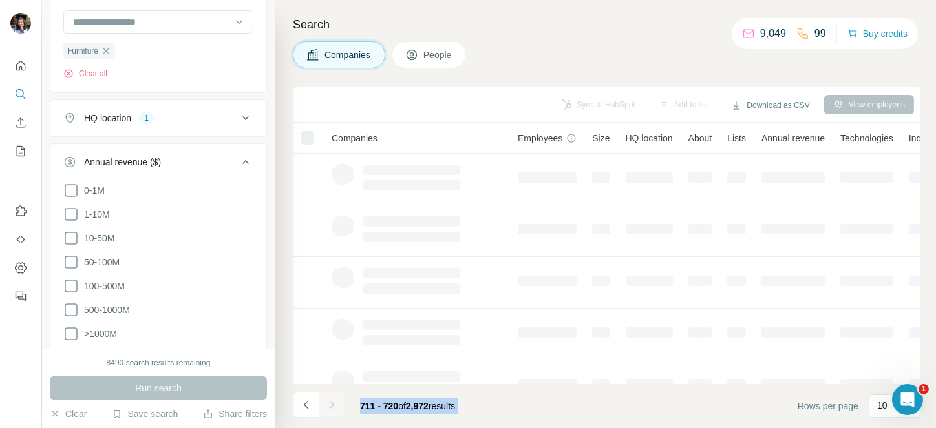
click at [333, 406] on icon "Navigate to next page" at bounding box center [331, 405] width 13 height 13
click at [333, 406] on div at bounding box center [332, 405] width 26 height 26
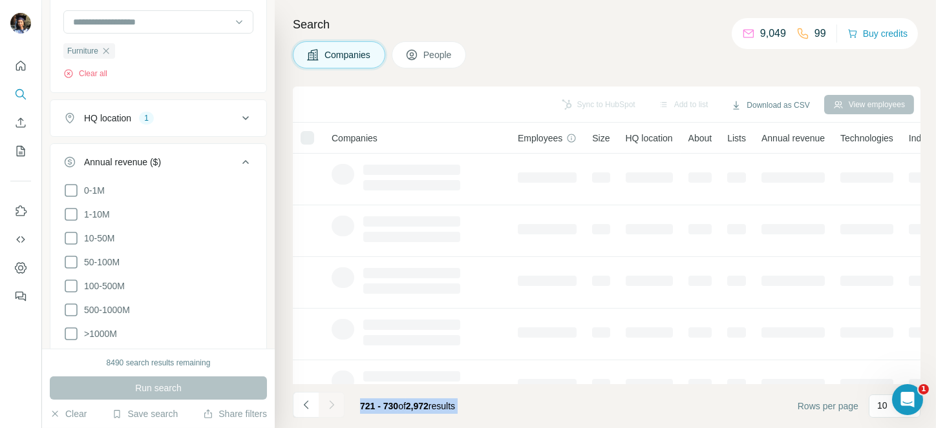
click at [333, 406] on div at bounding box center [332, 405] width 26 height 26
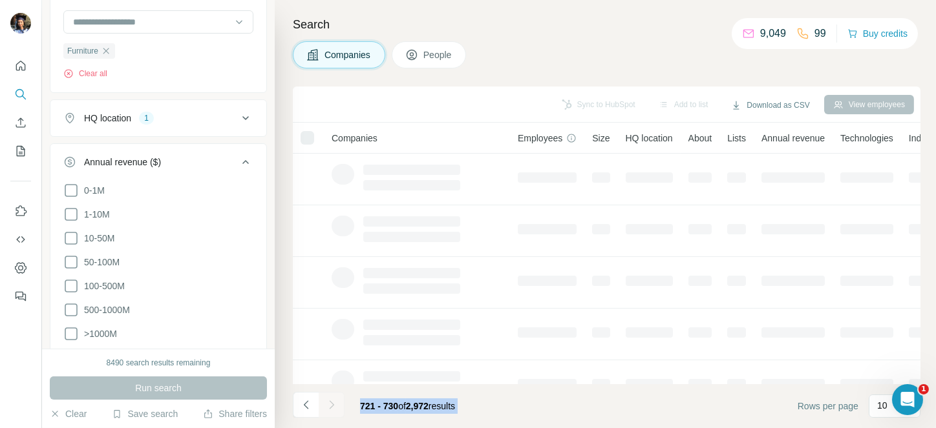
click at [333, 406] on icon "Navigate to next page" at bounding box center [331, 405] width 13 height 13
click at [333, 406] on div at bounding box center [332, 405] width 26 height 26
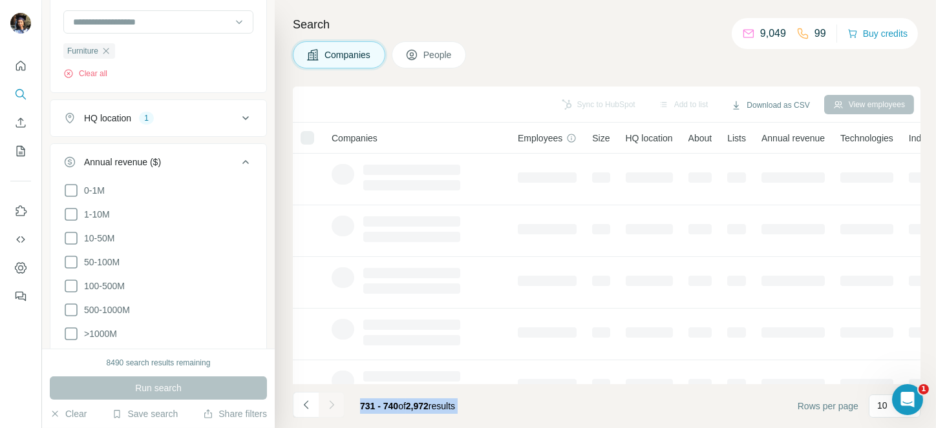
click at [333, 406] on div at bounding box center [332, 405] width 26 height 26
click at [333, 406] on icon "Navigate to next page" at bounding box center [331, 405] width 13 height 13
click at [333, 406] on div at bounding box center [332, 405] width 26 height 26
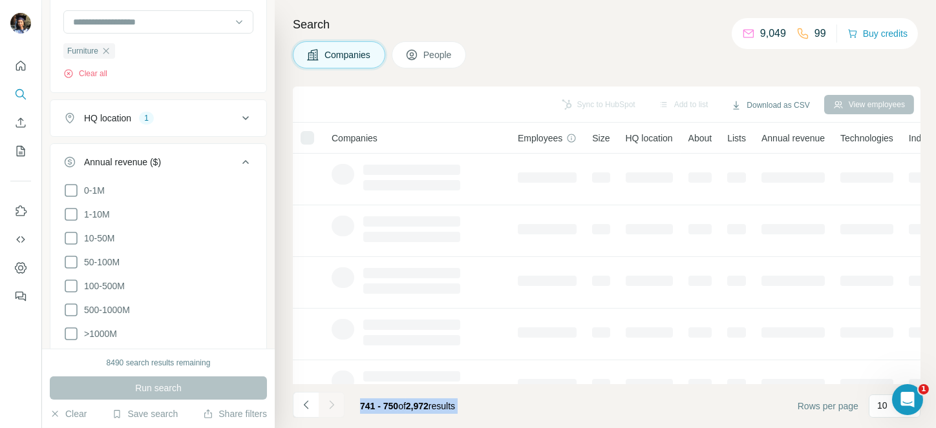
click at [333, 406] on div at bounding box center [332, 405] width 26 height 26
click at [333, 406] on icon "Navigate to next page" at bounding box center [331, 405] width 13 height 13
click at [333, 406] on div at bounding box center [332, 405] width 26 height 26
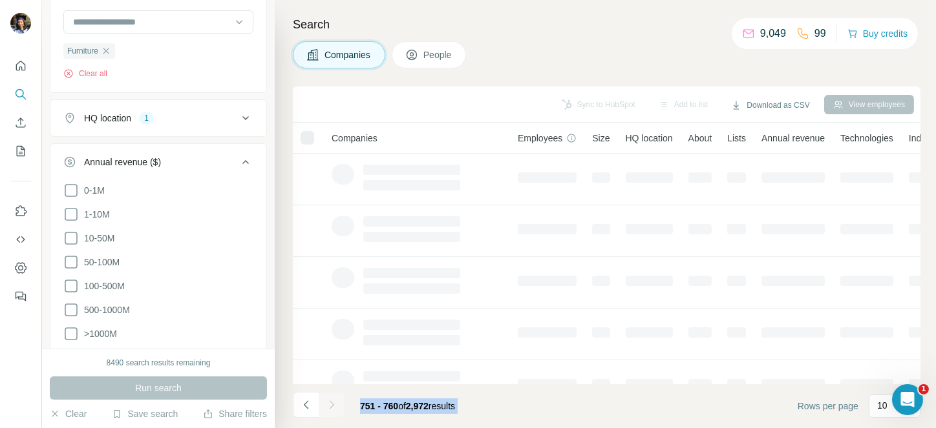
click at [333, 406] on div at bounding box center [332, 405] width 26 height 26
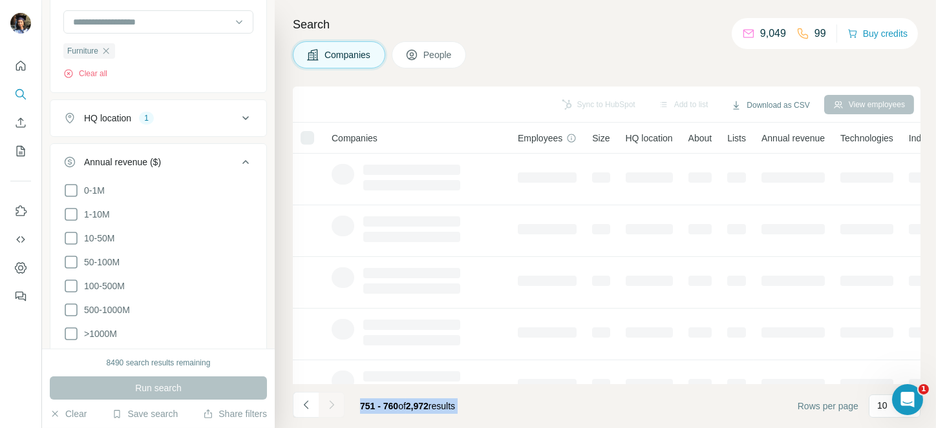
click at [333, 406] on div at bounding box center [332, 405] width 26 height 26
click at [333, 406] on icon "Navigate to next page" at bounding box center [331, 405] width 13 height 13
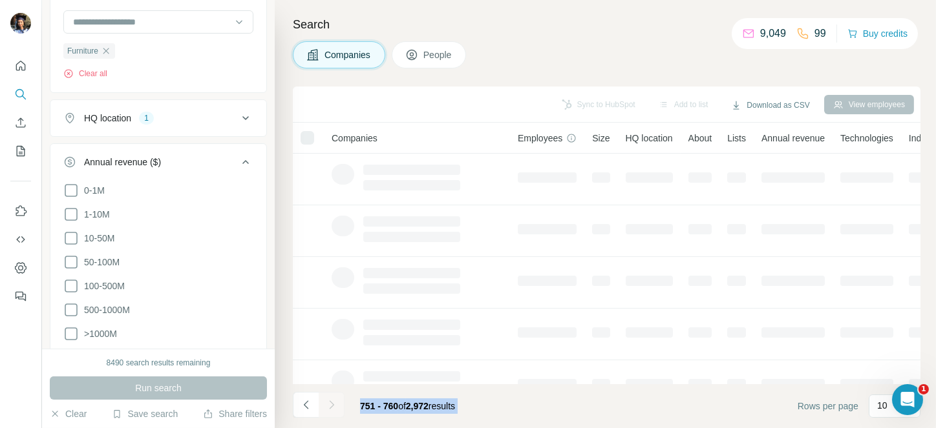
click at [333, 406] on div at bounding box center [332, 405] width 26 height 26
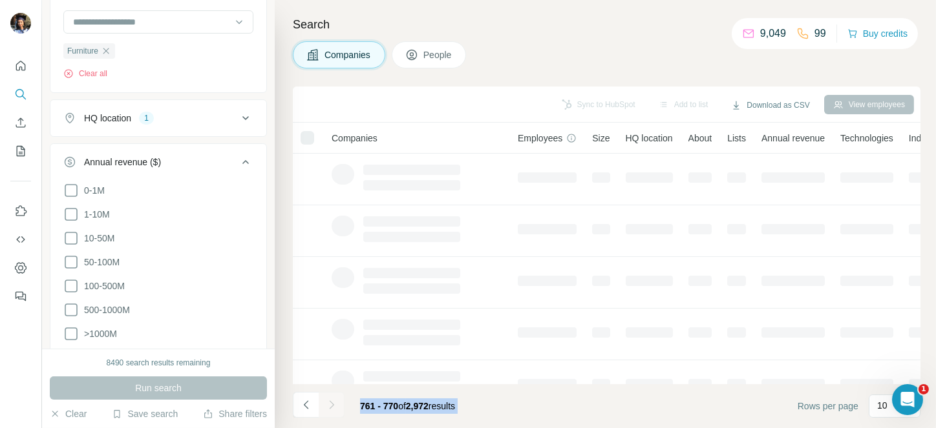
click at [333, 406] on div at bounding box center [332, 405] width 26 height 26
click at [333, 406] on icon "Navigate to next page" at bounding box center [331, 405] width 13 height 13
click at [333, 406] on div at bounding box center [332, 405] width 26 height 26
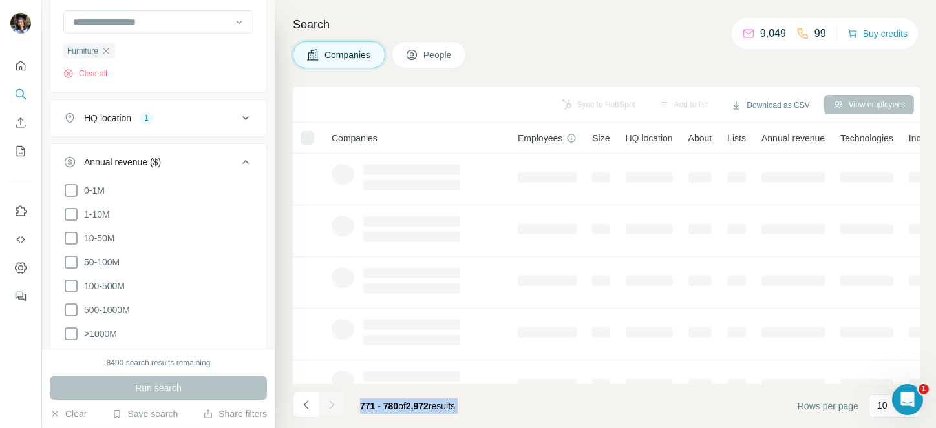
click at [333, 406] on div at bounding box center [332, 405] width 26 height 26
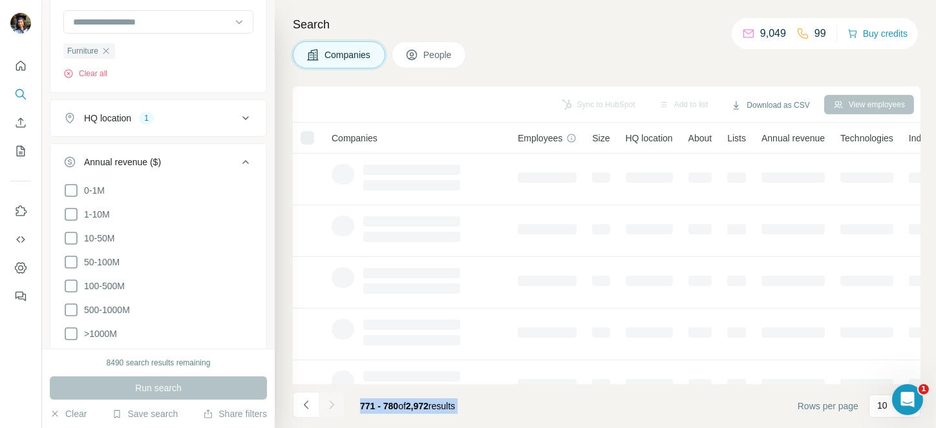
click at [333, 406] on div at bounding box center [332, 405] width 26 height 26
click at [333, 406] on icon "Navigate to next page" at bounding box center [331, 405] width 13 height 13
click at [333, 406] on div at bounding box center [332, 405] width 26 height 26
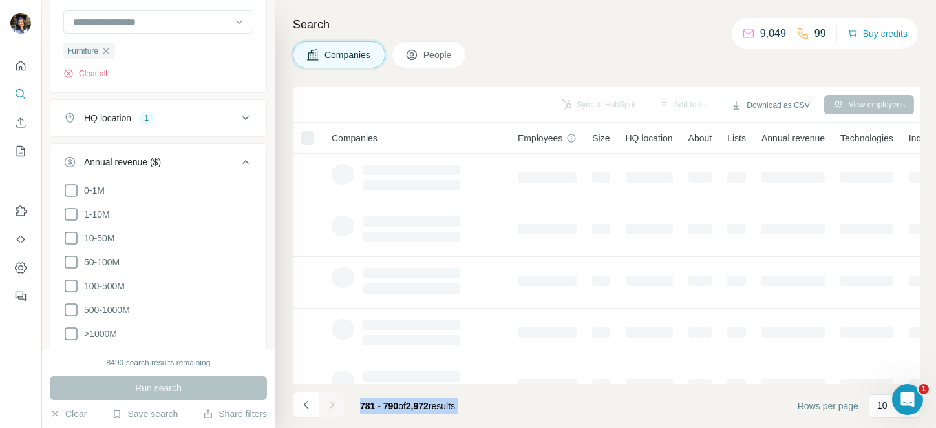
click at [333, 406] on div at bounding box center [332, 405] width 26 height 26
click at [333, 406] on icon "Navigate to next page" at bounding box center [331, 405] width 13 height 13
click at [333, 406] on div at bounding box center [332, 405] width 26 height 26
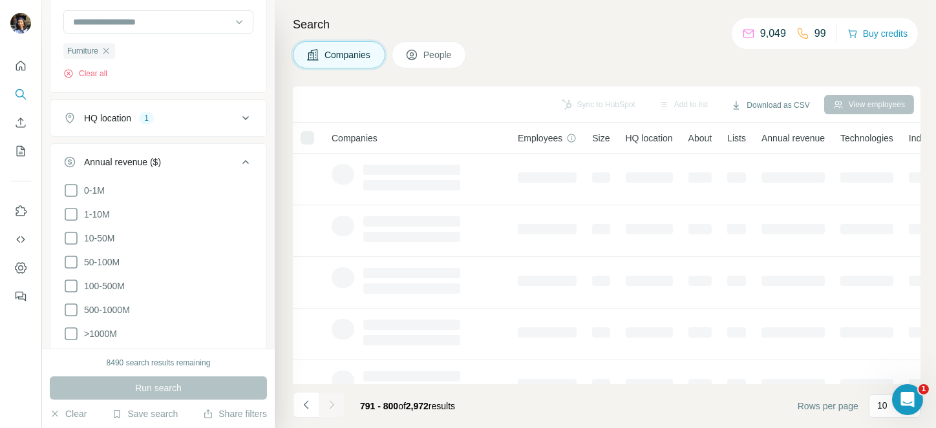
click at [333, 406] on div at bounding box center [332, 405] width 26 height 26
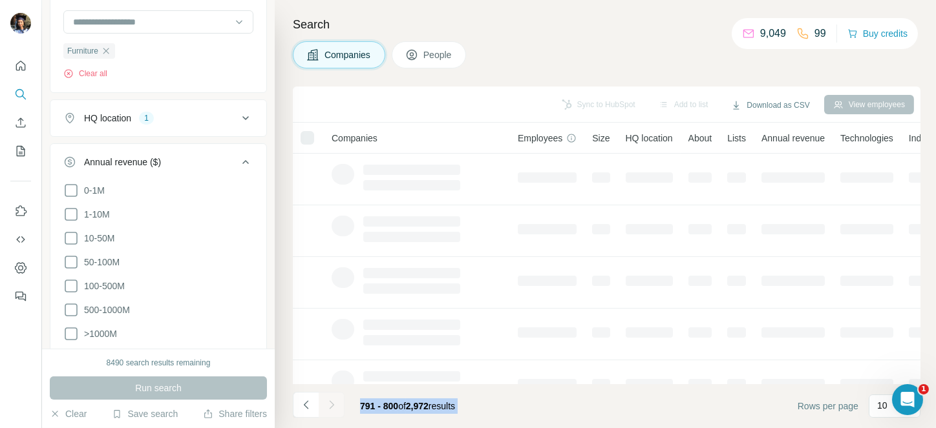
click at [333, 406] on icon "Navigate to next page" at bounding box center [331, 405] width 13 height 13
click at [333, 406] on div at bounding box center [332, 405] width 26 height 26
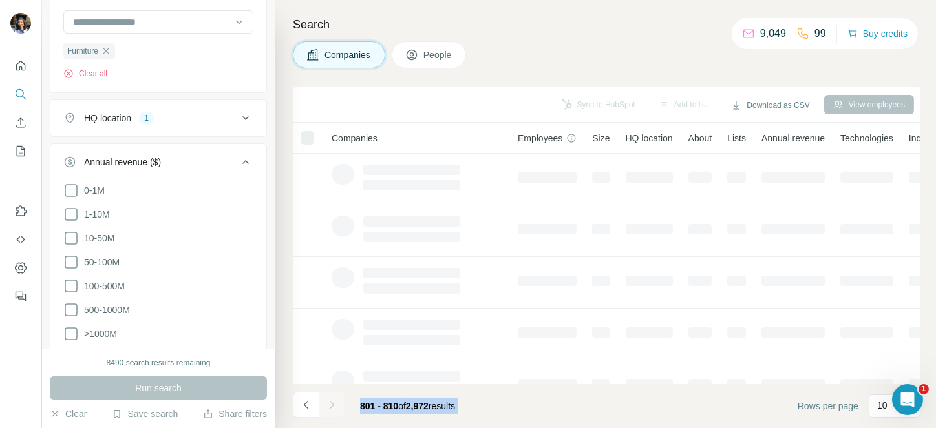
click at [333, 406] on div at bounding box center [332, 405] width 26 height 26
click at [333, 406] on icon "Navigate to next page" at bounding box center [331, 405] width 13 height 13
click at [333, 406] on div at bounding box center [332, 405] width 26 height 26
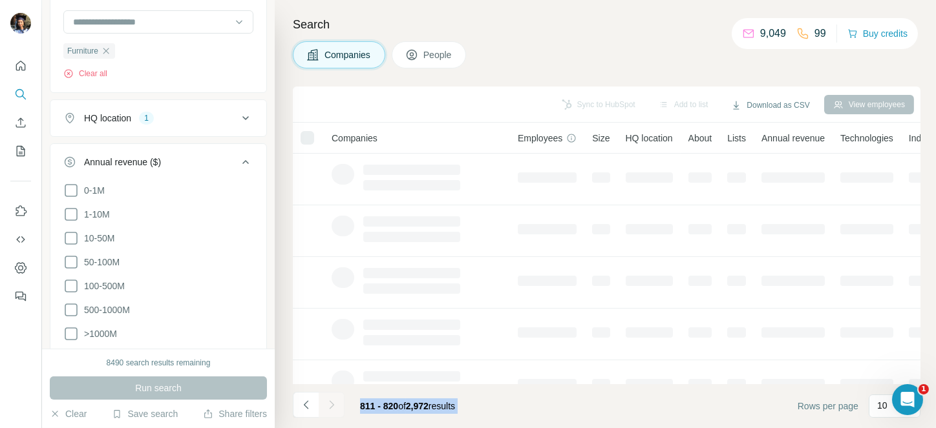
click at [333, 406] on div at bounding box center [332, 405] width 26 height 26
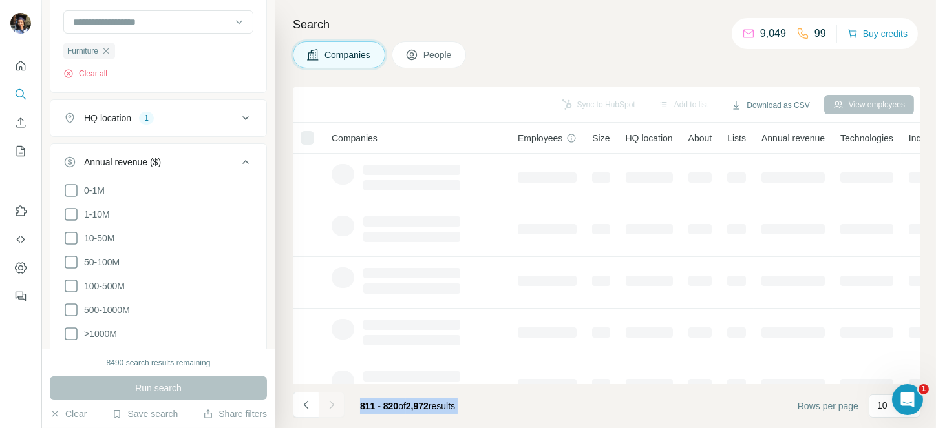
click at [333, 406] on div at bounding box center [332, 405] width 26 height 26
click at [333, 406] on icon "Navigate to next page" at bounding box center [331, 405] width 13 height 13
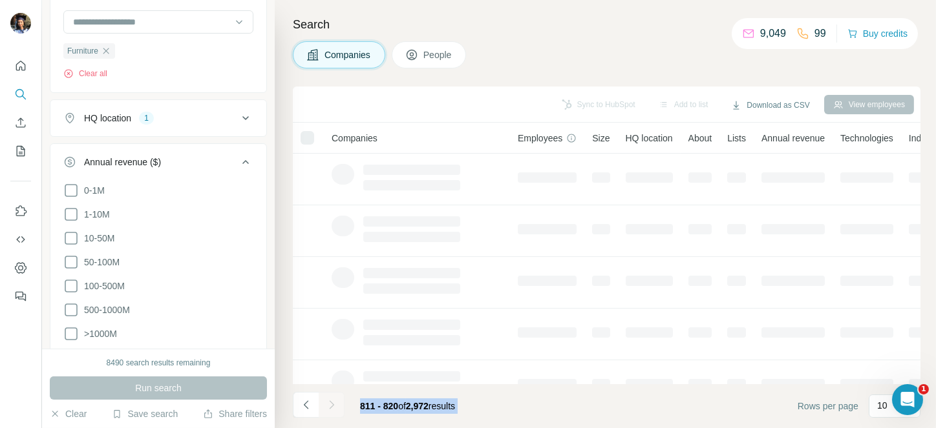
click at [333, 406] on div at bounding box center [332, 405] width 26 height 26
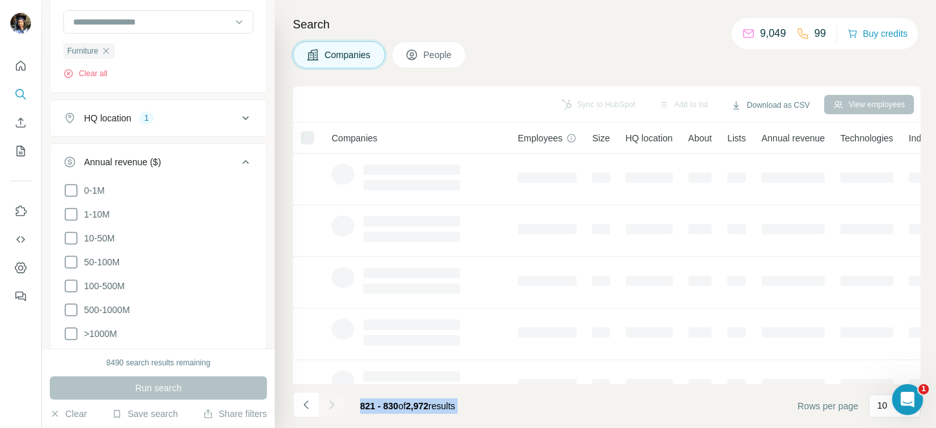
click at [333, 406] on div at bounding box center [332, 405] width 26 height 26
click at [333, 406] on icon "Navigate to next page" at bounding box center [331, 405] width 13 height 13
click at [333, 406] on div at bounding box center [332, 405] width 26 height 26
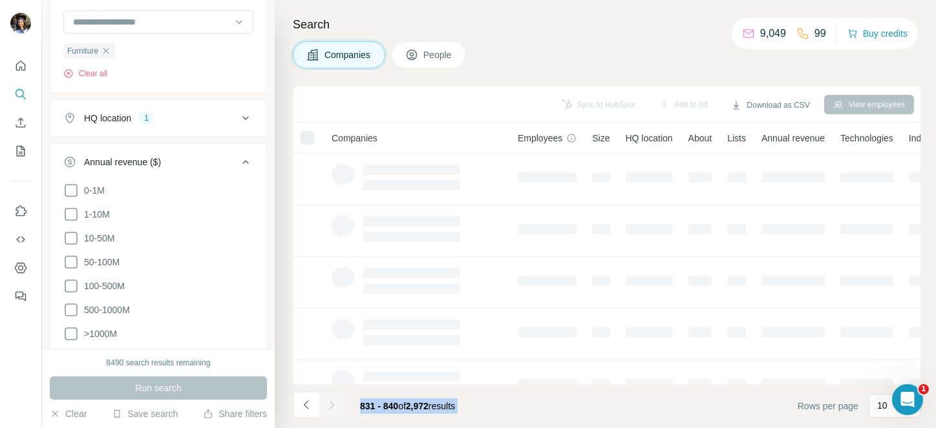
click at [333, 406] on div at bounding box center [332, 405] width 26 height 26
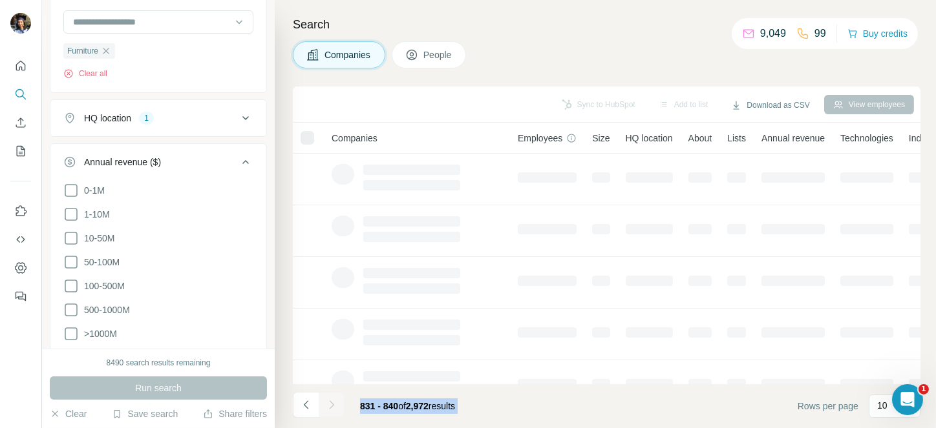
click at [333, 406] on icon "Navigate to next page" at bounding box center [331, 405] width 13 height 13
click at [333, 406] on div at bounding box center [332, 405] width 26 height 26
click
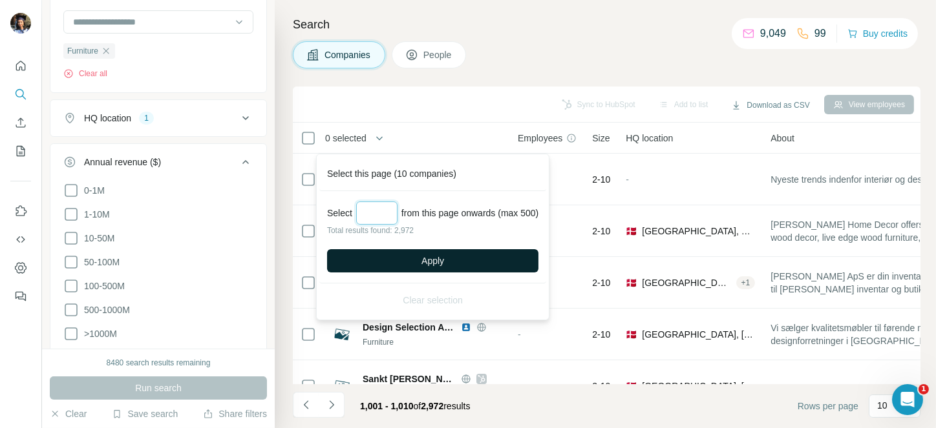
type input "***"
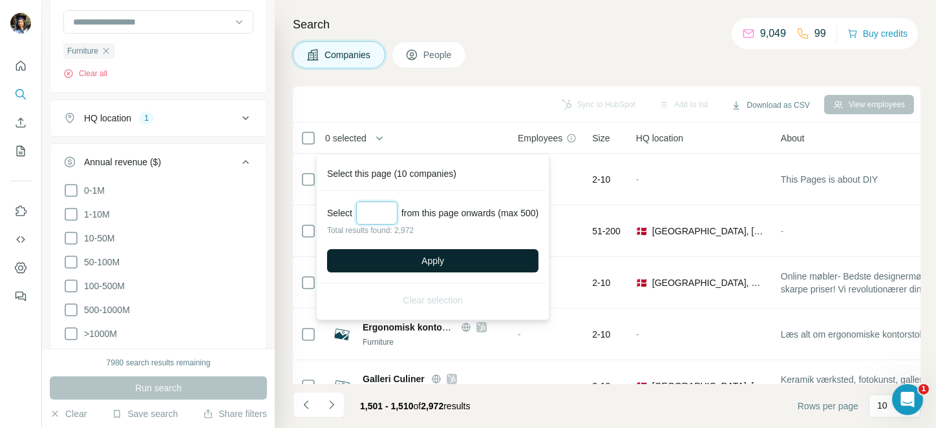
type input "***"
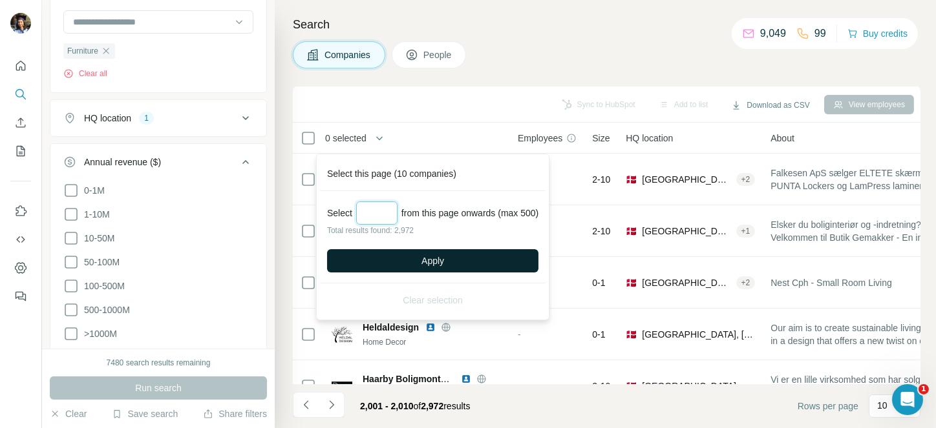
type input "***"
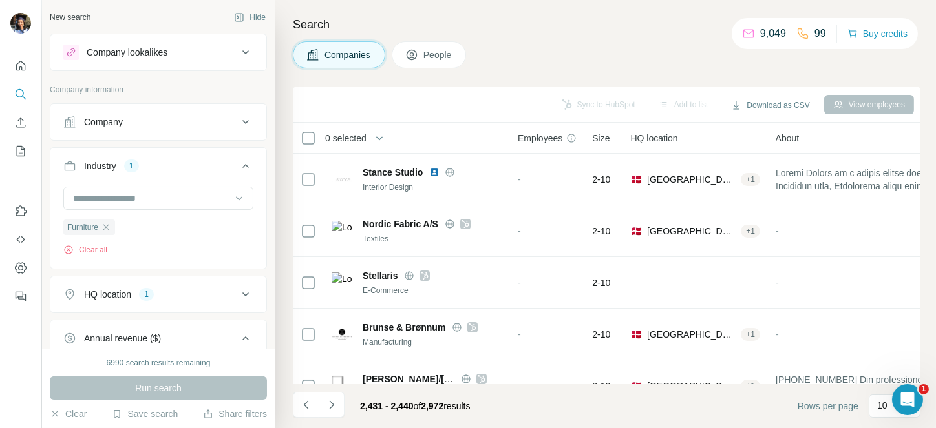
scroll to position [176, 0]
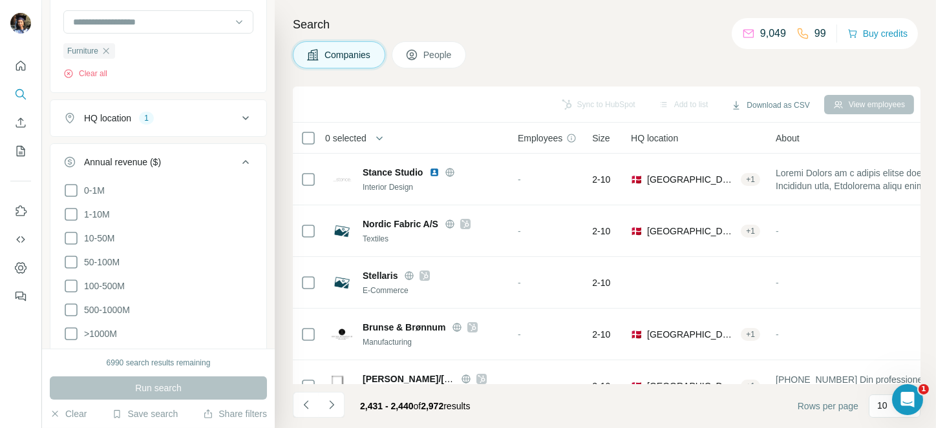
click at [328, 402] on icon "Navigate to next page" at bounding box center [331, 405] width 13 height 13
drag, startPoint x: 0, startPoint y: 0, endPoint x: 328, endPoint y: 402, distance: 518.6
click at [328, 402] on div at bounding box center [332, 405] width 26 height 26
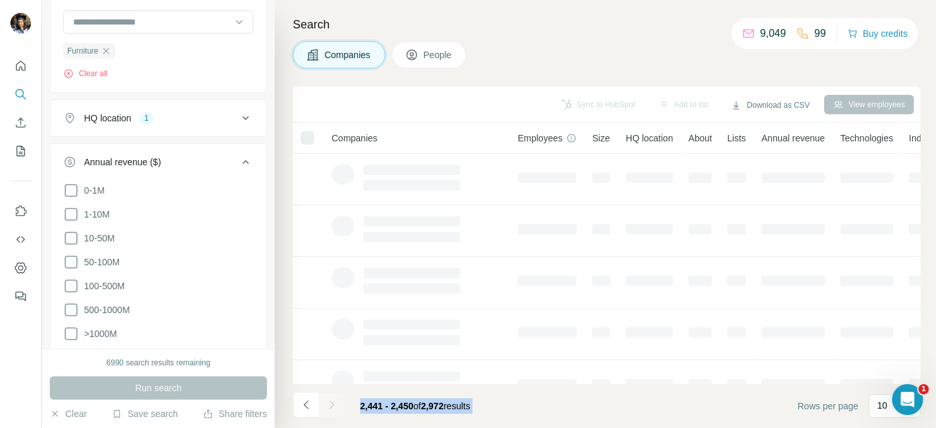
click at [328, 402] on div at bounding box center [332, 405] width 26 height 26
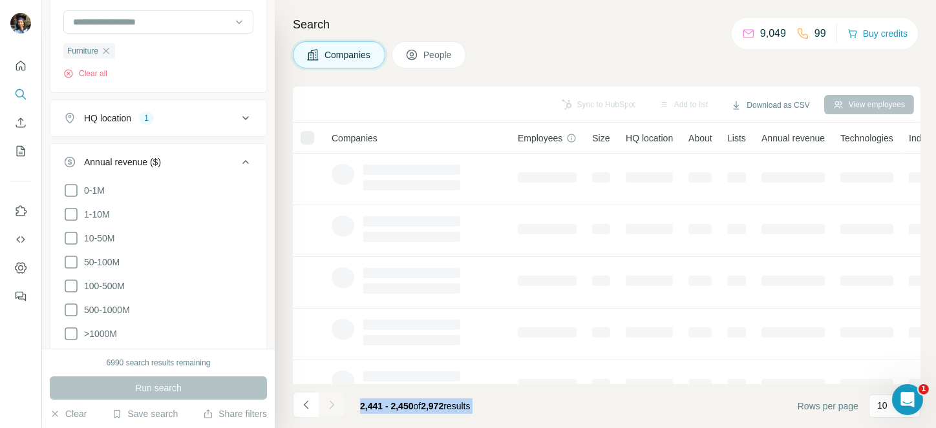
click at [328, 402] on div at bounding box center [332, 405] width 26 height 26
click at [328, 402] on icon "Navigate to next page" at bounding box center [331, 405] width 13 height 13
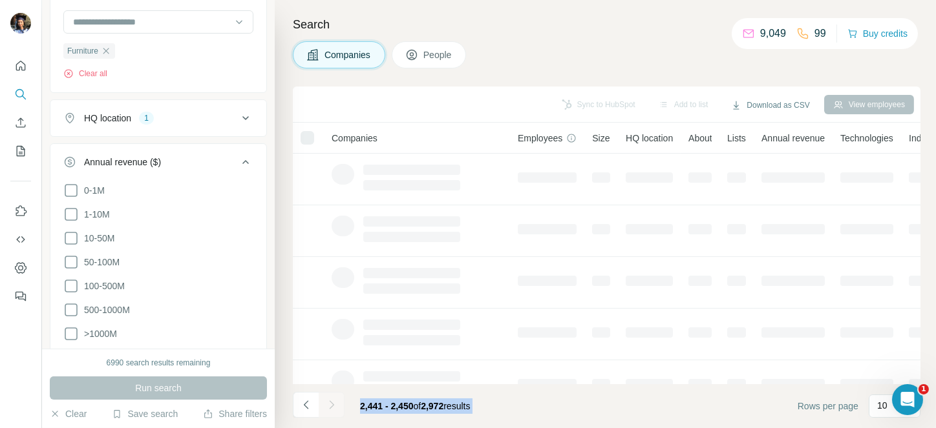
click at [328, 402] on div at bounding box center [332, 405] width 26 height 26
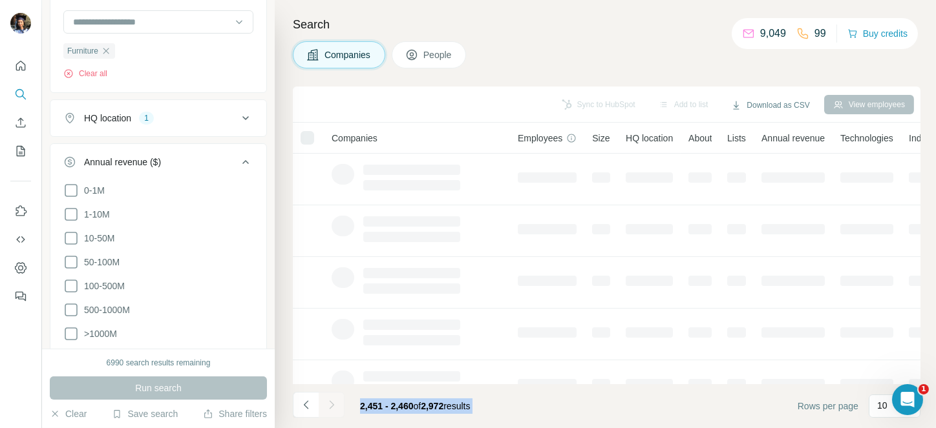
click at [328, 402] on div at bounding box center [332, 405] width 26 height 26
click at [328, 402] on icon "Navigate to next page" at bounding box center [331, 405] width 13 height 13
click at [328, 402] on div at bounding box center [332, 405] width 26 height 26
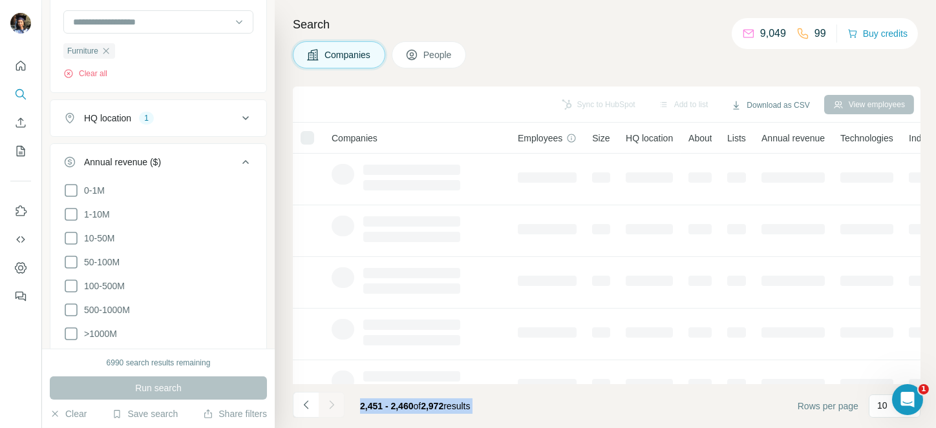
click at [328, 402] on div at bounding box center [332, 405] width 26 height 26
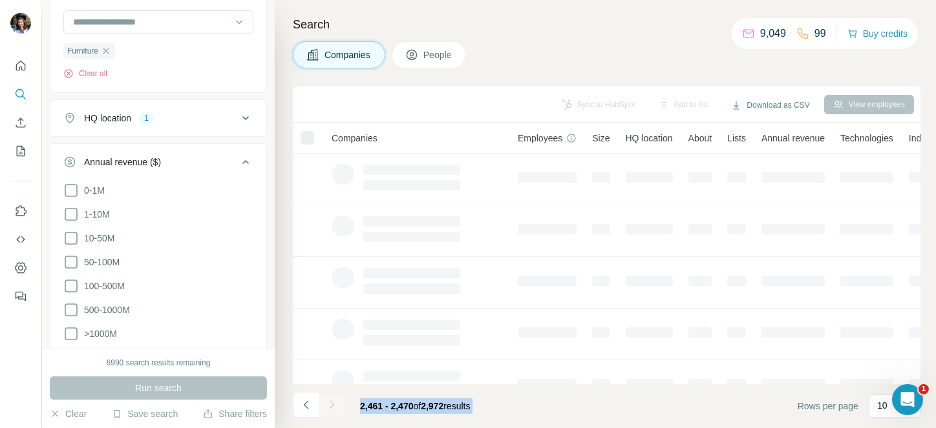
click at [328, 402] on div at bounding box center [332, 405] width 26 height 26
click at [328, 402] on icon "Navigate to next page" at bounding box center [331, 405] width 13 height 13
click at [328, 402] on div at bounding box center [332, 405] width 26 height 26
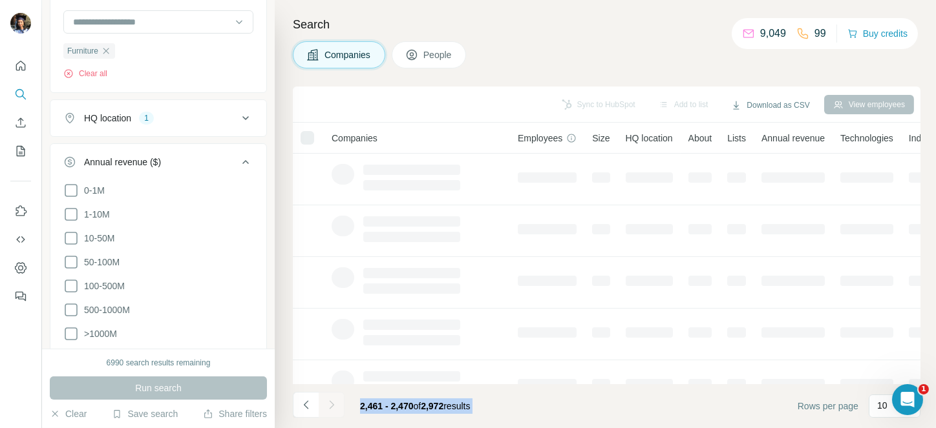
click at [328, 402] on div at bounding box center [332, 405] width 26 height 26
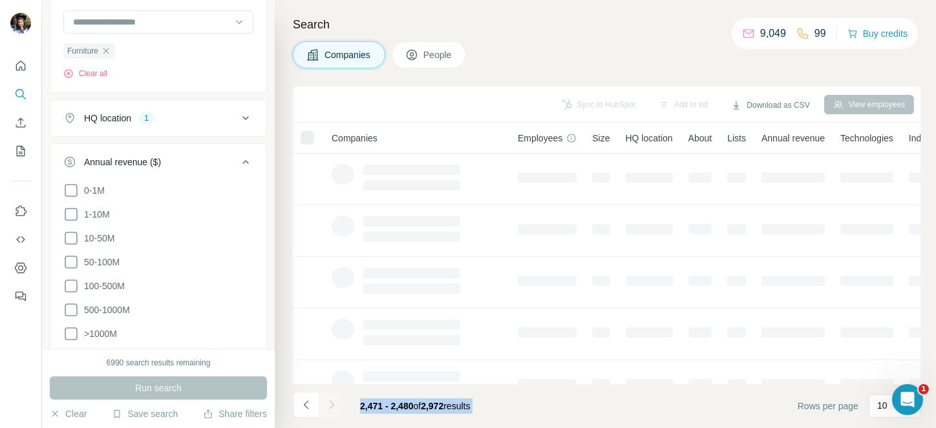
click at [328, 402] on div at bounding box center [332, 405] width 26 height 26
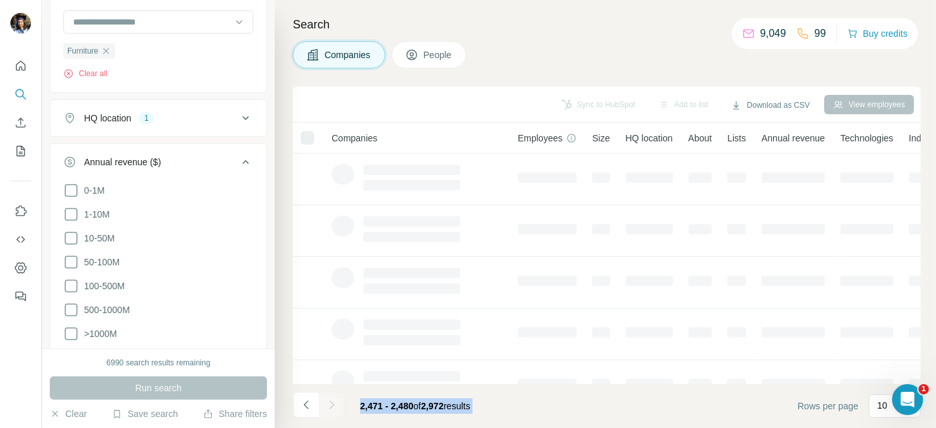
click at [328, 402] on div at bounding box center [332, 405] width 26 height 26
click at [328, 402] on icon "Navigate to next page" at bounding box center [331, 405] width 13 height 13
click at [328, 402] on div at bounding box center [332, 405] width 26 height 26
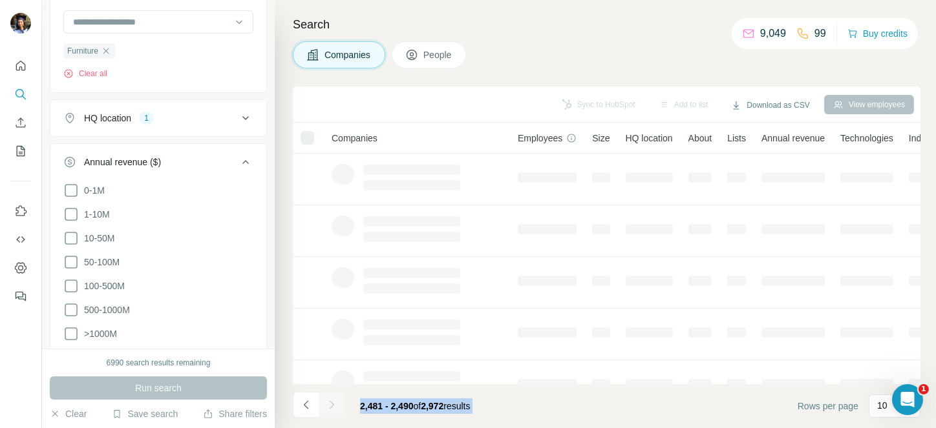
click at [328, 402] on div at bounding box center [332, 405] width 26 height 26
click at [328, 402] on icon "Navigate to next page" at bounding box center [331, 405] width 13 height 13
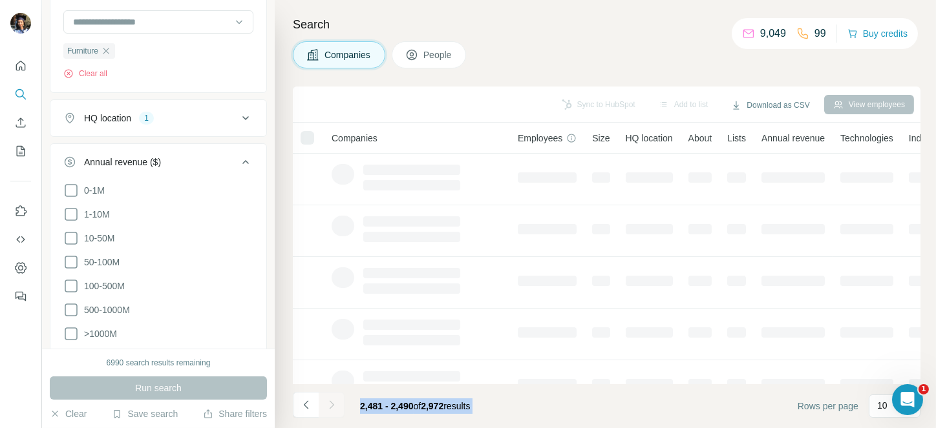
click at [328, 402] on div at bounding box center [332, 405] width 26 height 26
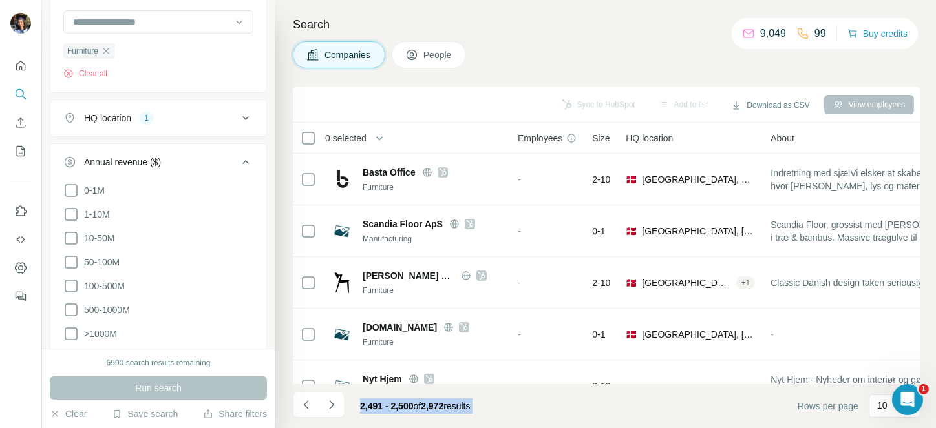
click at [328, 402] on icon "Navigate to next page" at bounding box center [331, 405] width 13 height 13
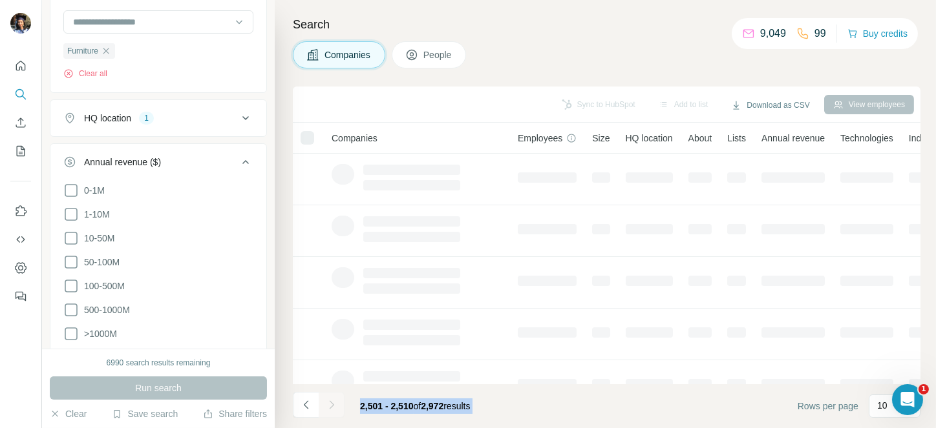
click at [554, 405] on footer "2,501 - 2,510 of 2,972 results Rows per page 10" at bounding box center [606, 406] width 627 height 44
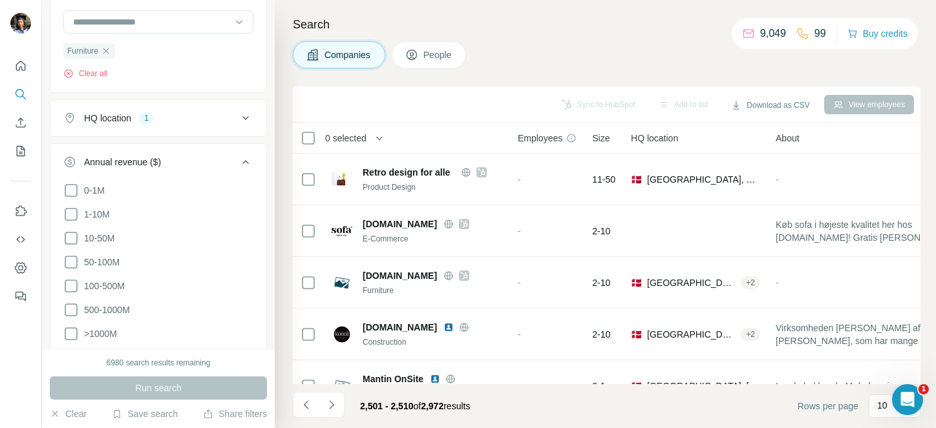
click at [355, 140] on span "0 selected" at bounding box center [345, 138] width 41 height 13
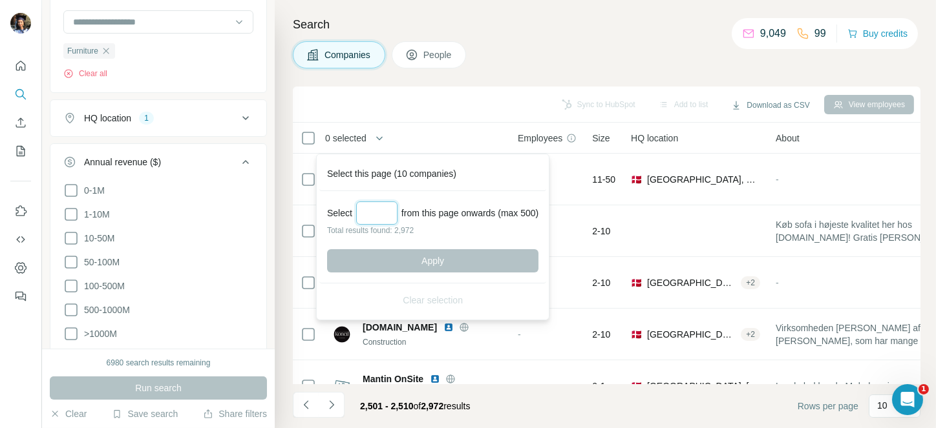
click at [389, 215] on input "Select a number (up to 500)" at bounding box center [376, 213] width 41 height 23
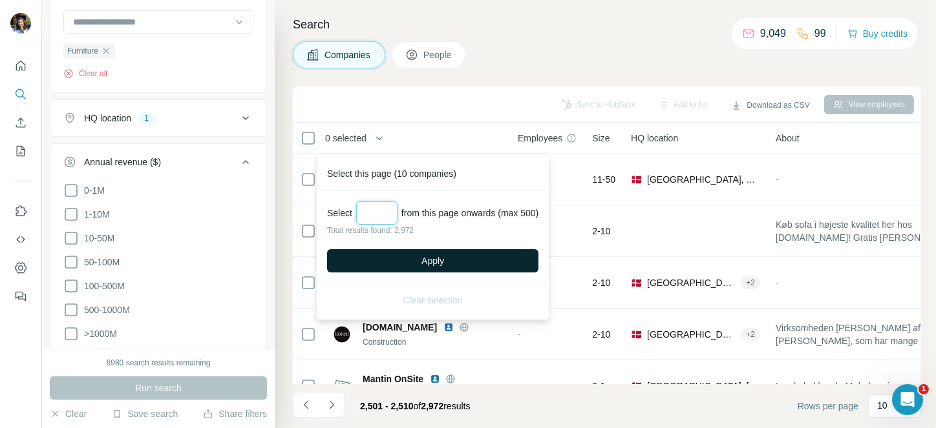
type input "***"
click at [423, 266] on button "Apply" at bounding box center [432, 260] width 211 height 23
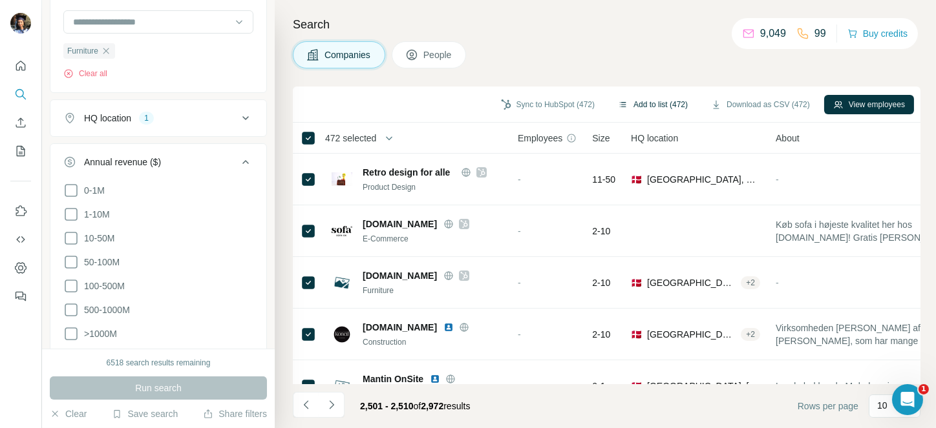
click at [644, 105] on button "Add to list (472)" at bounding box center [653, 104] width 88 height 19
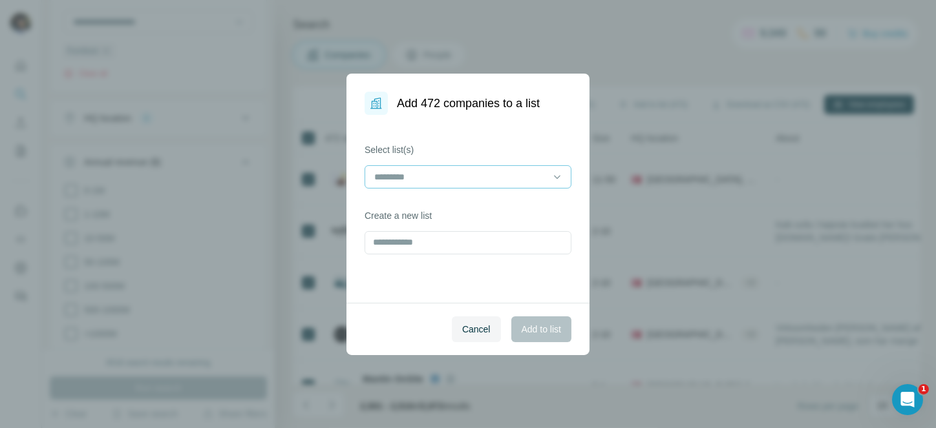
click at [465, 175] on input at bounding box center [460, 177] width 174 height 14
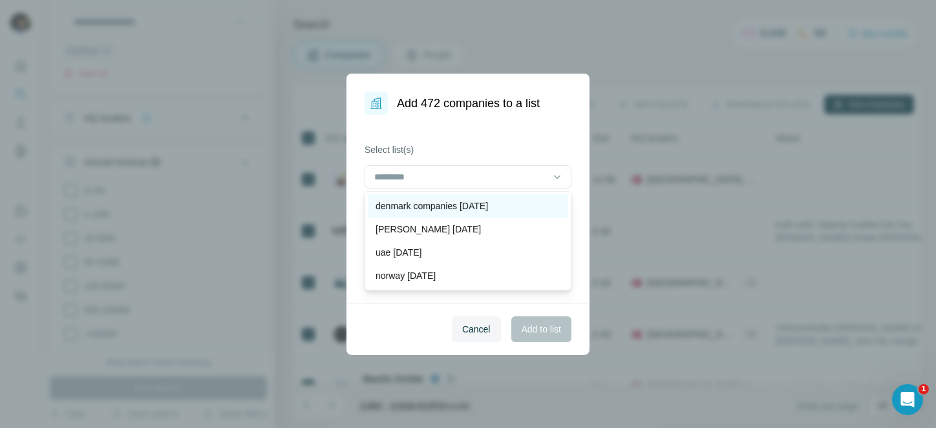
click at [429, 200] on p "denmark companies [DATE]" at bounding box center [431, 206] width 112 height 13
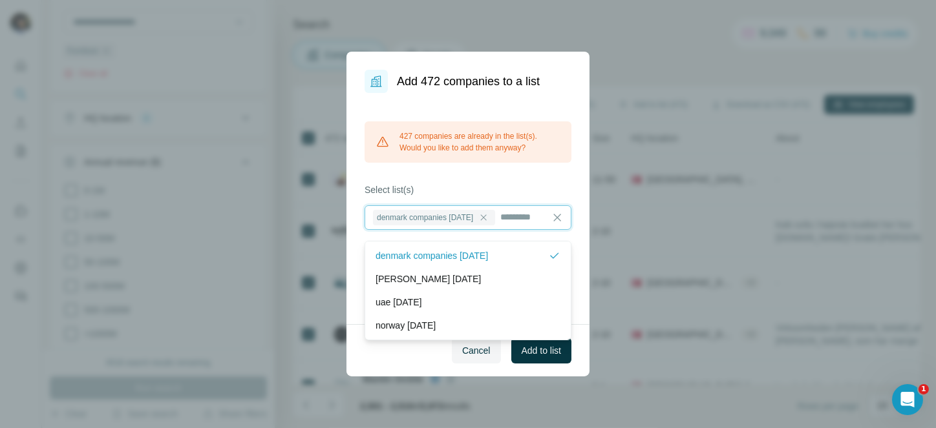
scroll to position [1, 0]
click at [533, 352] on button "Add to list" at bounding box center [541, 351] width 60 height 26
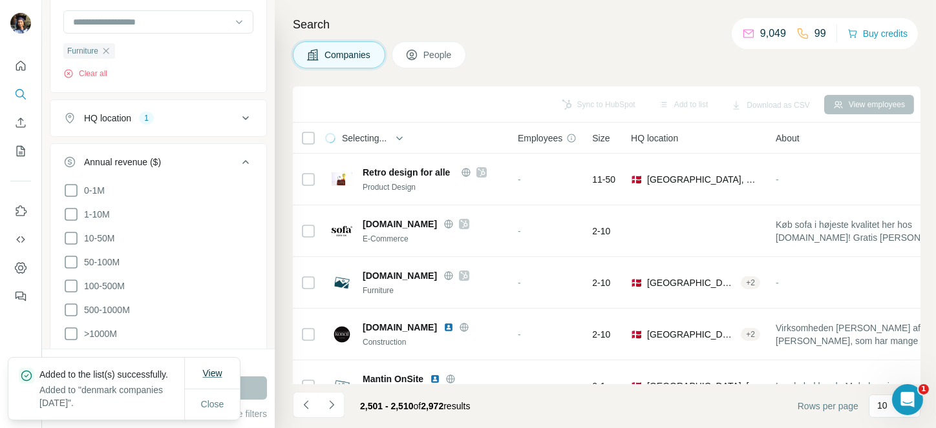
click at [213, 368] on span "View" at bounding box center [211, 373] width 19 height 10
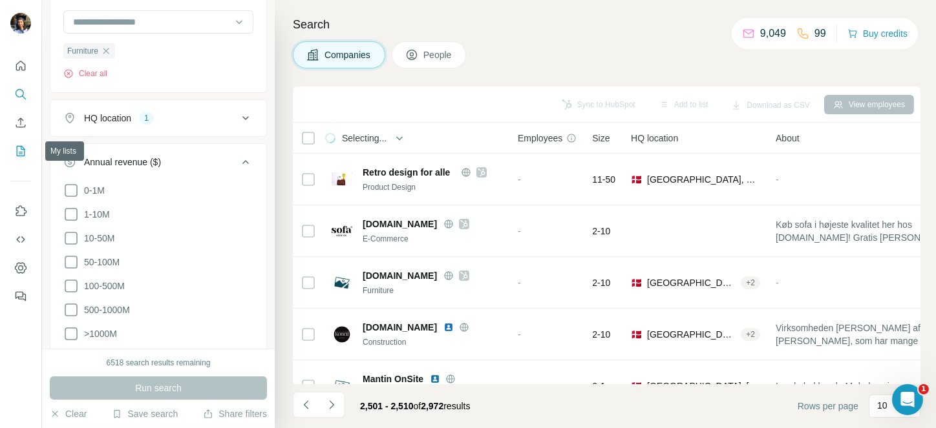
click at [19, 151] on icon "My lists" at bounding box center [20, 151] width 13 height 13
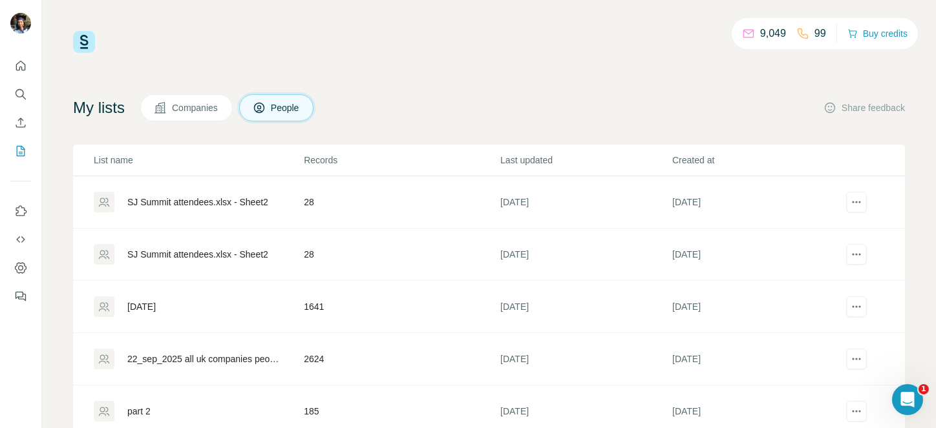
click at [192, 117] on button "Companies" at bounding box center [186, 107] width 92 height 27
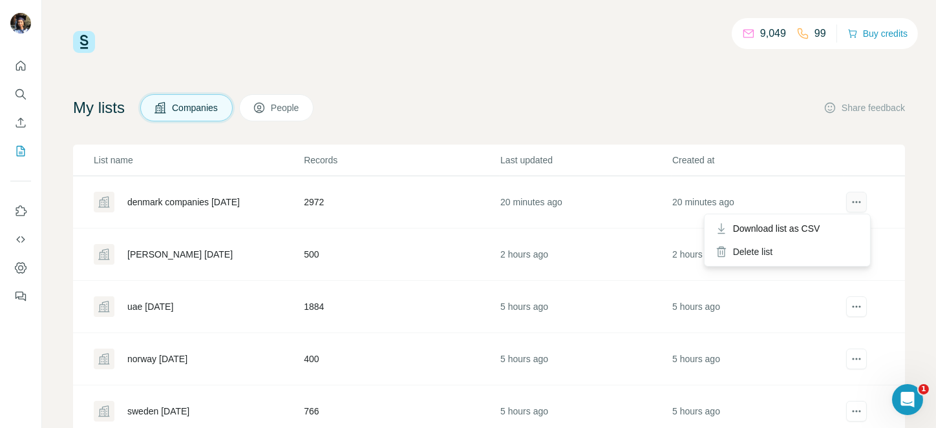
click at [846, 192] on button "actions" at bounding box center [856, 202] width 21 height 21
click at [817, 222] on span "Download list as CSV" at bounding box center [776, 228] width 87 height 13
